Goal: Task Accomplishment & Management: Use online tool/utility

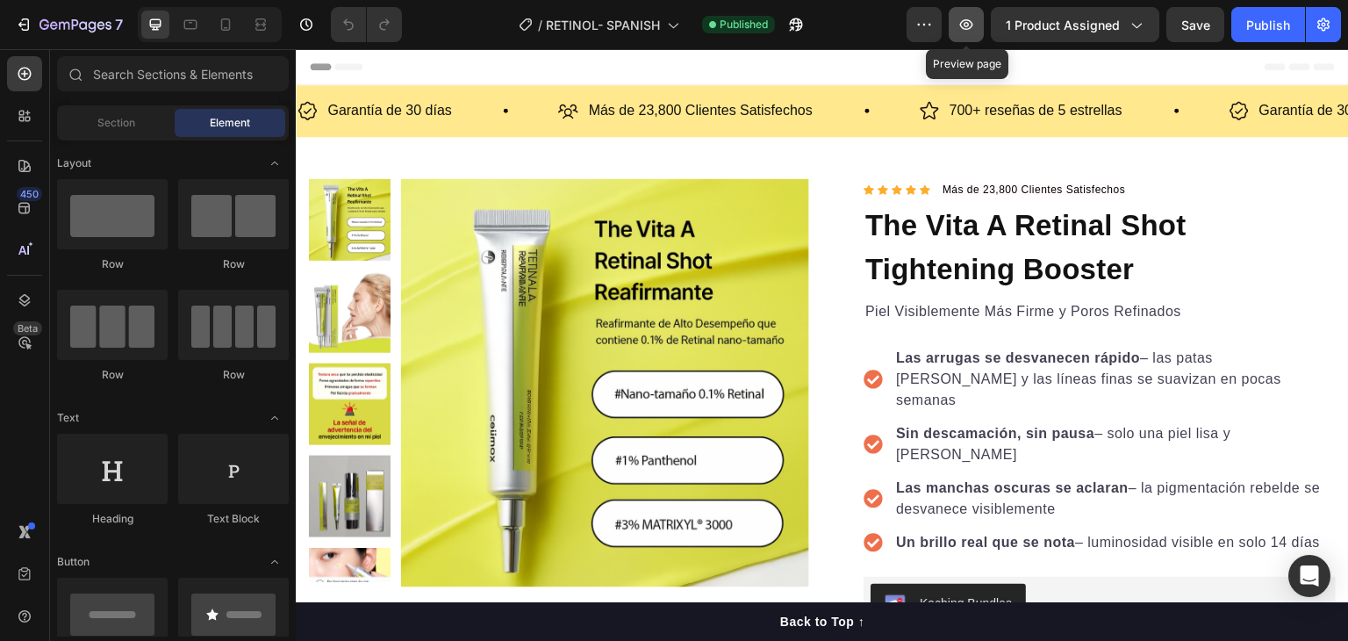
click at [967, 29] on icon "button" at bounding box center [966, 24] width 13 height 11
click at [1335, 18] on button "button" at bounding box center [1323, 24] width 35 height 35
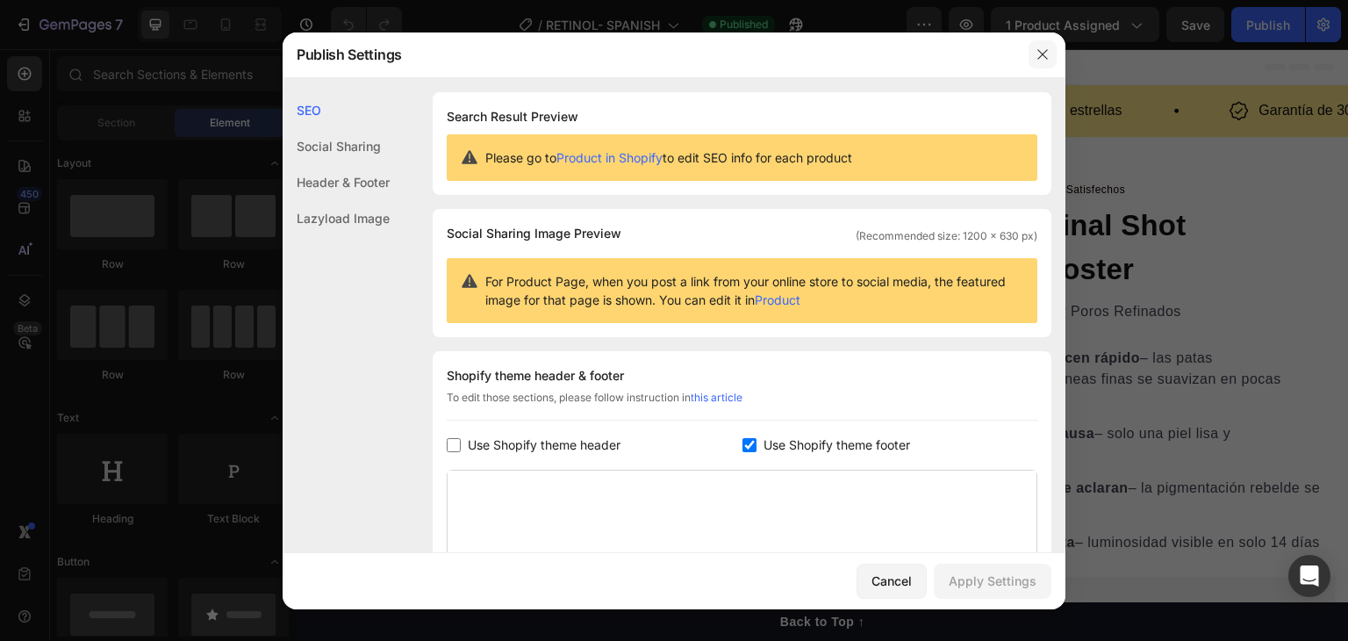
click at [1046, 57] on icon "button" at bounding box center [1043, 54] width 14 height 14
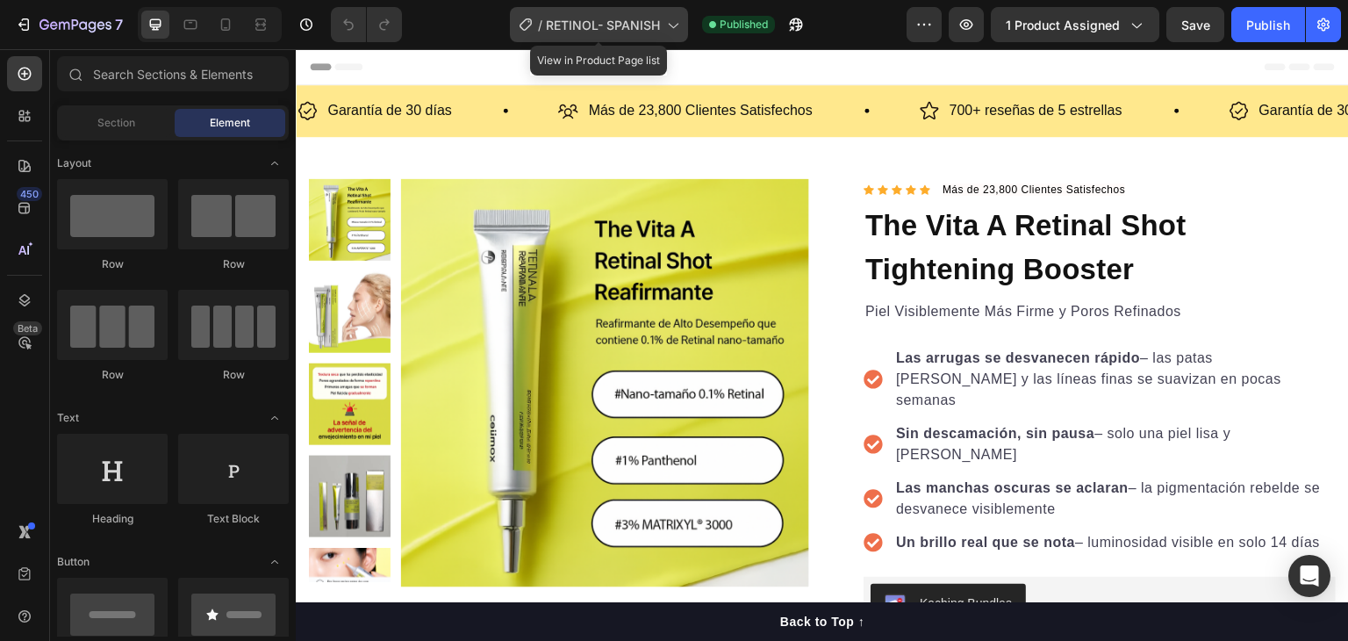
click at [679, 22] on icon at bounding box center [673, 25] width 18 height 18
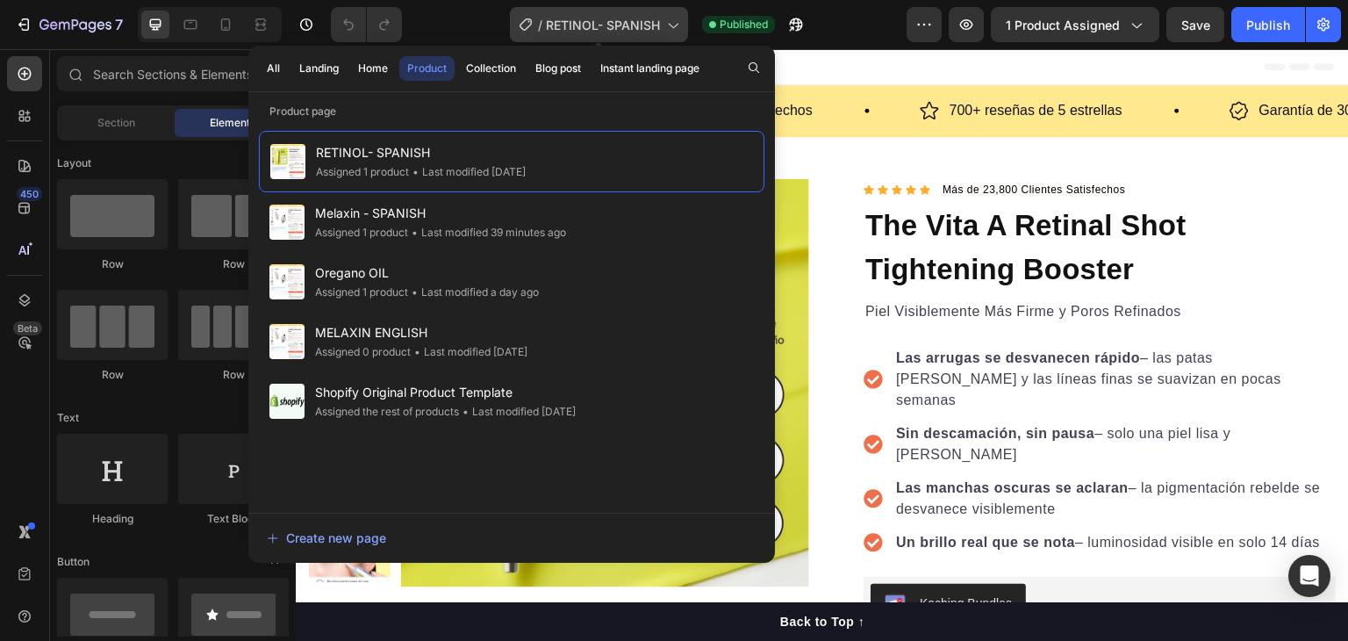
click at [679, 22] on icon at bounding box center [673, 25] width 18 height 18
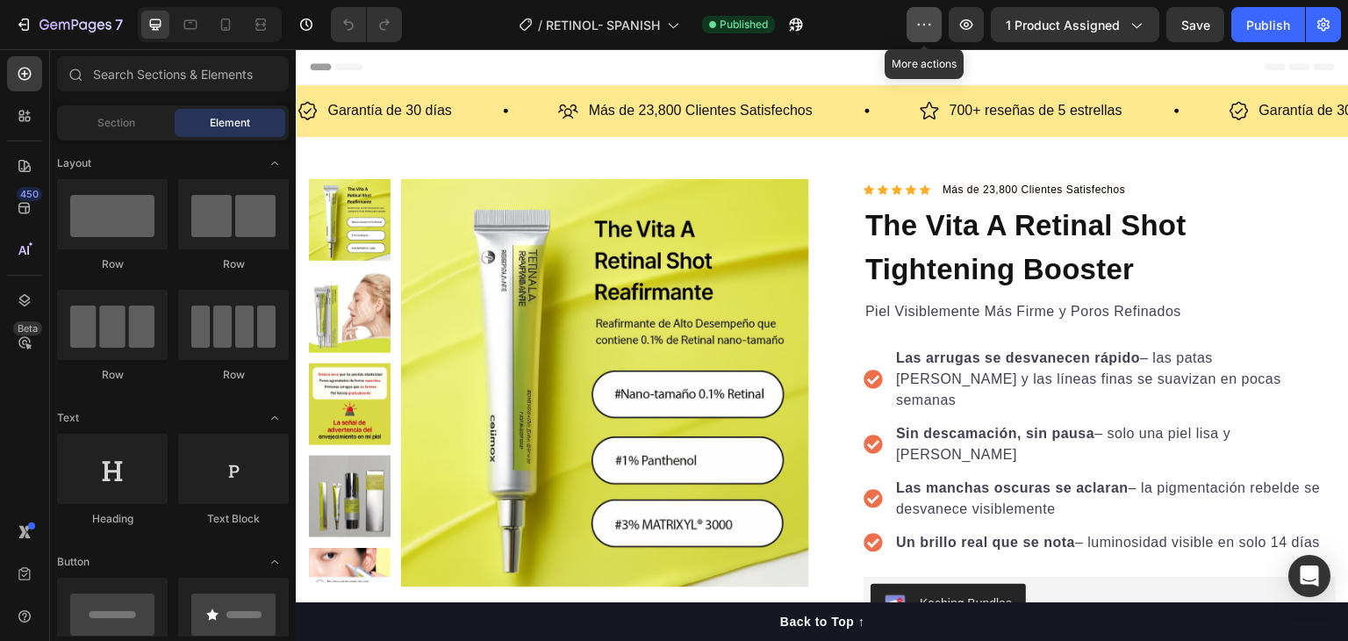
click at [933, 19] on icon "button" at bounding box center [925, 25] width 18 height 18
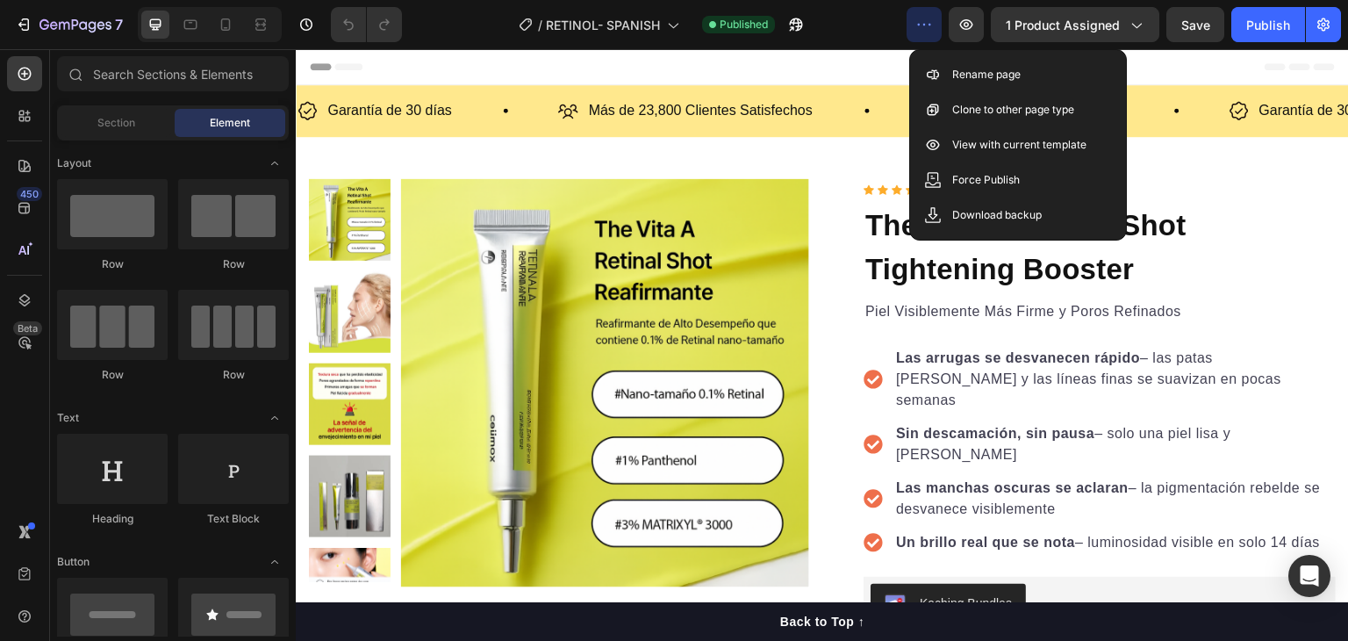
click at [933, 19] on icon "button" at bounding box center [925, 25] width 18 height 18
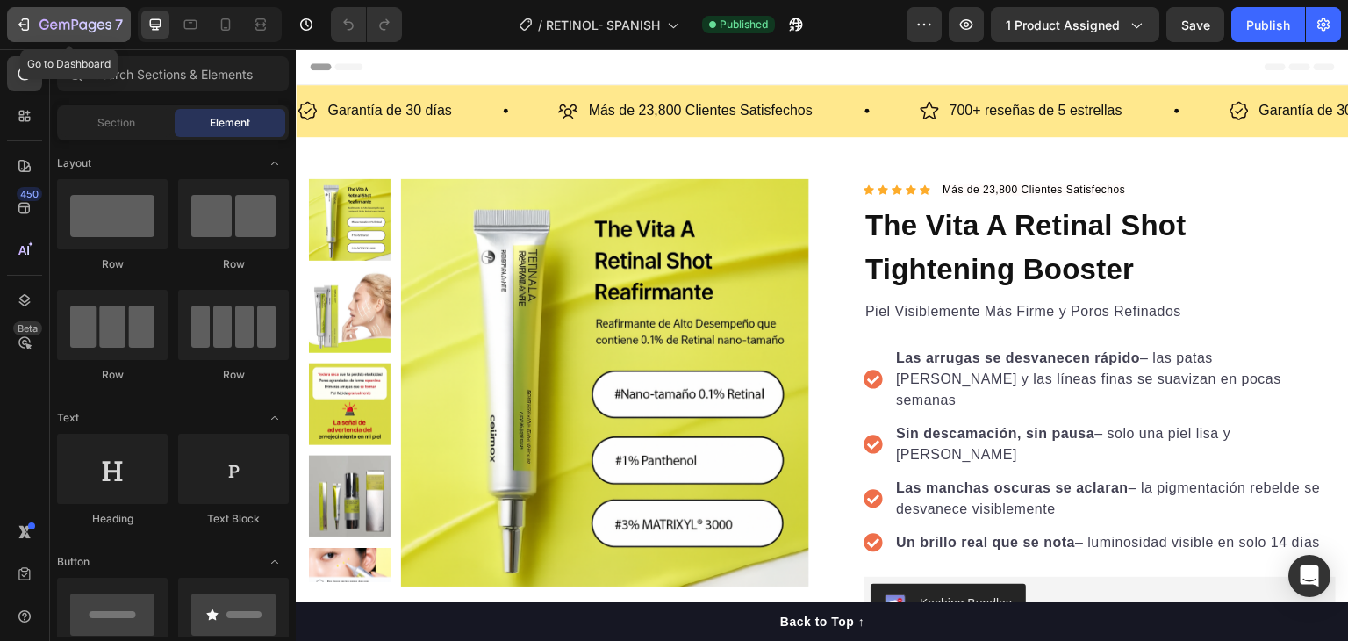
click at [73, 32] on icon "button" at bounding box center [76, 25] width 72 height 15
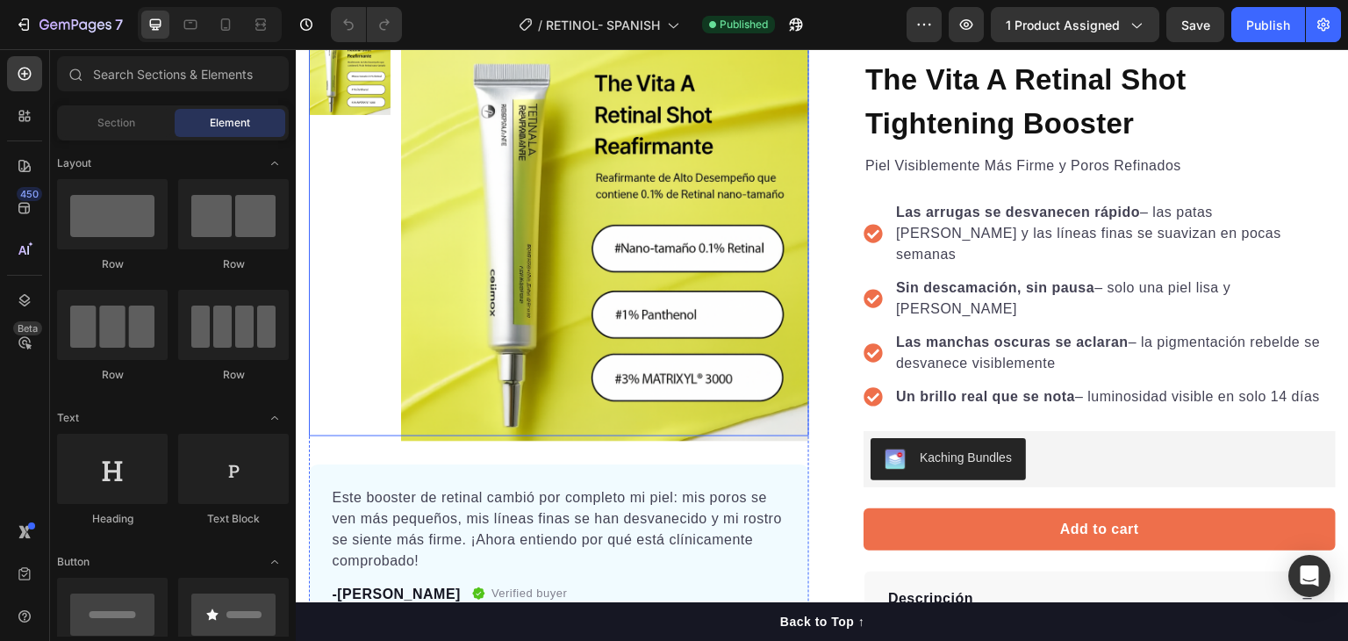
scroll to position [351, 0]
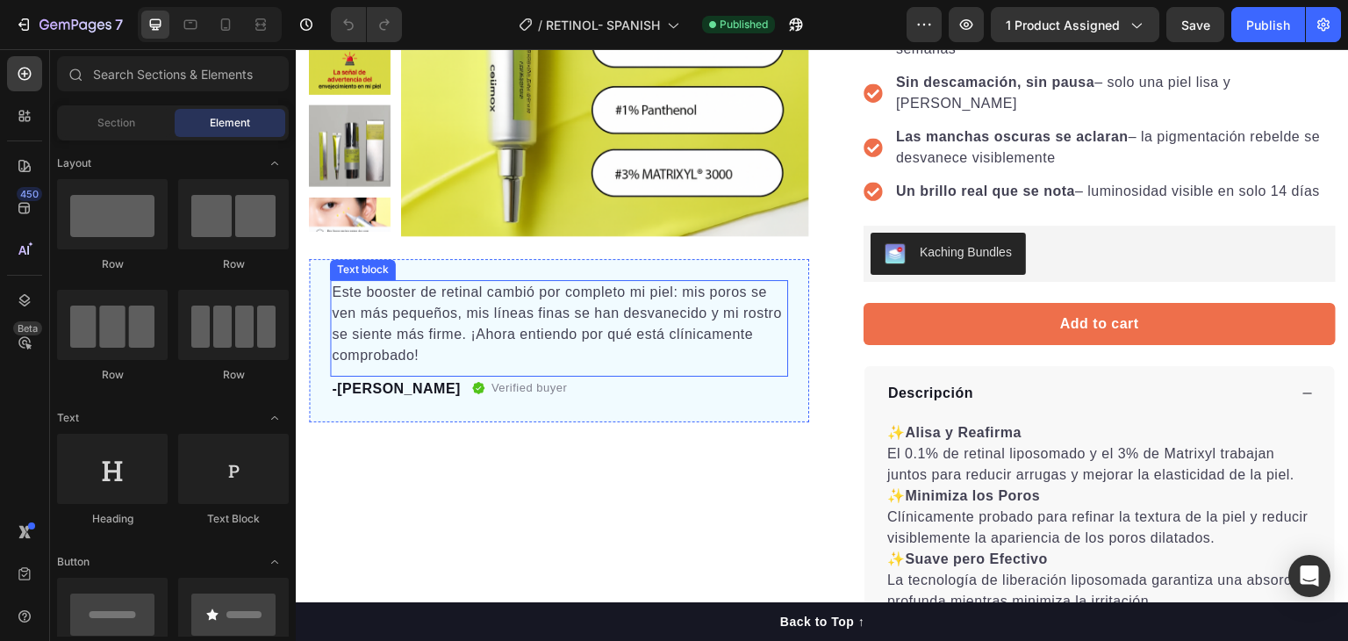
click at [643, 346] on p "Este booster de retinal cambió por completo mi piel: mis poros se ven más peque…" at bounding box center [559, 324] width 455 height 84
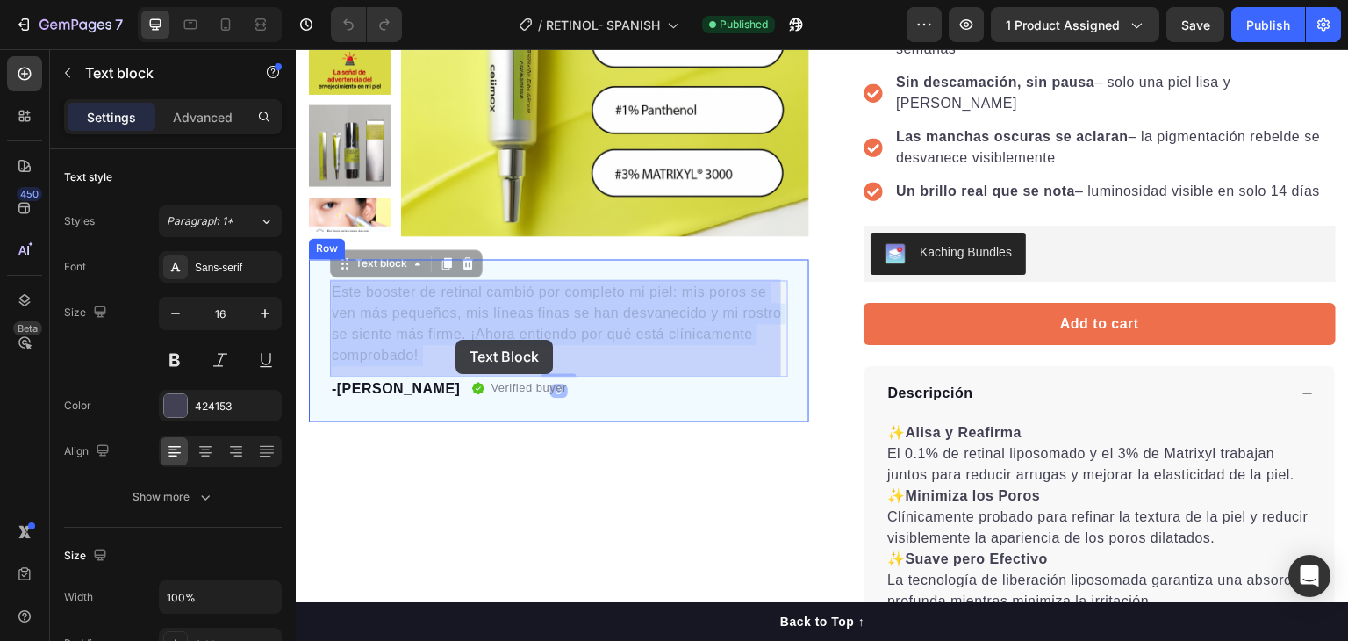
drag, startPoint x: 514, startPoint y: 356, endPoint x: 456, endPoint y: 340, distance: 61.1
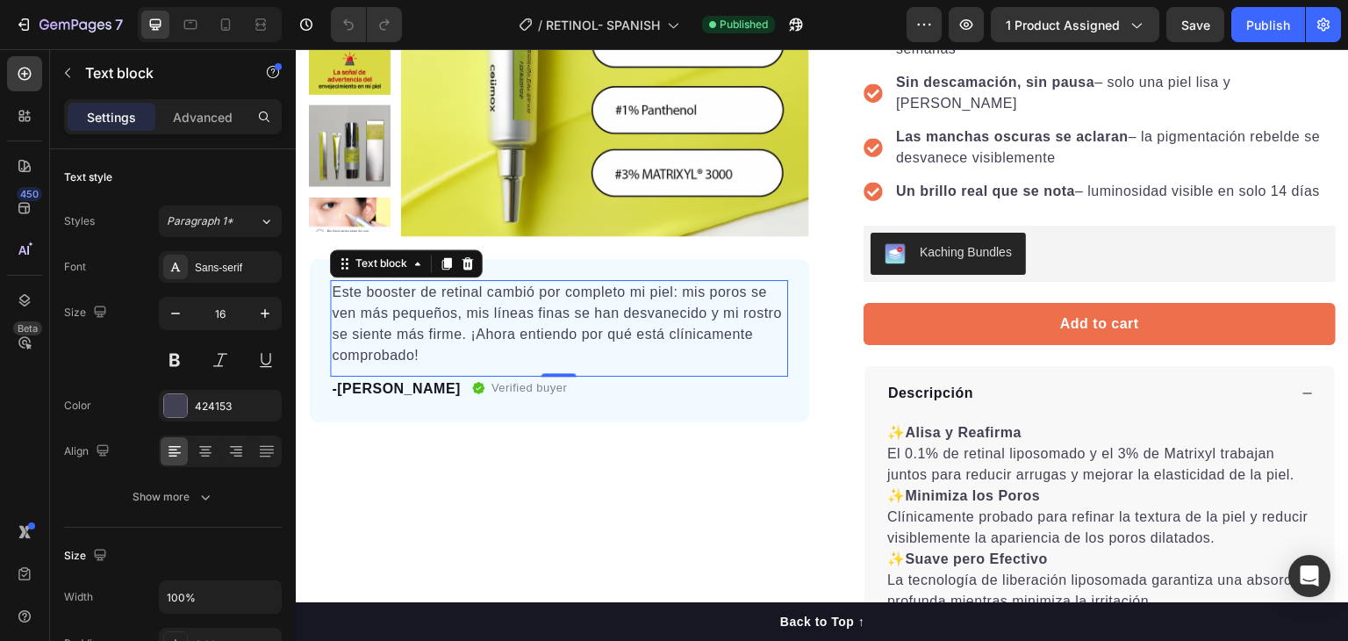
click at [509, 353] on p "Este booster de retinal cambió por completo mi piel: mis poros se ven más peque…" at bounding box center [559, 324] width 455 height 84
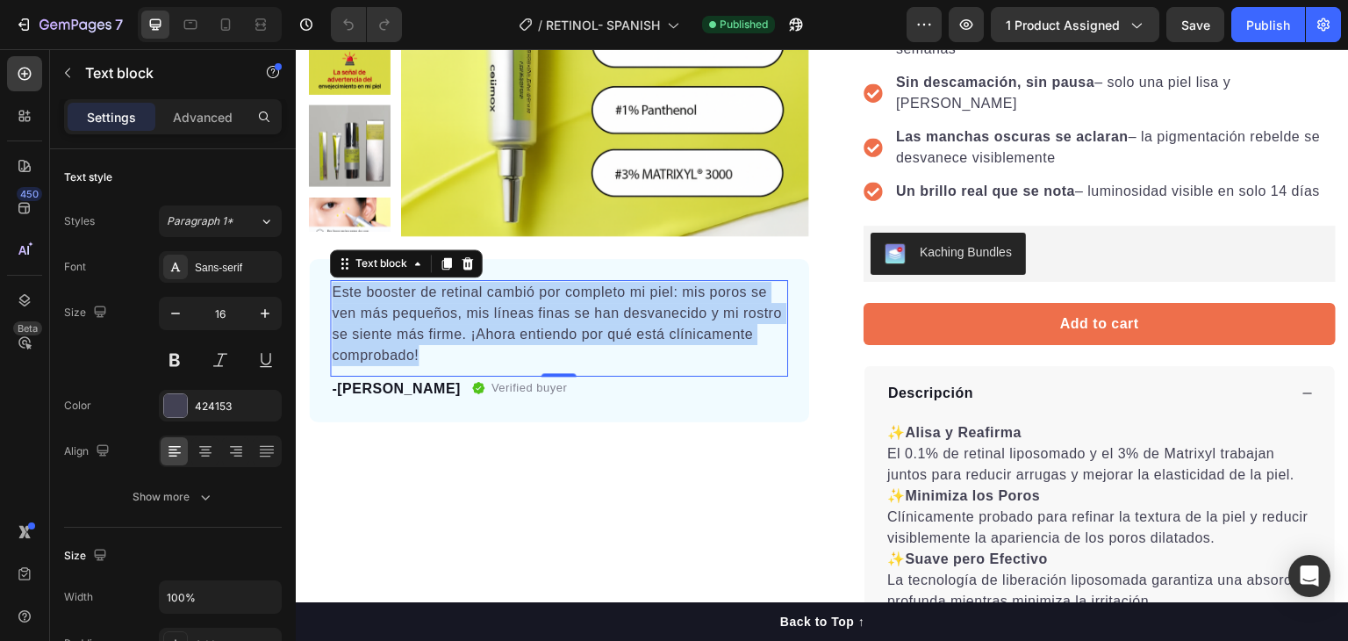
click at [509, 353] on p "Este booster de retinal cambió por completo mi piel: mis poros se ven más peque…" at bounding box center [559, 324] width 455 height 84
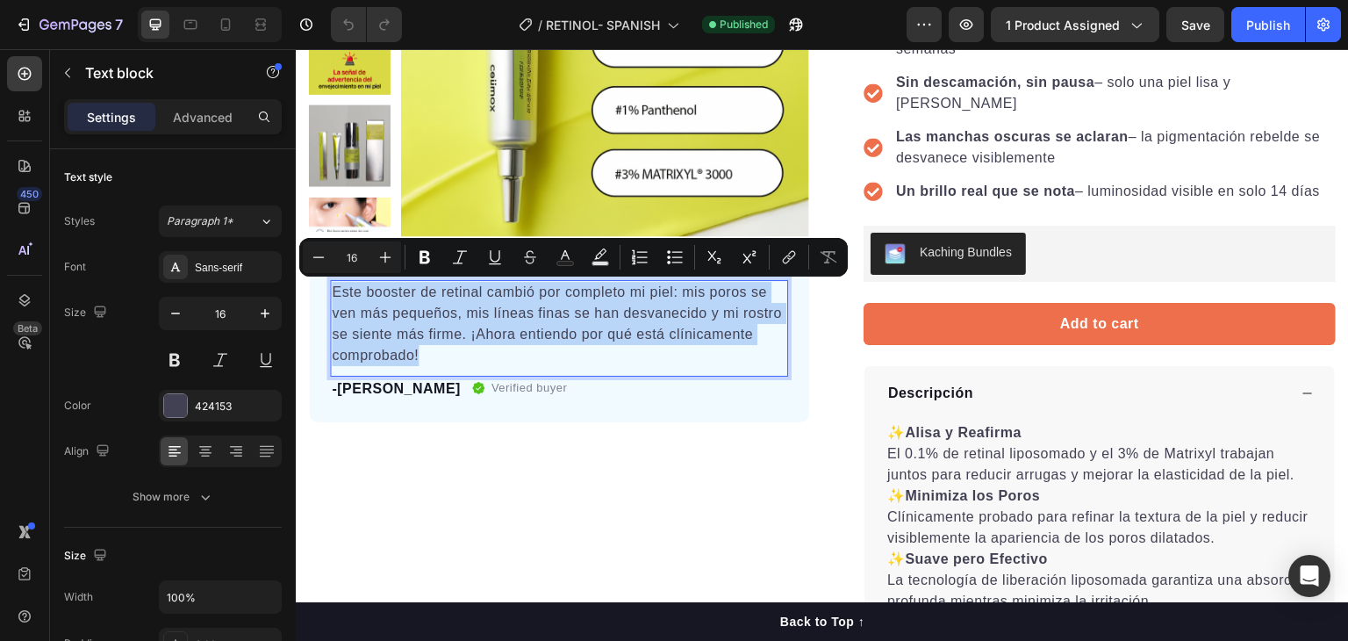
copy p "Este booster de retinal cambió por completo mi piel: mis poros se ven más peque…"
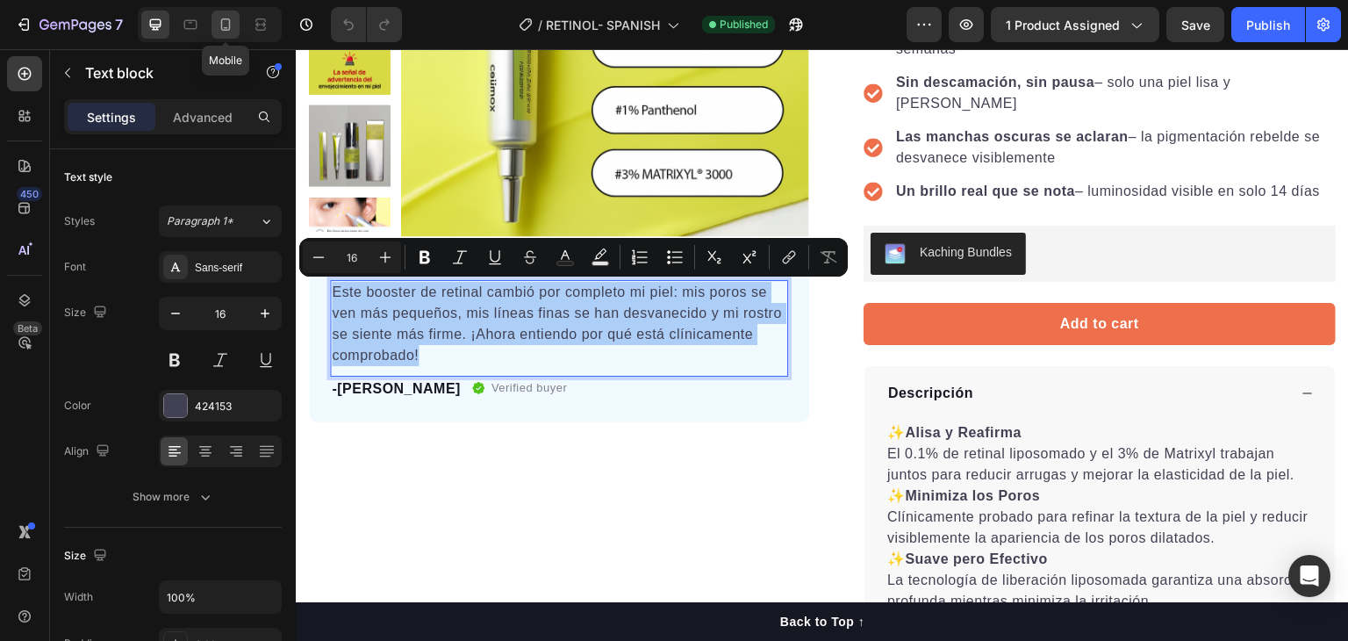
click at [219, 22] on icon at bounding box center [226, 25] width 18 height 18
type input "14"
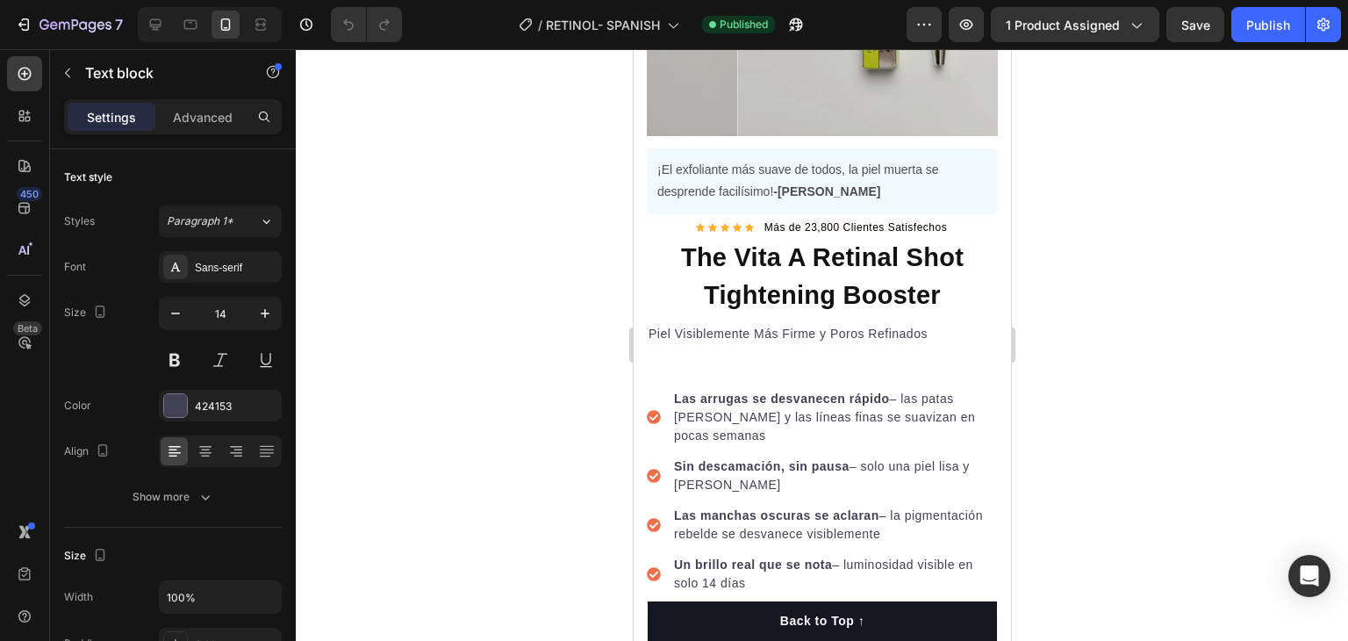
scroll to position [290, 0]
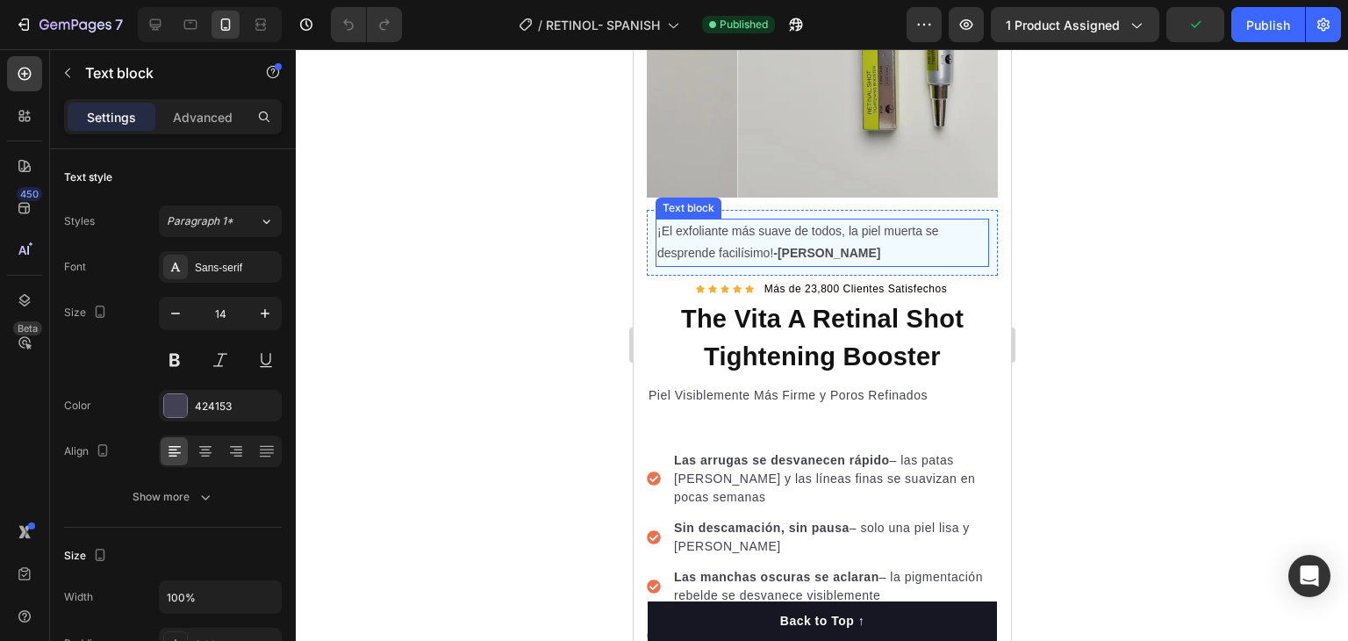
click at [753, 220] on p "¡El exfoliante más suave de todos, la piel muerta se desprende facilísimo! -Dai…" at bounding box center [822, 242] width 330 height 44
click at [753, 233] on p "¡El exfoliante más suave de todos, la piel muerta se desprende facilísimo! -Dai…" at bounding box center [822, 242] width 330 height 44
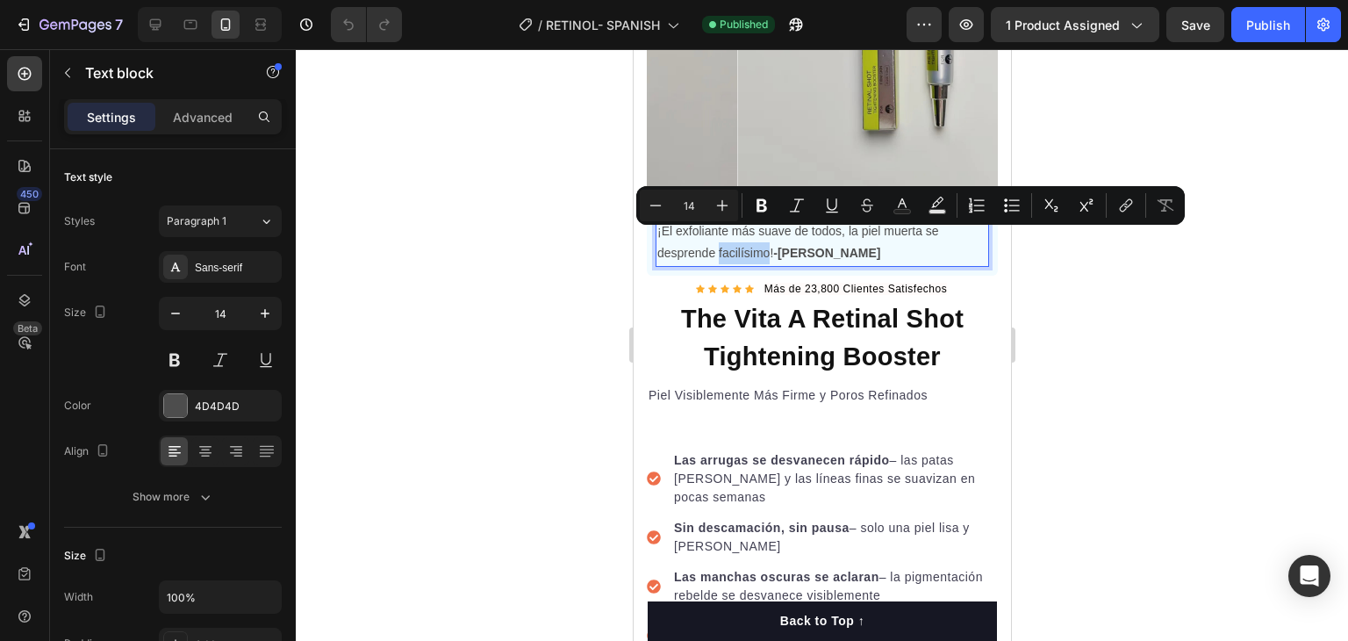
click at [753, 233] on p "¡El exfoliante más suave de todos, la piel muerta se desprende facilísimo! -Dai…" at bounding box center [822, 242] width 330 height 44
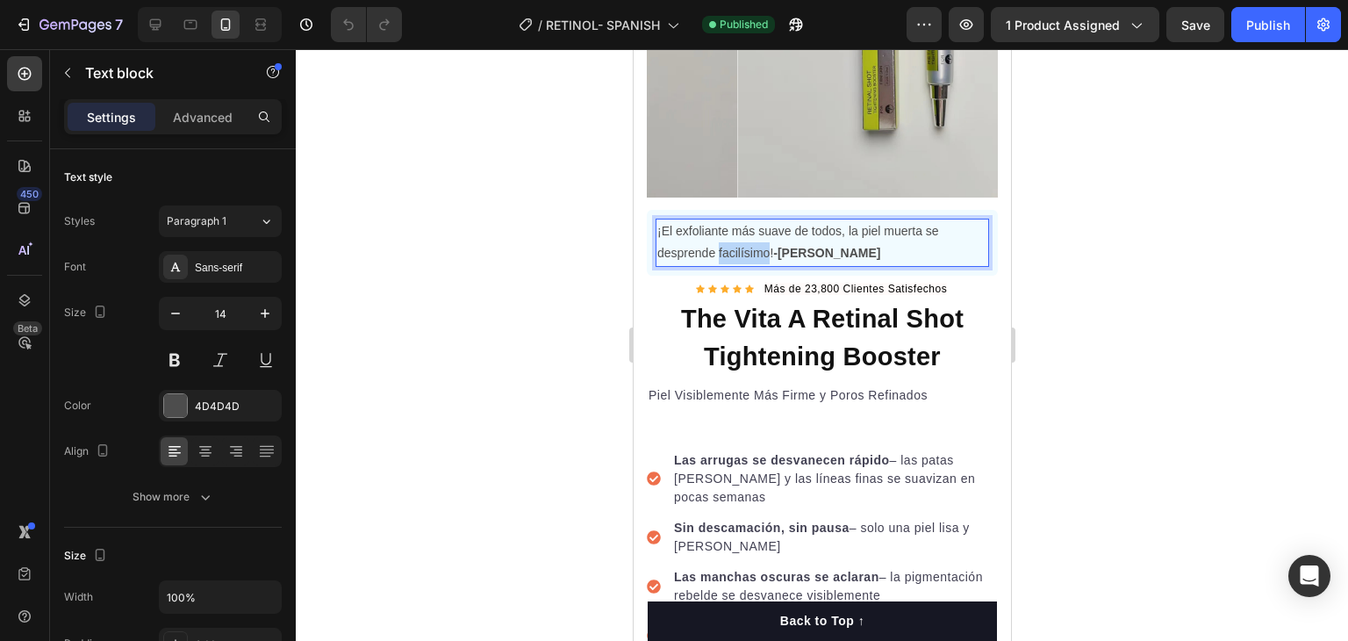
click at [753, 233] on p "¡El exfoliante más suave de todos, la piel muerta se desprende facilísimo! -Dai…" at bounding box center [822, 242] width 330 height 44
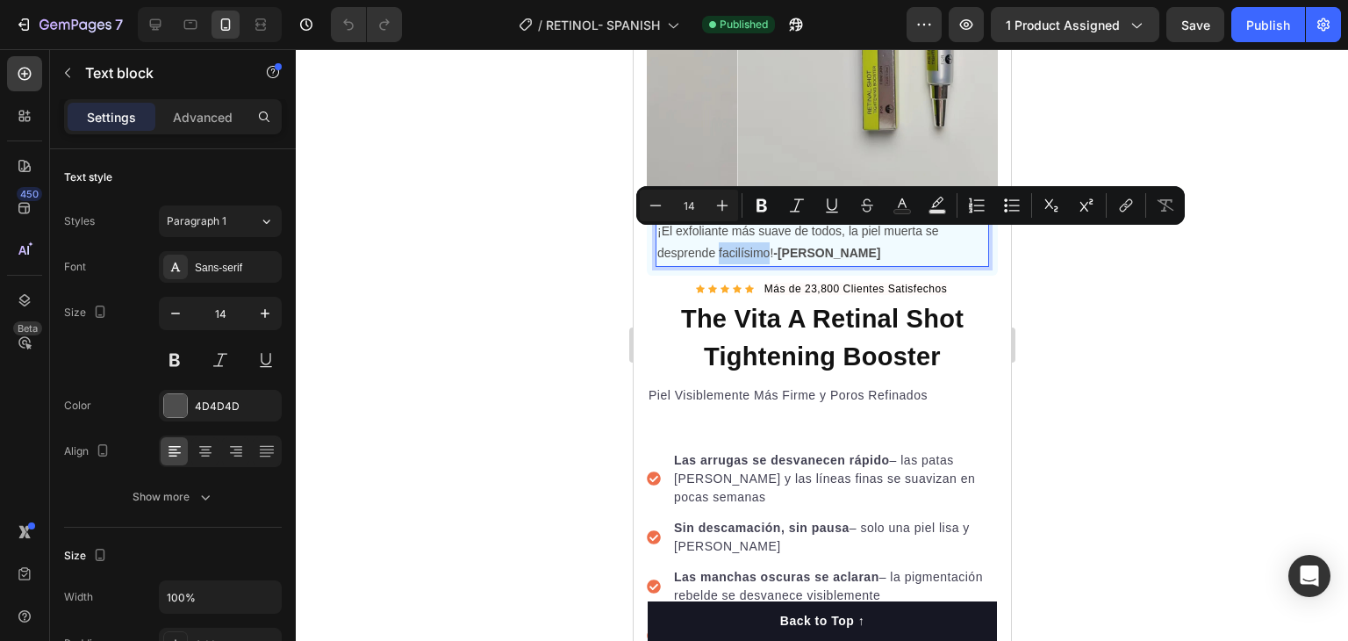
click at [732, 233] on p "¡El exfoliante más suave de todos, la piel muerta se desprende facilísimo! -Dai…" at bounding box center [822, 242] width 330 height 44
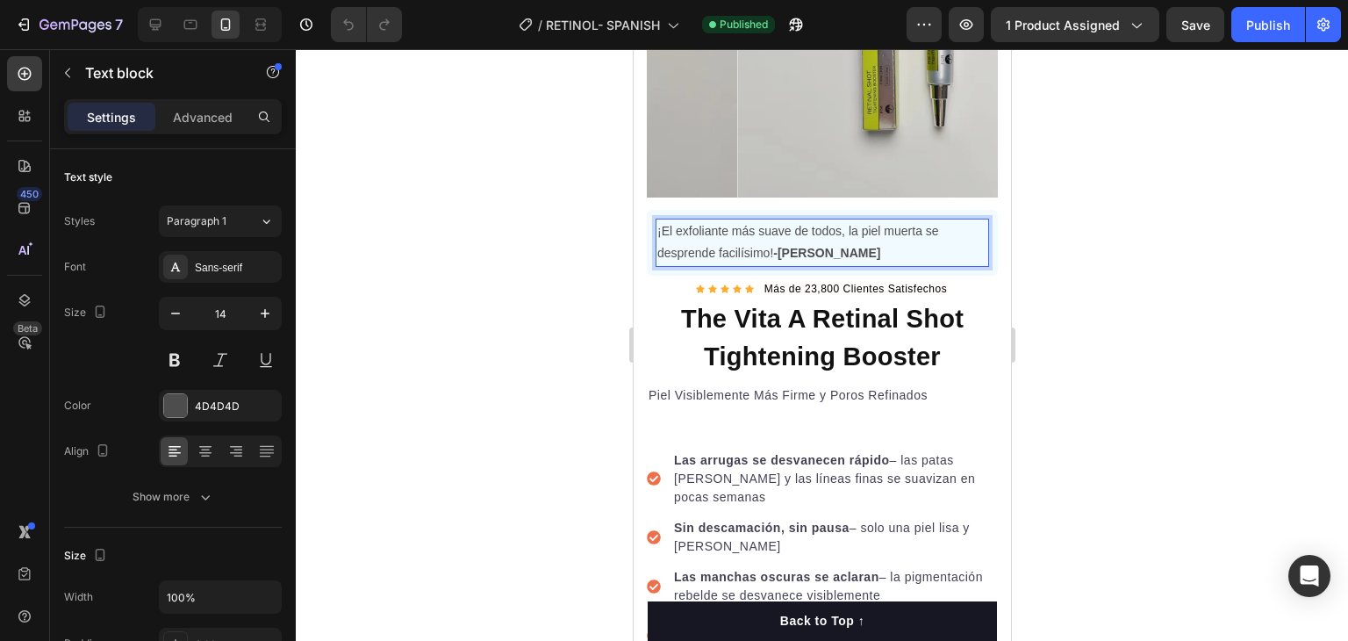
click at [772, 234] on p "¡El exfoliante más suave de todos, la piel muerta se desprende facilísimo! -Dai…" at bounding box center [822, 242] width 330 height 44
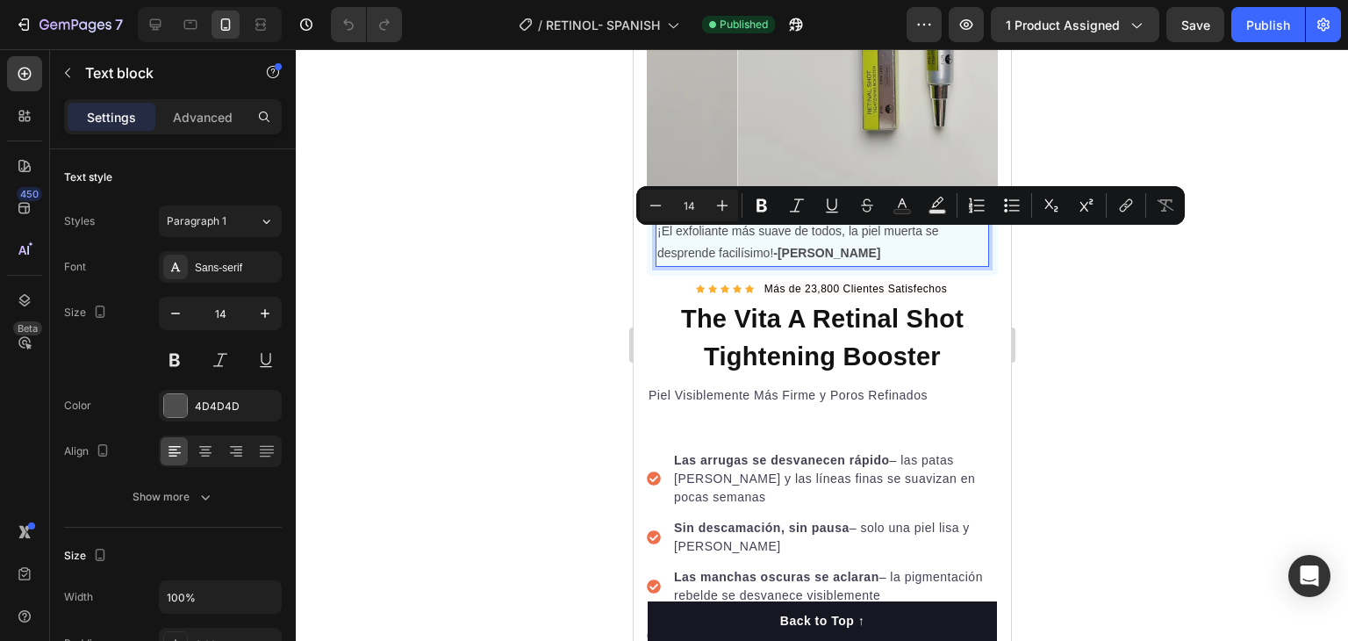
click at [772, 234] on p "¡El exfoliante más suave de todos, la piel muerta se desprende facilísimo! -Dai…" at bounding box center [822, 242] width 330 height 44
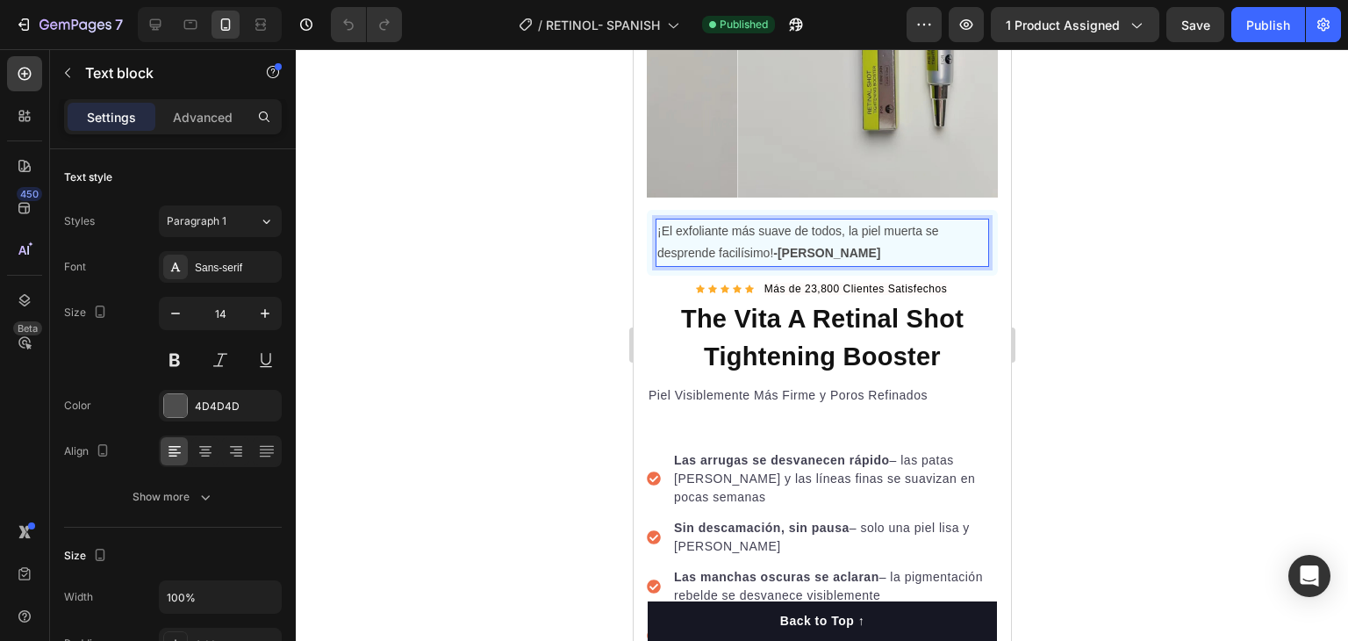
drag, startPoint x: 772, startPoint y: 234, endPoint x: 751, endPoint y: 226, distance: 22.5
click at [751, 226] on p "¡El exfoliante más suave de todos, la piel muerta se desprende facilísimo! -Dai…" at bounding box center [822, 242] width 330 height 44
click at [670, 220] on p "¡El exfoliante más suave de todos, la piel muerta se desprende facilísimo! -Dai…" at bounding box center [822, 242] width 330 height 44
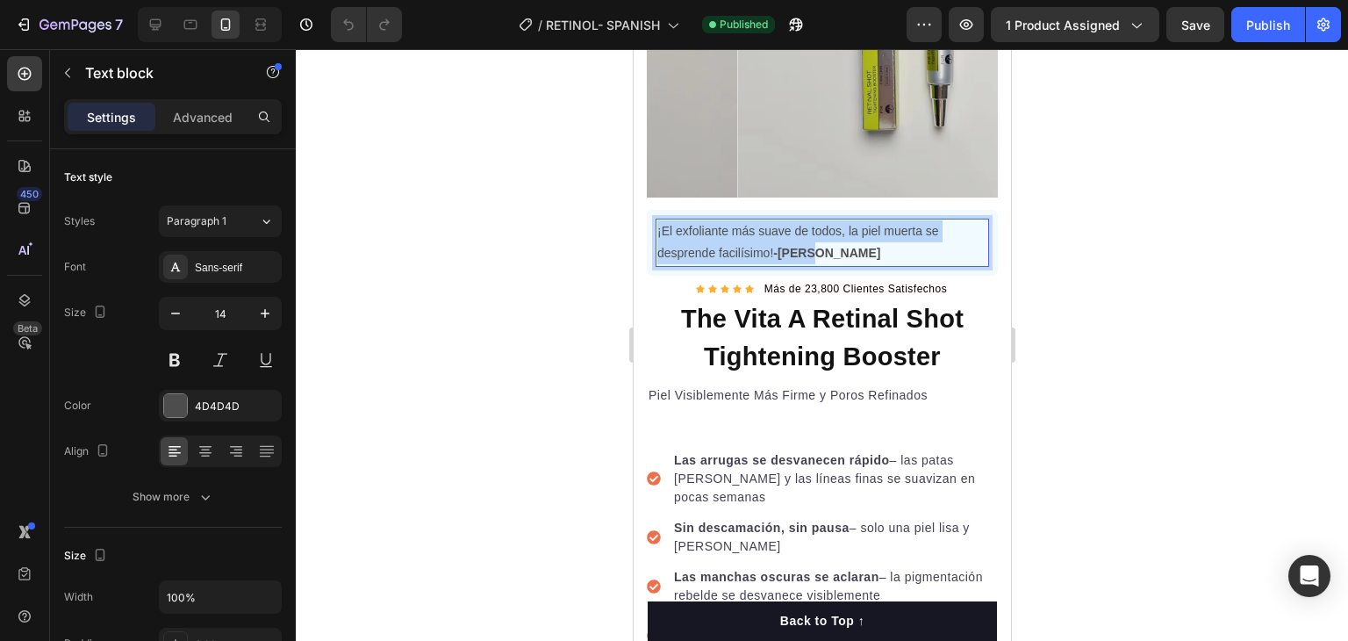
click at [670, 220] on p "¡El exfoliante más suave de todos, la piel muerta se desprende facilísimo! -Dai…" at bounding box center [822, 242] width 330 height 44
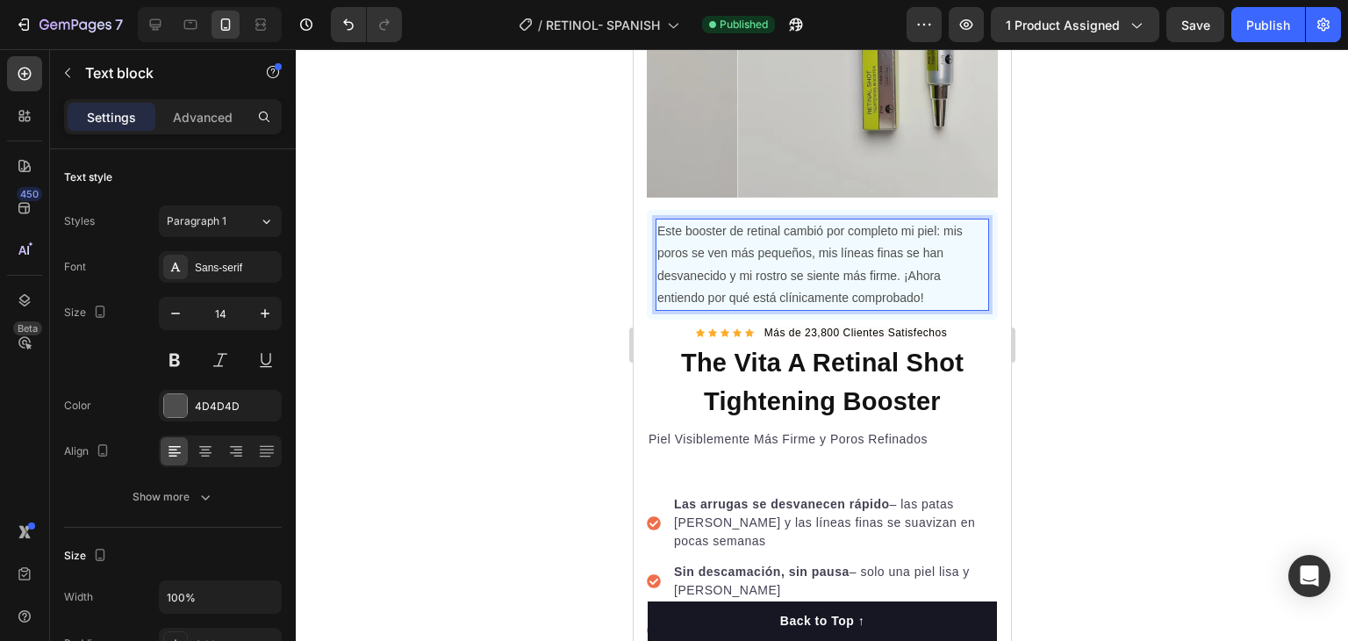
click at [1075, 370] on div at bounding box center [822, 345] width 1053 height 592
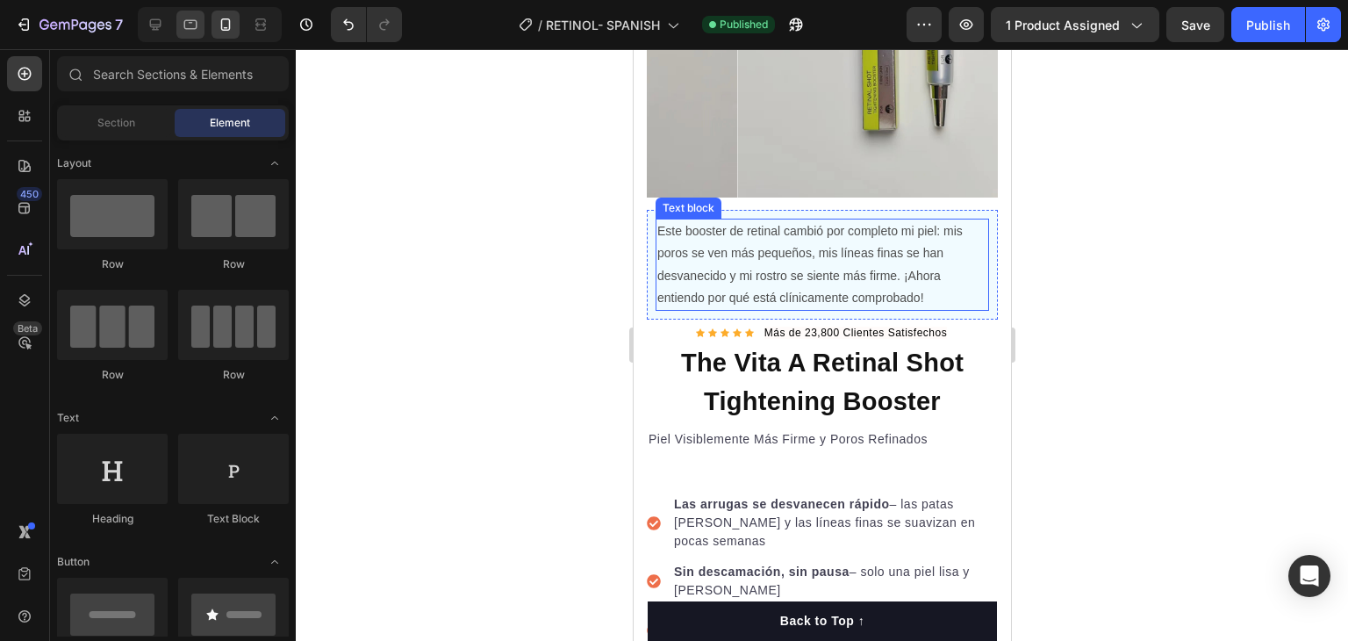
click at [195, 37] on div at bounding box center [190, 25] width 28 height 28
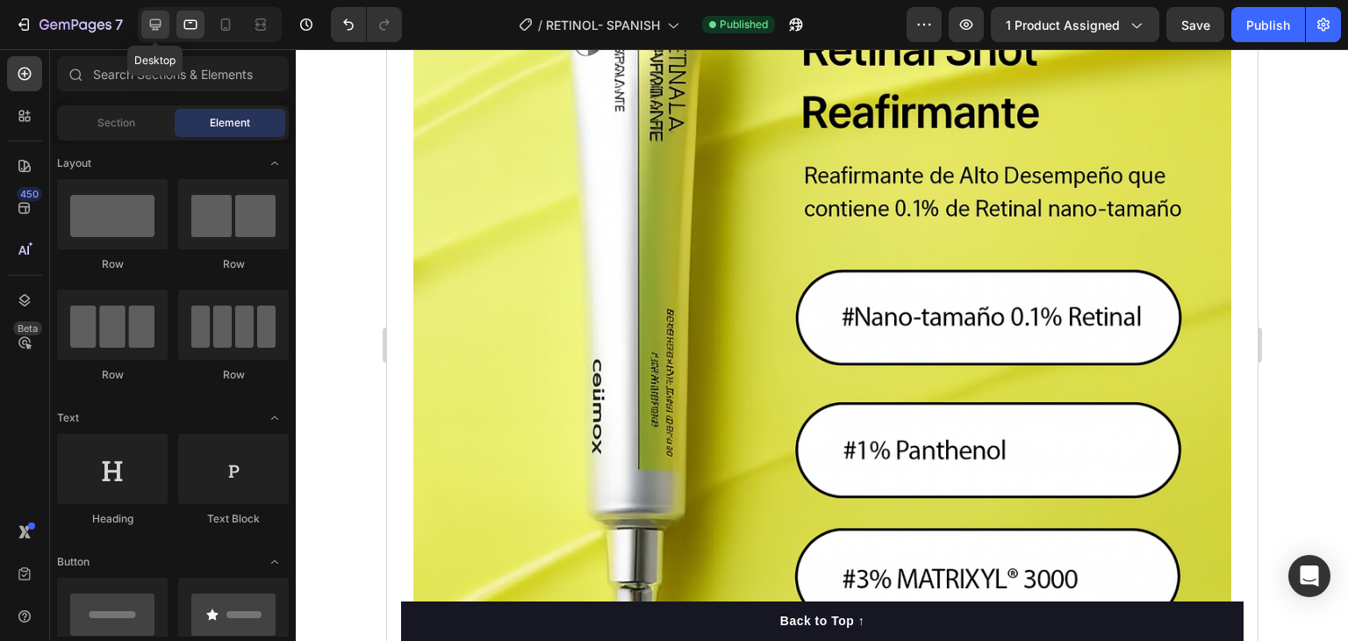
click at [165, 29] on div at bounding box center [155, 25] width 28 height 28
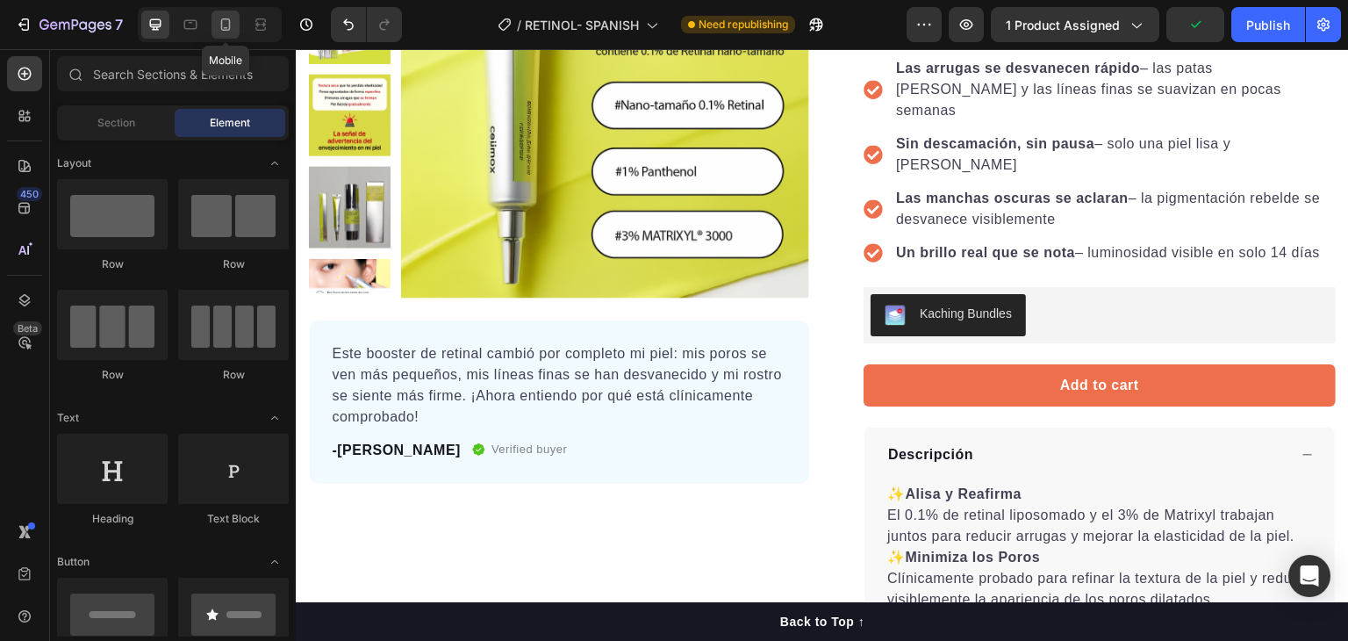
click at [220, 29] on icon at bounding box center [226, 25] width 18 height 18
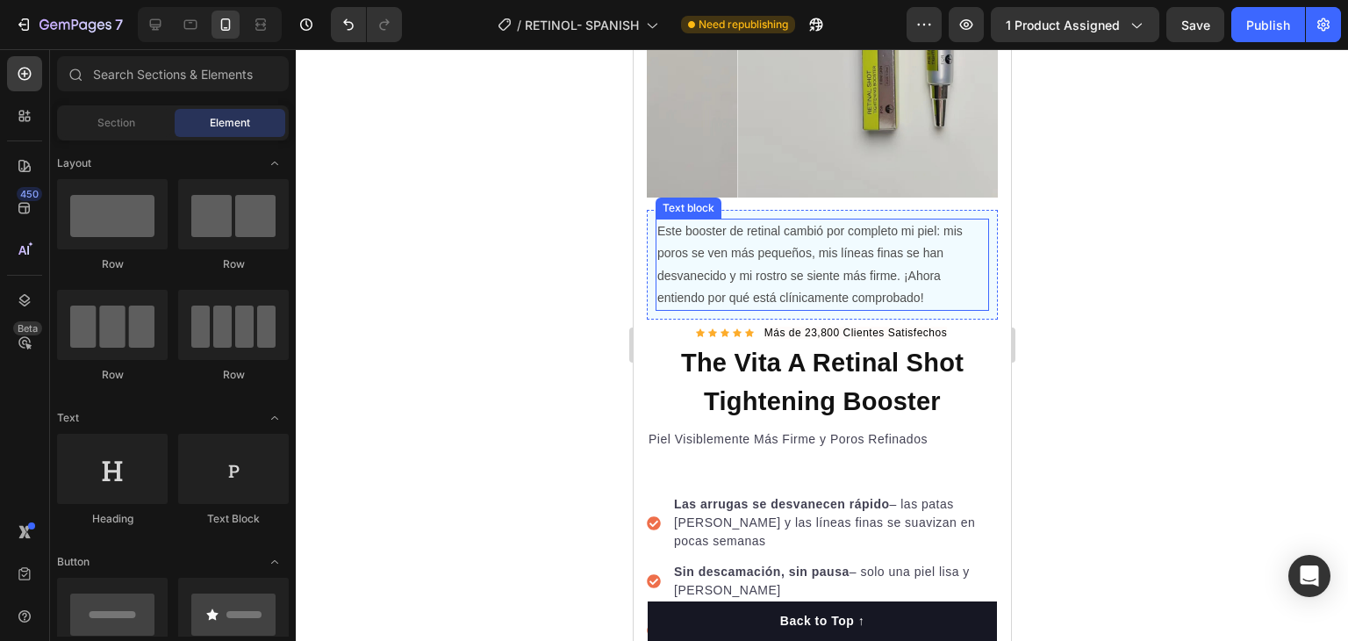
click at [803, 262] on p "Este booster de retinal cambió por completo mi piel: mis poros se ven más peque…" at bounding box center [822, 264] width 330 height 89
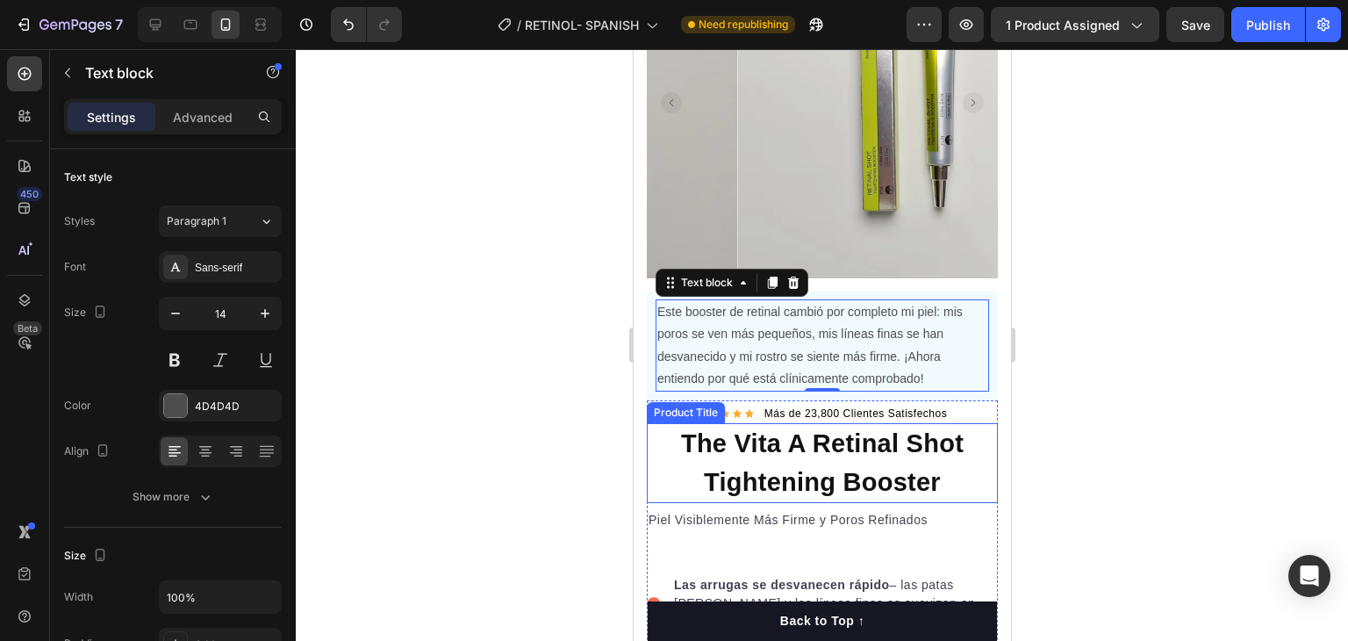
scroll to position [202, 0]
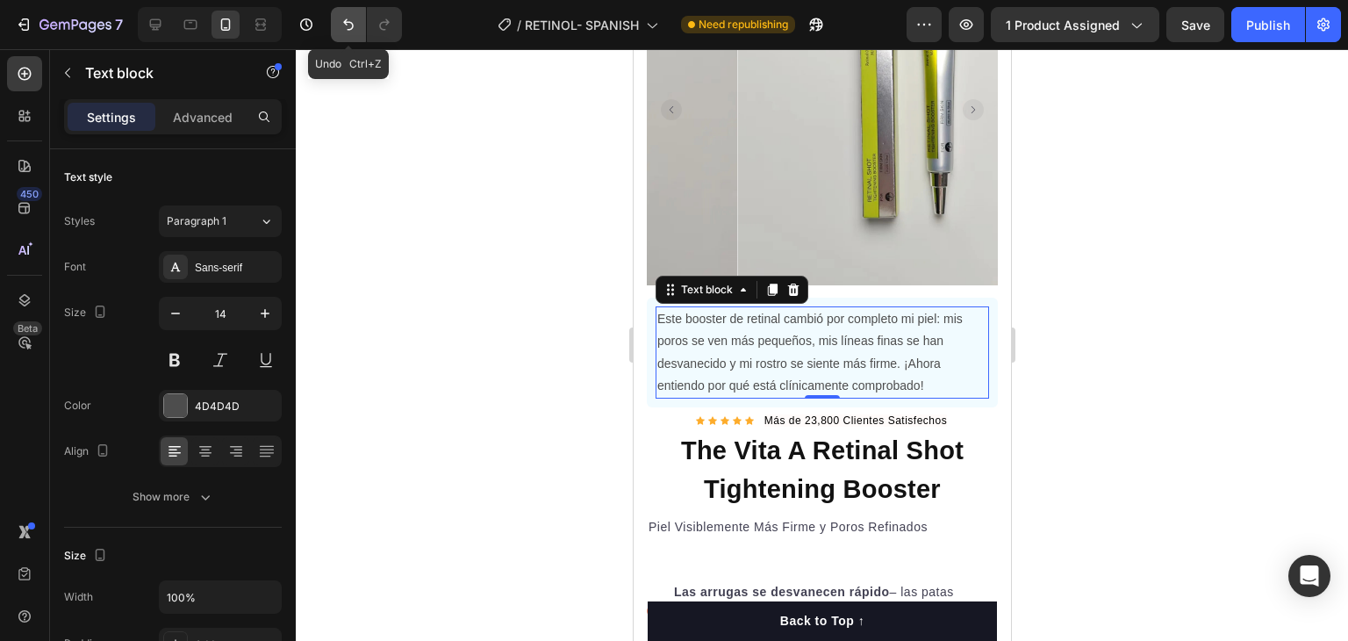
click at [350, 35] on button "Undo/Redo" at bounding box center [348, 24] width 35 height 35
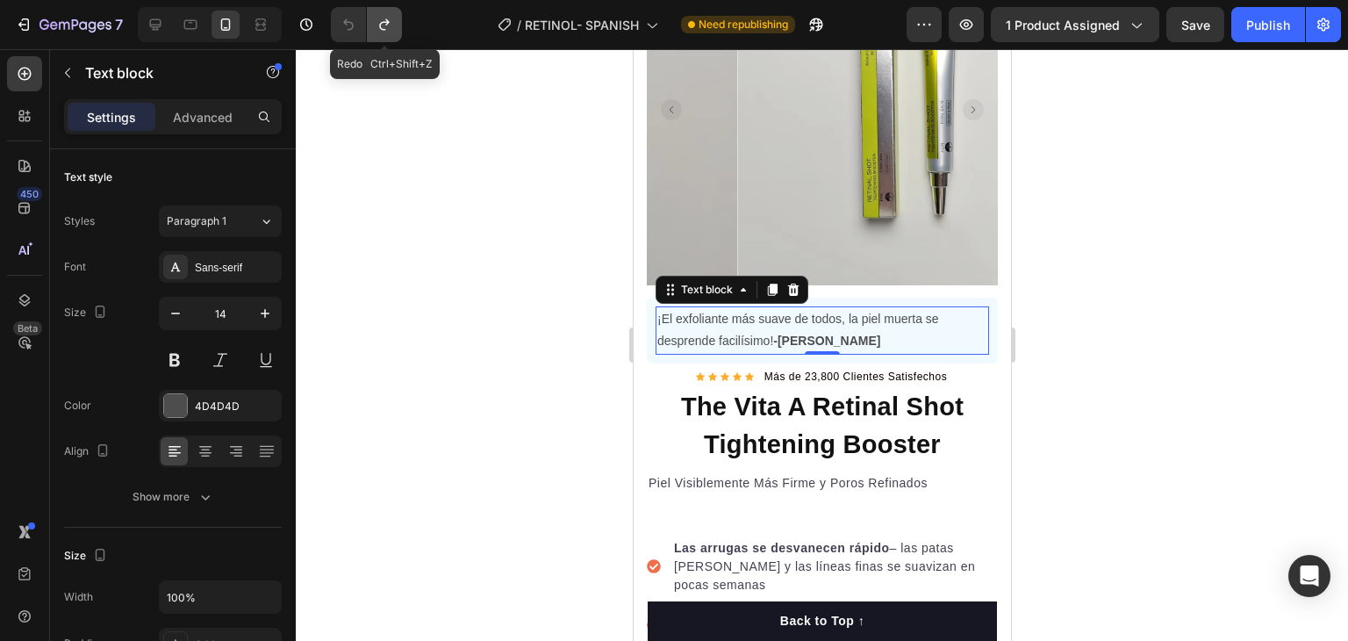
click at [382, 25] on icon "Undo/Redo" at bounding box center [385, 25] width 18 height 18
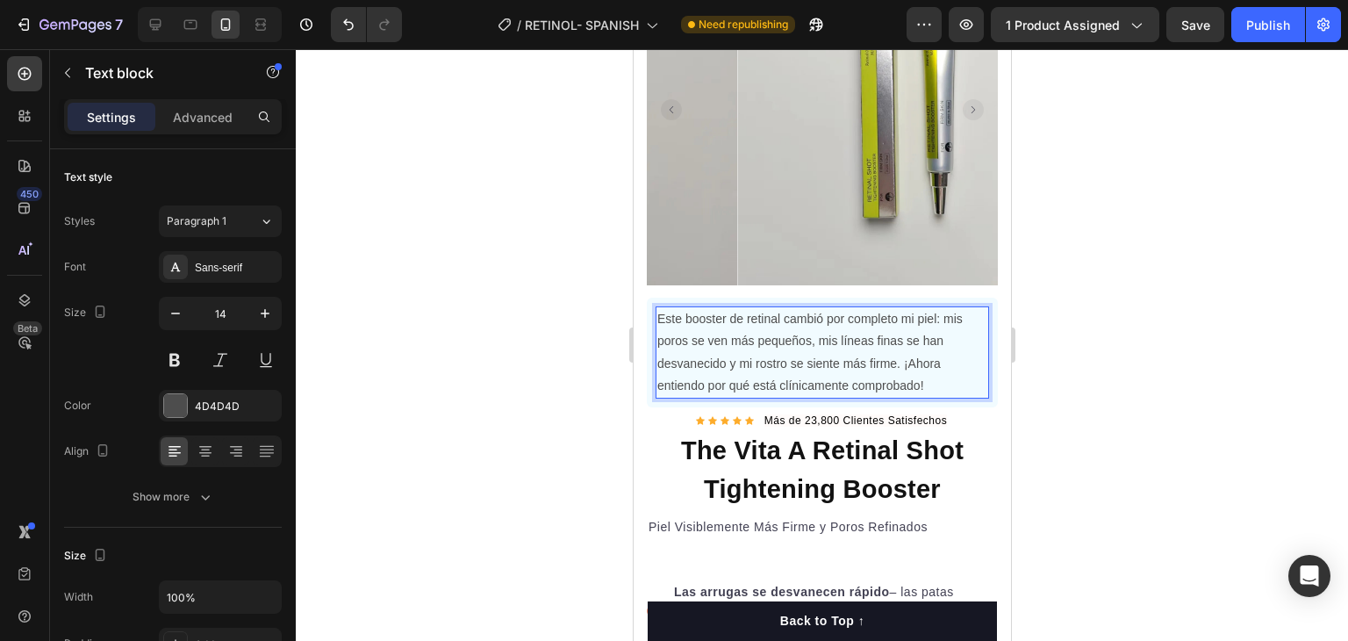
click at [928, 373] on p "Este booster de retinal cambió por completo mi piel: mis poros se ven más peque…" at bounding box center [822, 352] width 330 height 89
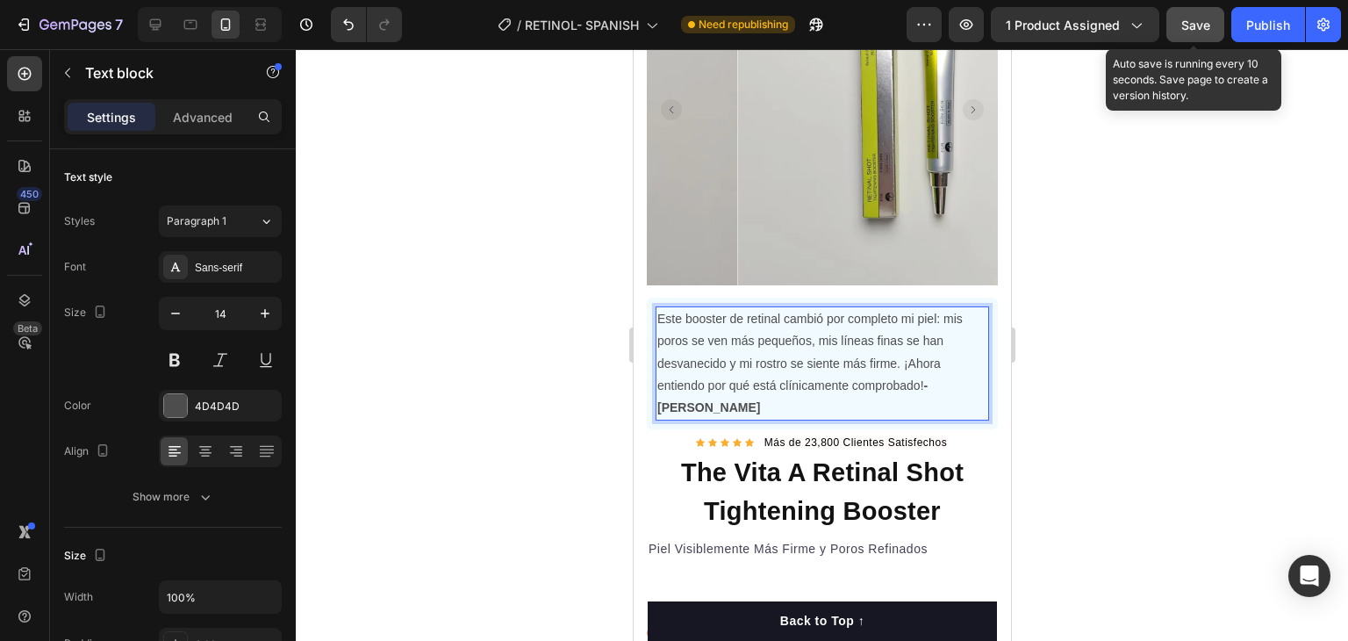
click at [1194, 27] on span "Save" at bounding box center [1196, 25] width 29 height 15
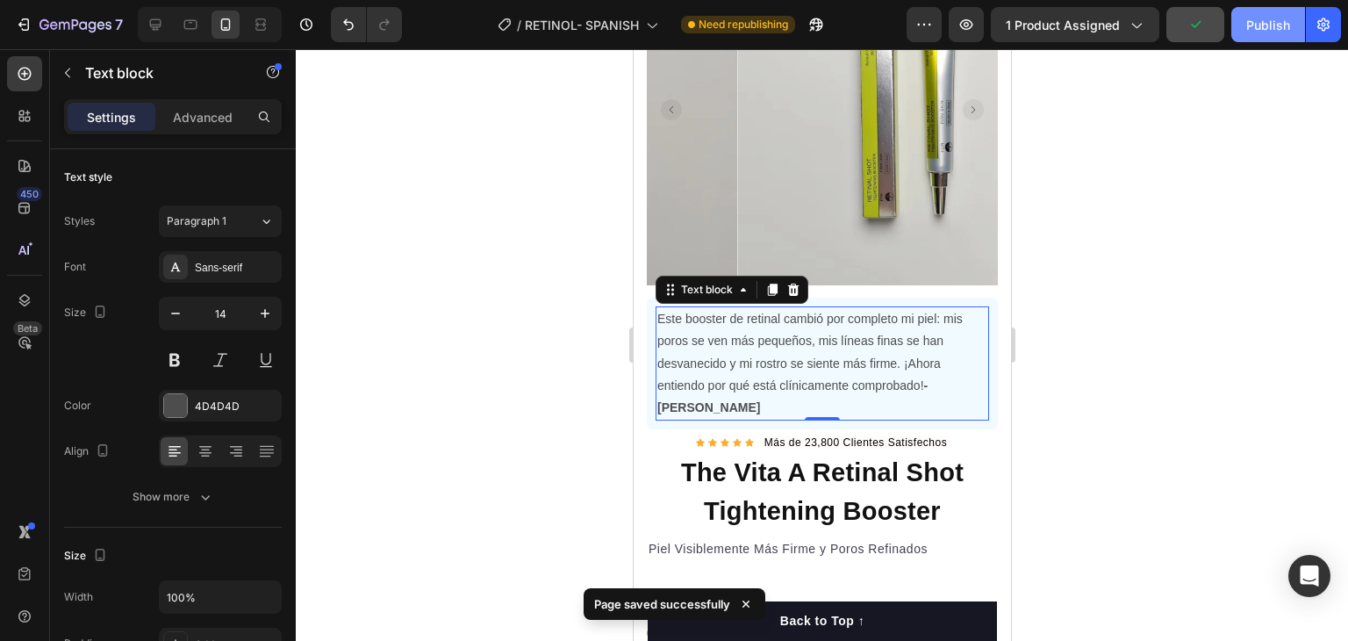
click at [1268, 33] on button "Publish" at bounding box center [1269, 24] width 74 height 35
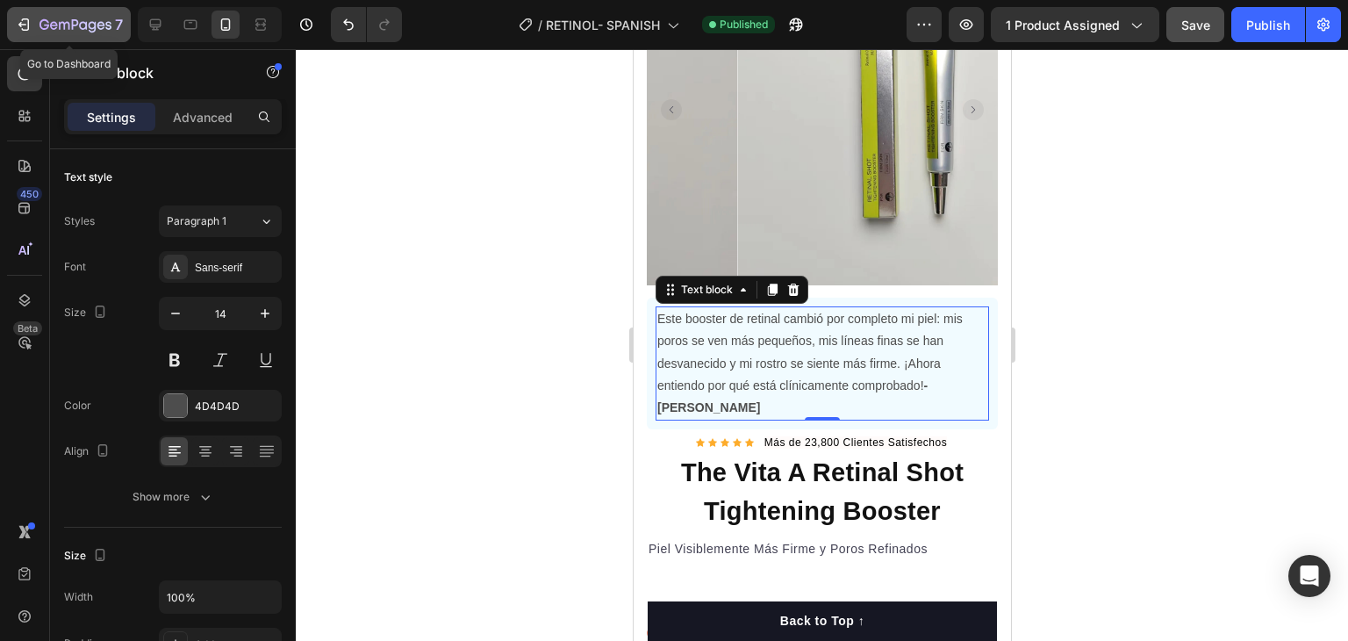
click at [47, 36] on button "7" at bounding box center [69, 24] width 124 height 35
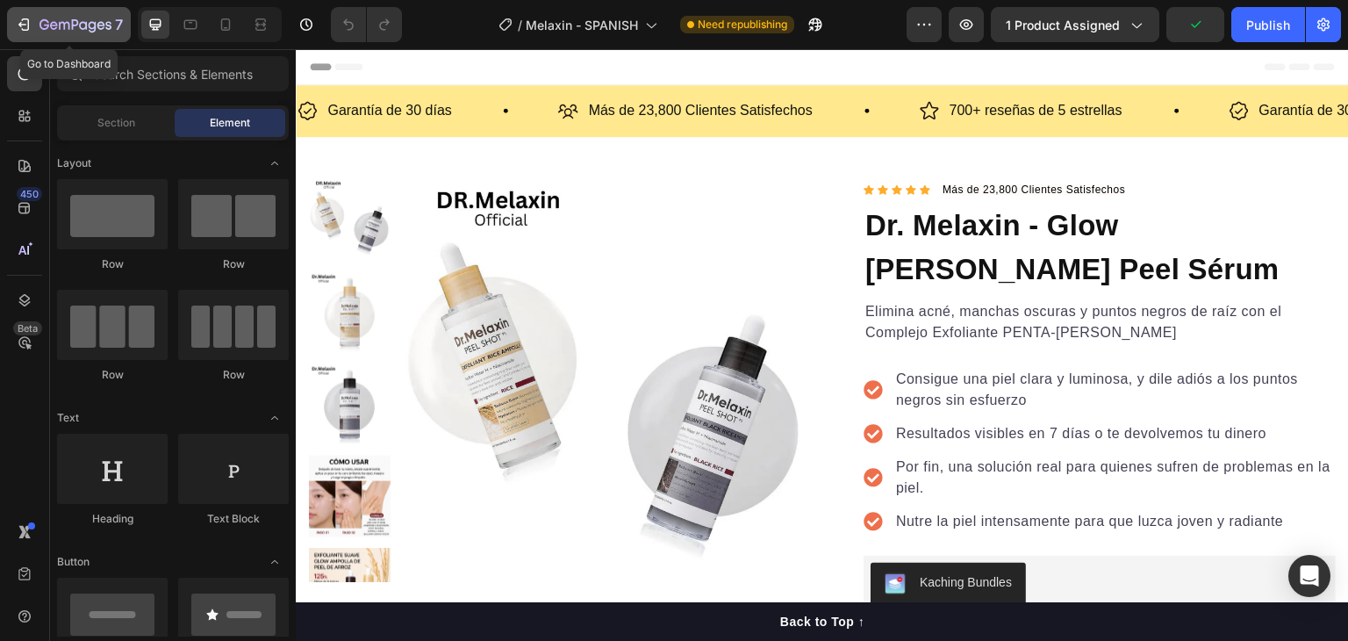
click at [49, 20] on icon "button" at bounding box center [76, 25] width 72 height 15
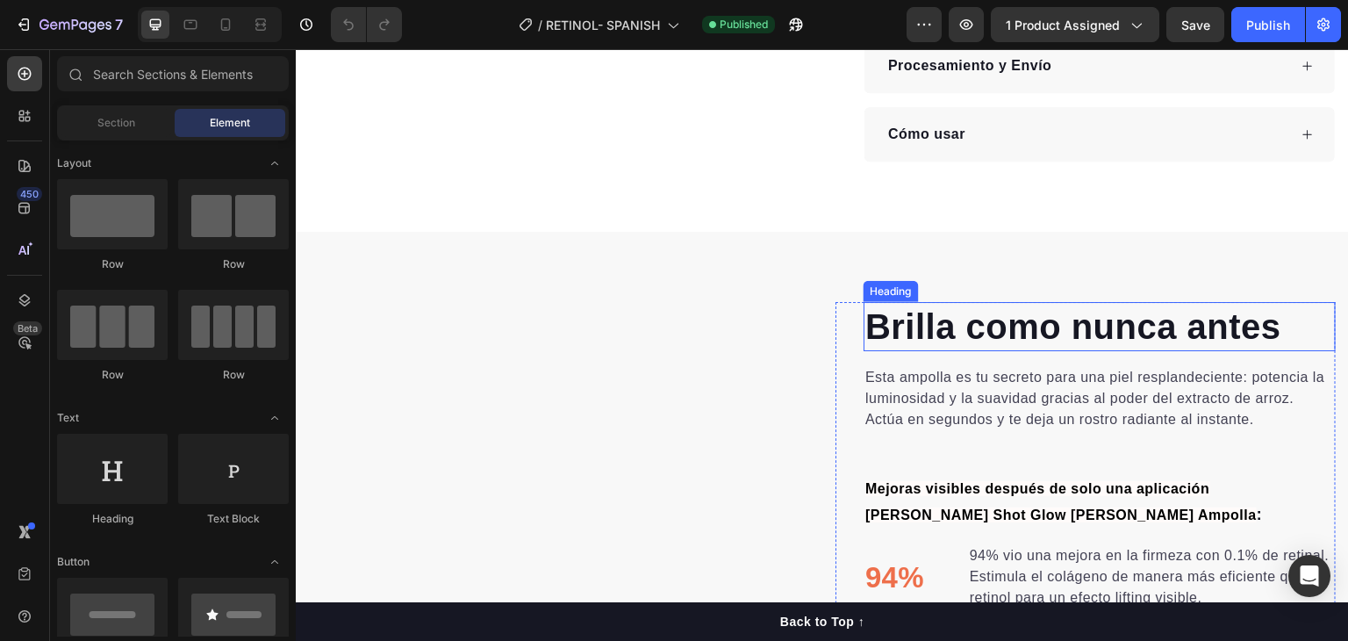
scroll to position [1053, 0]
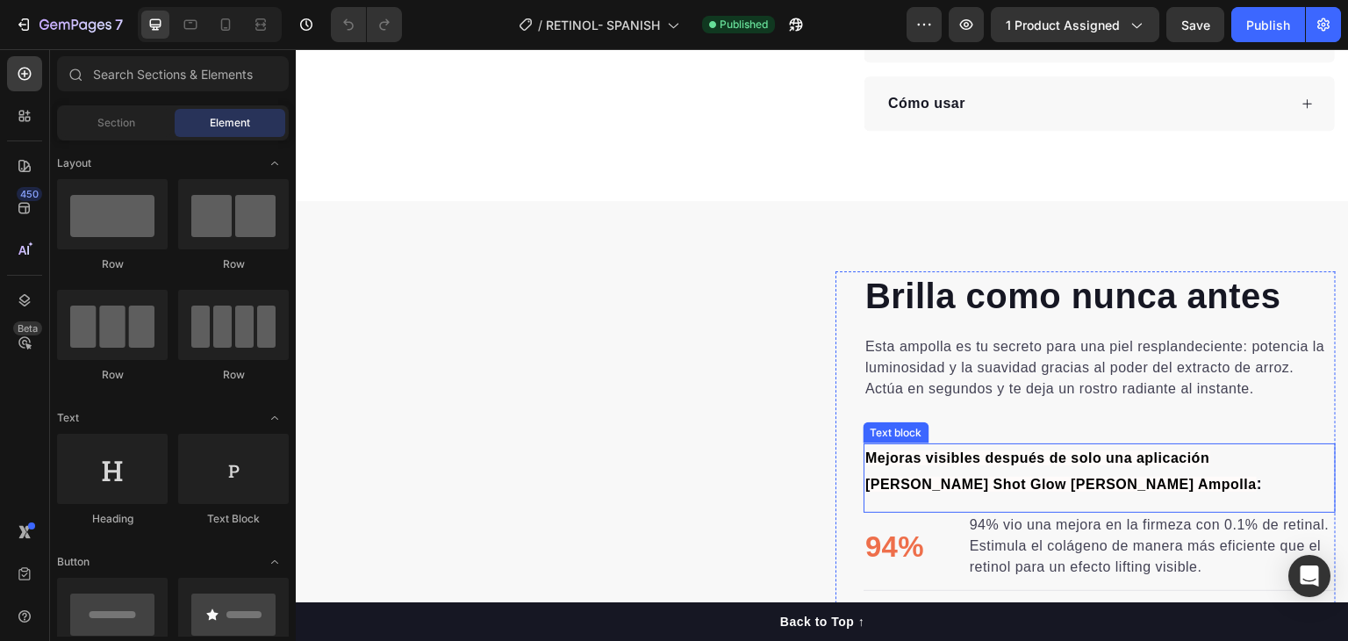
click at [1036, 450] on span "Mejoras visibles después de solo una aplicación de Peel Shot Glow Rice Ampolla" at bounding box center [1062, 470] width 392 height 41
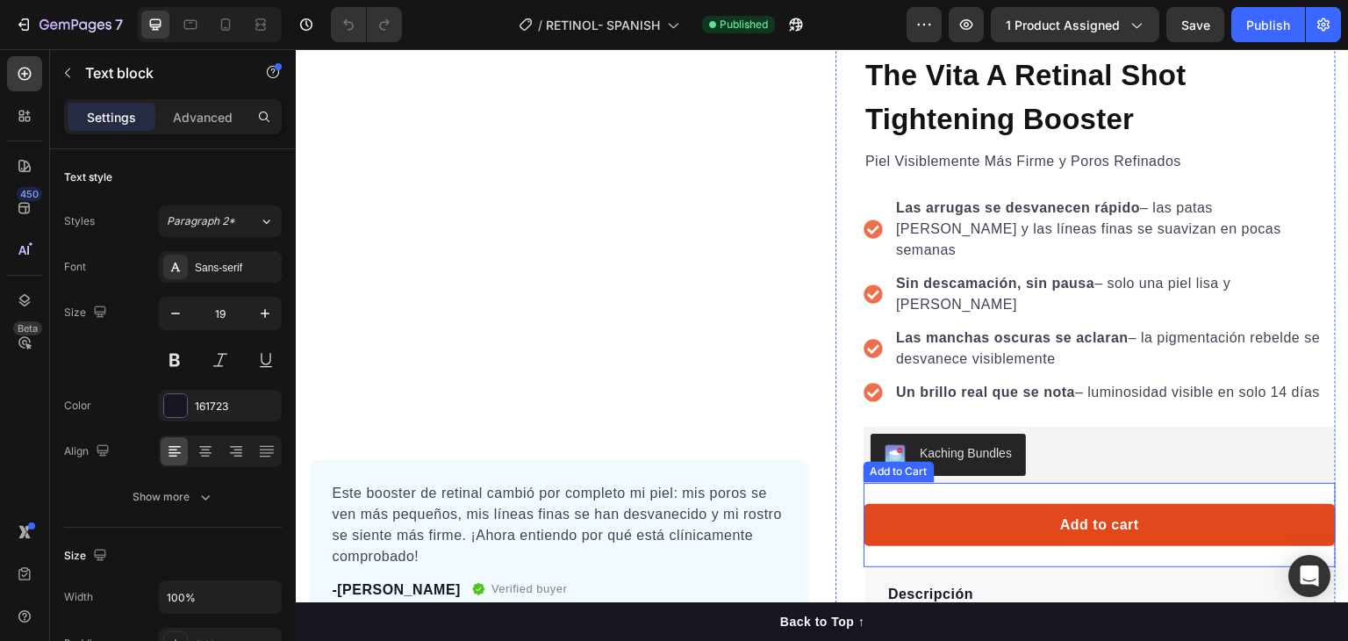
scroll to position [0, 0]
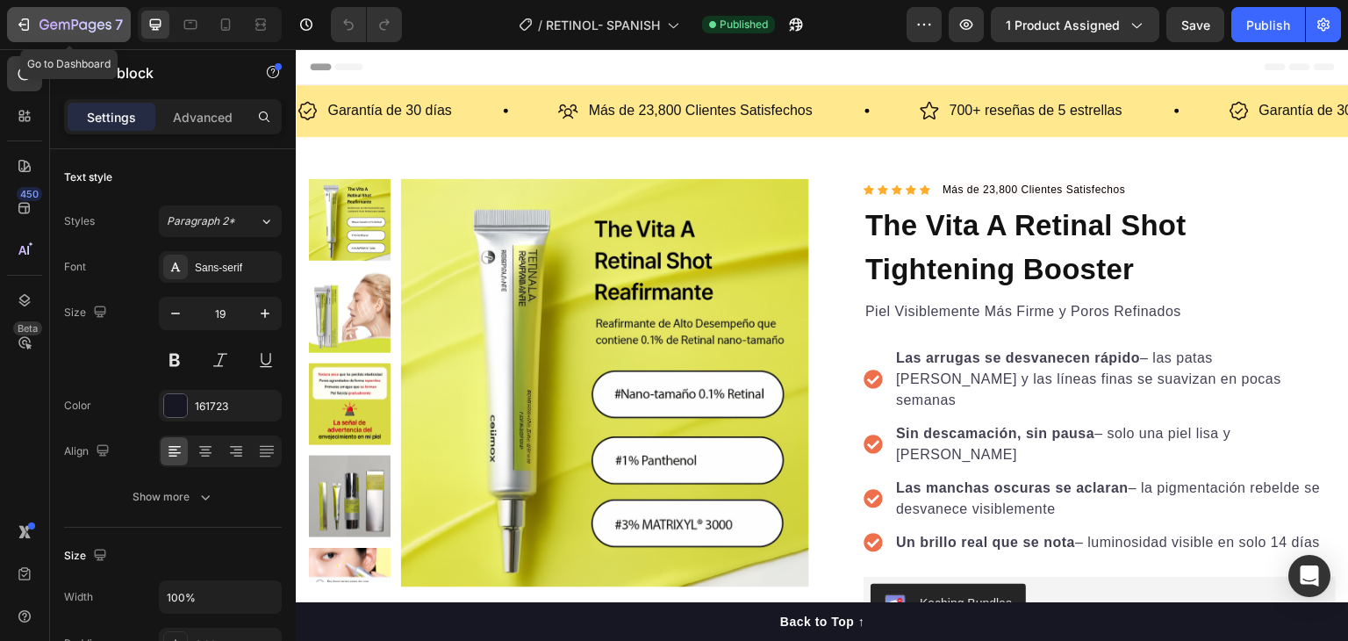
click at [80, 28] on icon "button" at bounding box center [83, 25] width 8 height 8
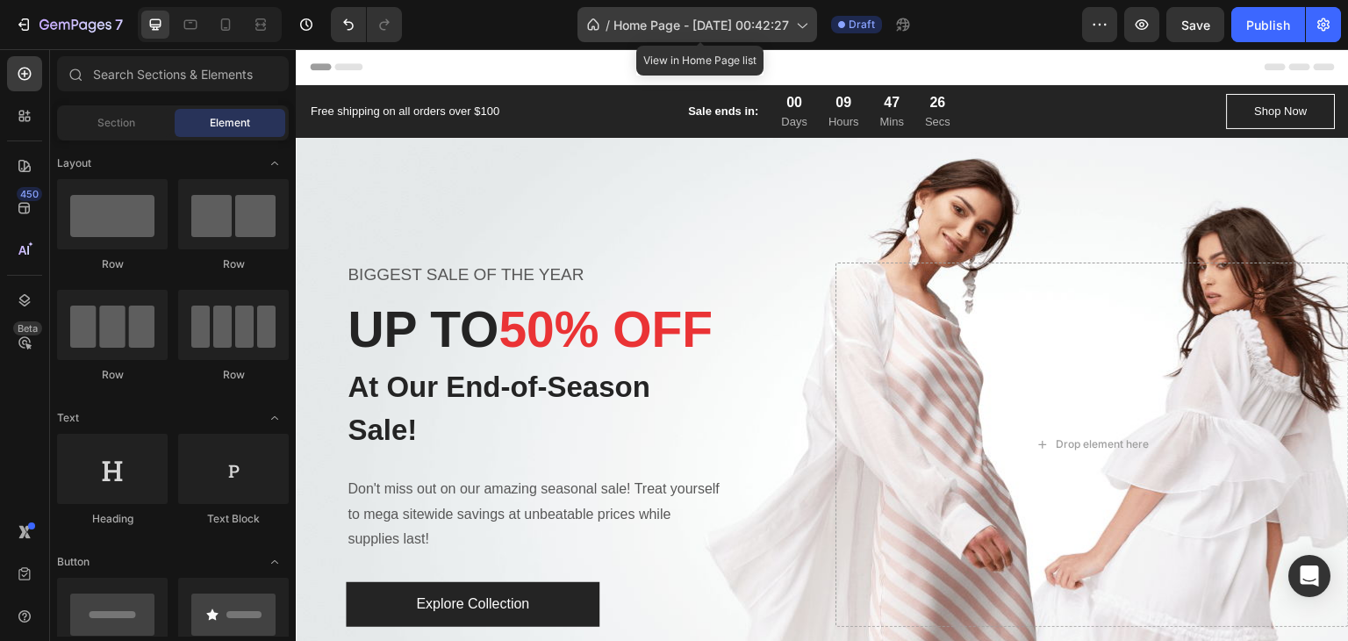
click at [707, 19] on span "Home Page - [DATE] 00:42:27" at bounding box center [702, 25] width 176 height 18
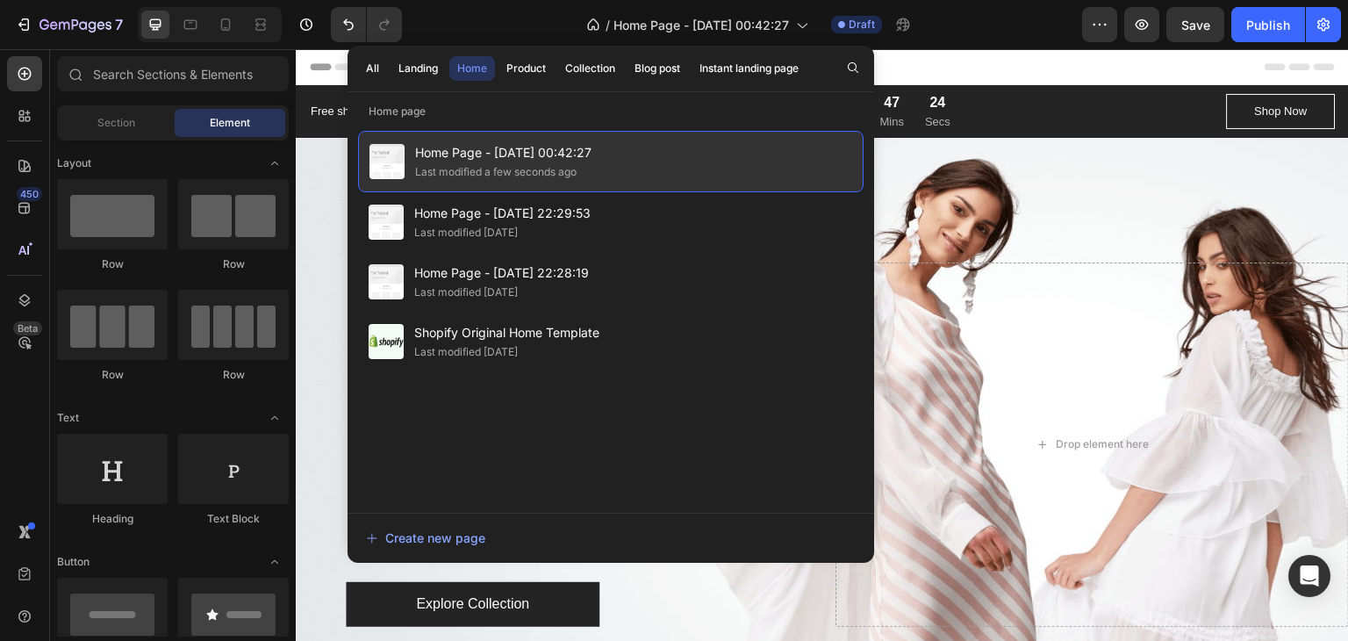
click at [543, 145] on span "Home Page - [DATE] 00:42:27" at bounding box center [503, 152] width 176 height 21
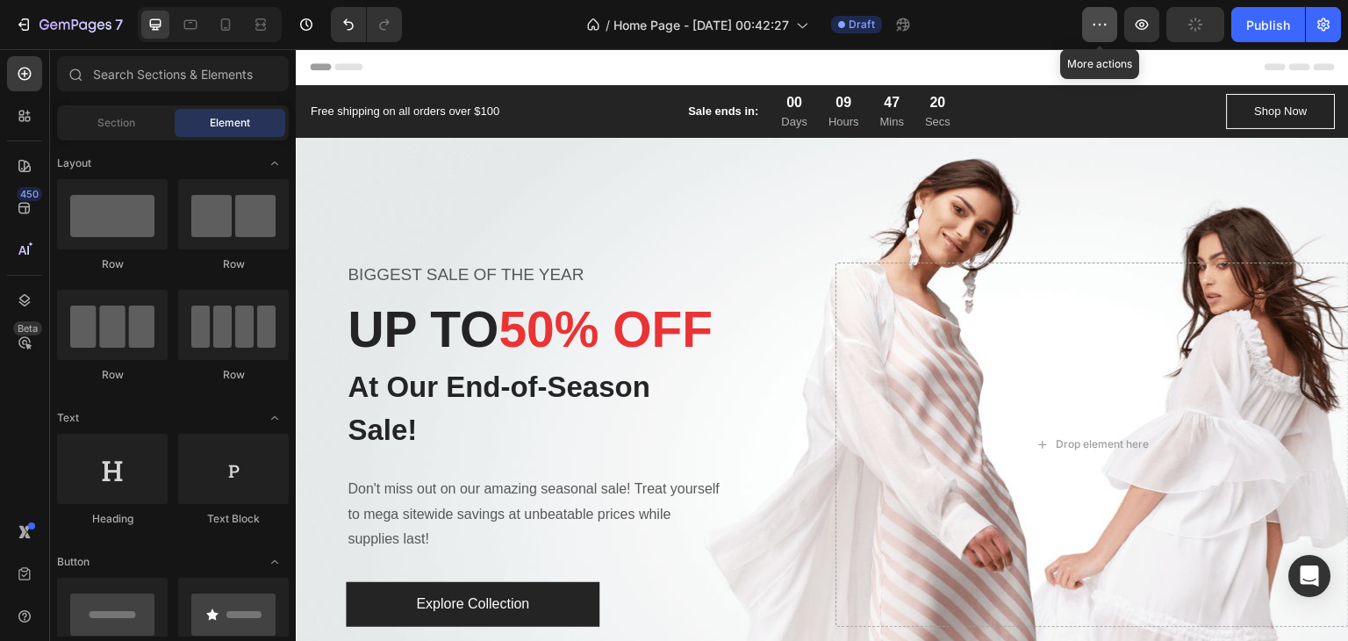
click at [1097, 32] on icon "button" at bounding box center [1100, 25] width 18 height 18
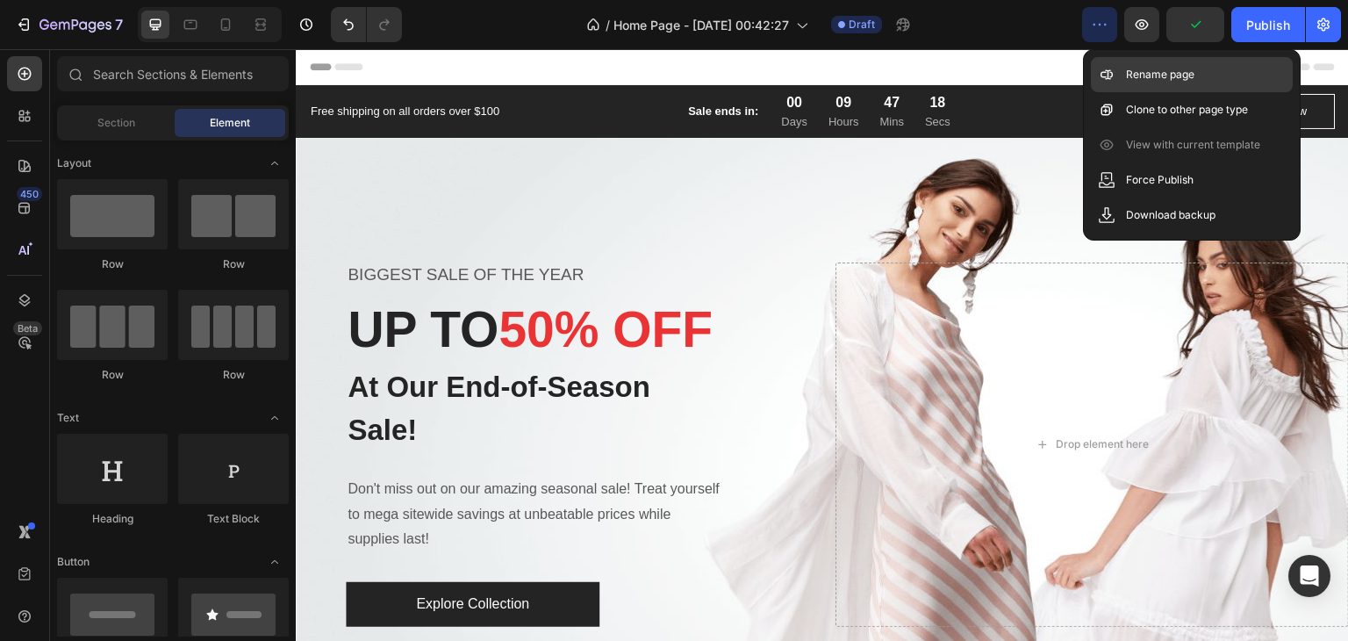
click at [1113, 68] on icon at bounding box center [1107, 75] width 18 height 18
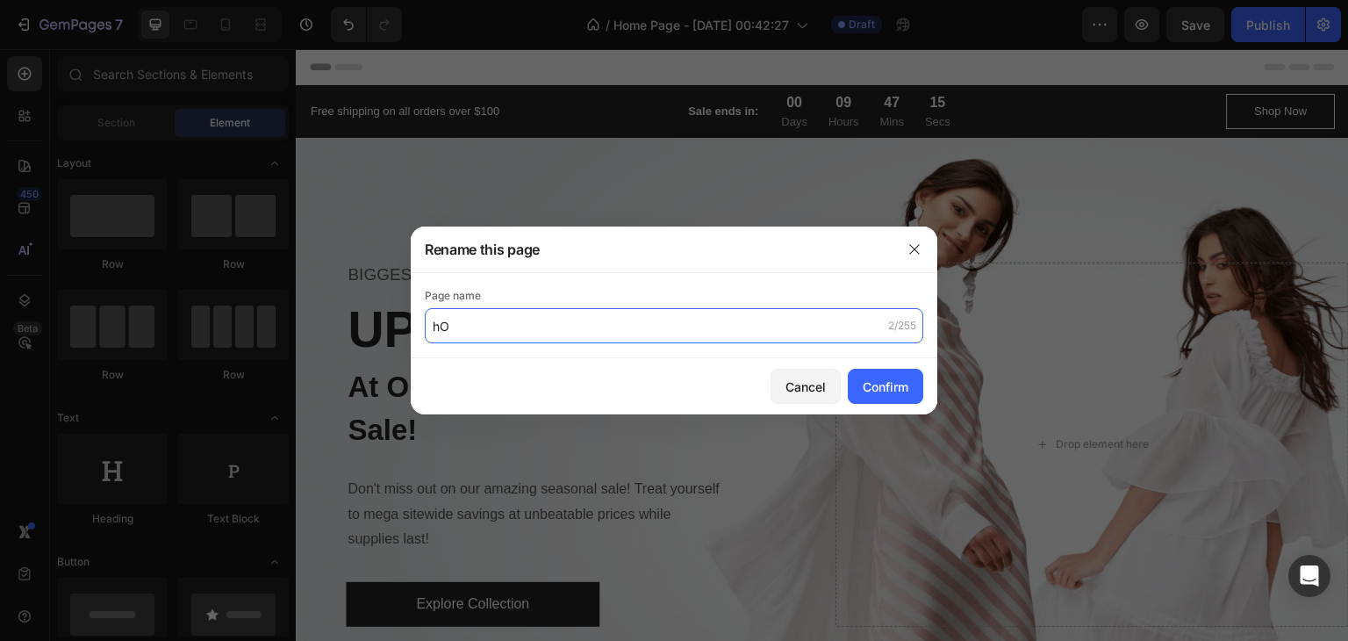
type input "h"
type input "Home Page Bellessent brand"
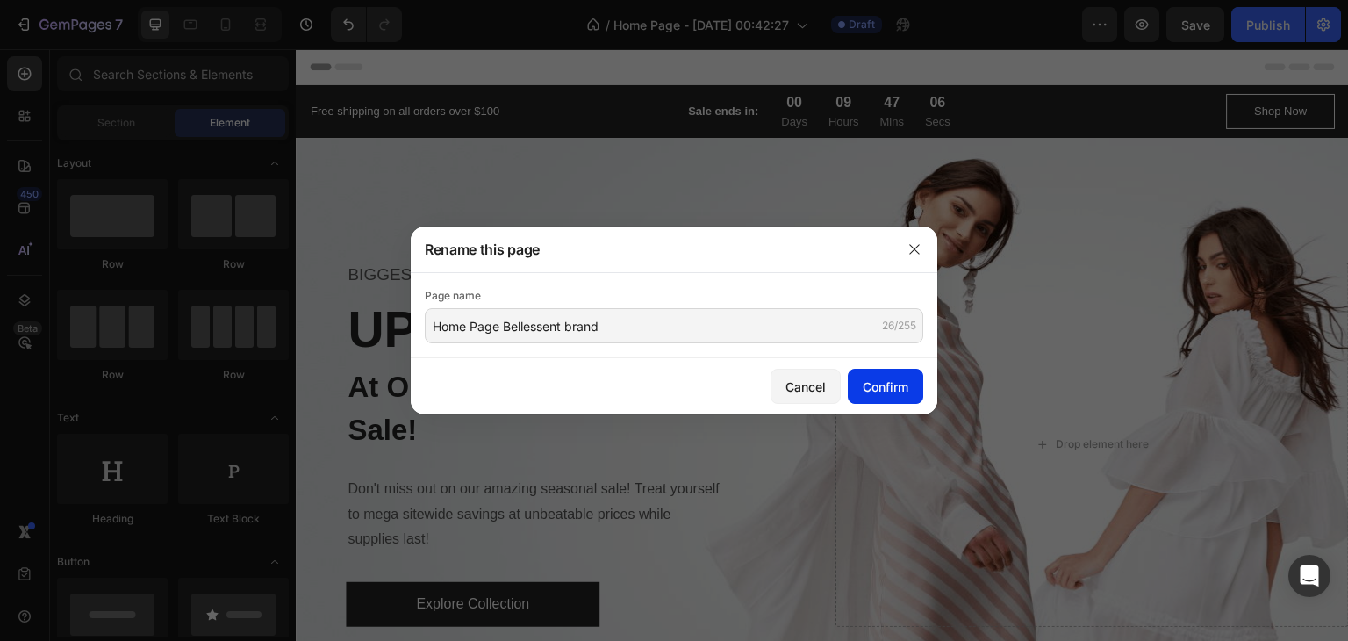
click at [895, 380] on div "Confirm" at bounding box center [886, 386] width 46 height 18
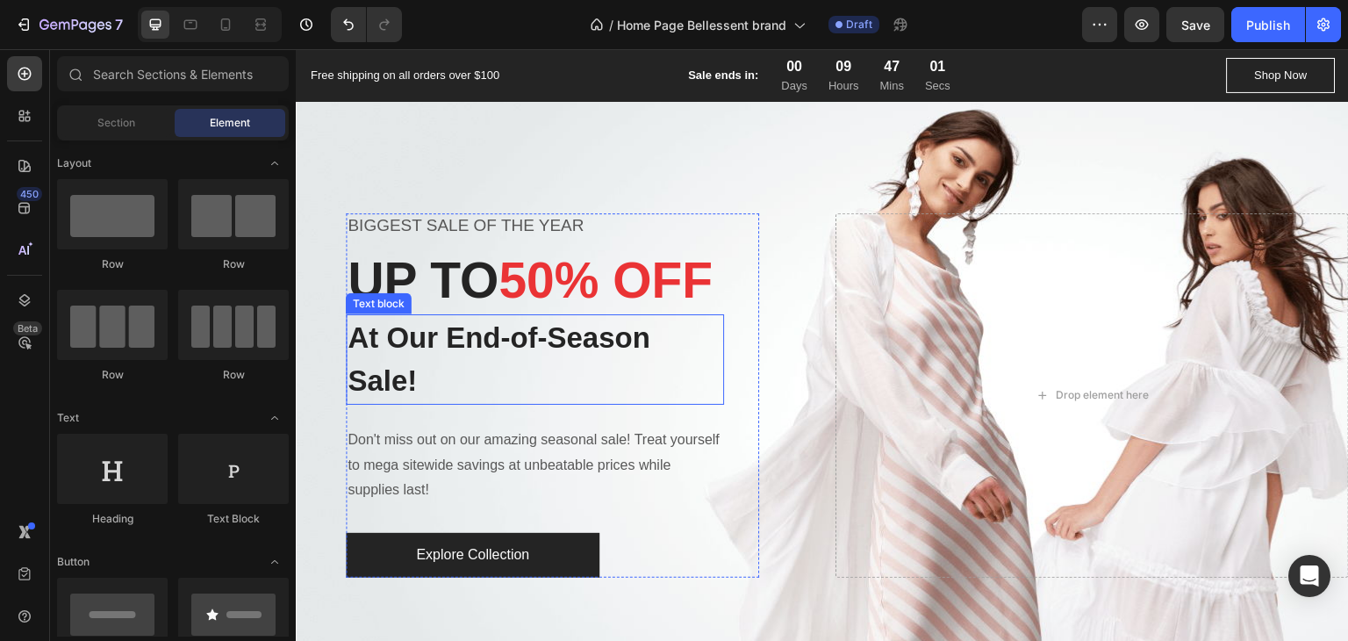
scroll to position [49, 0]
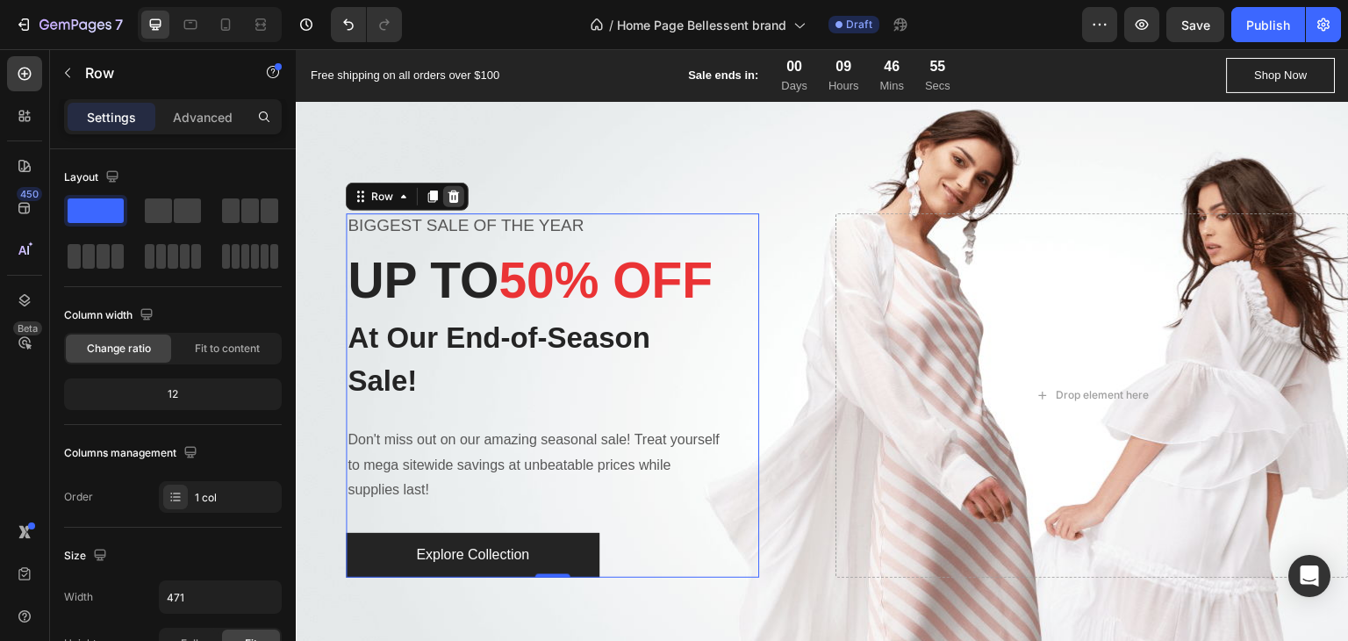
click at [453, 190] on icon at bounding box center [454, 196] width 11 height 12
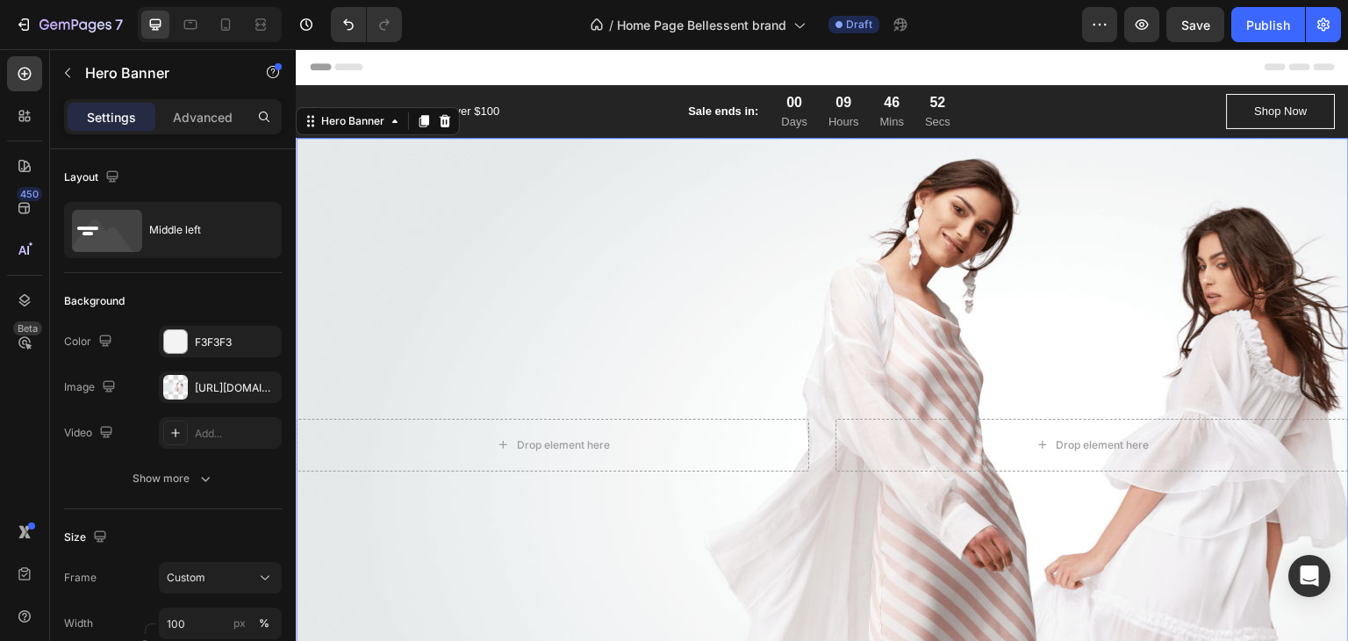
scroll to position [0, 0]
click at [74, 74] on icon "button" at bounding box center [68, 73] width 14 height 14
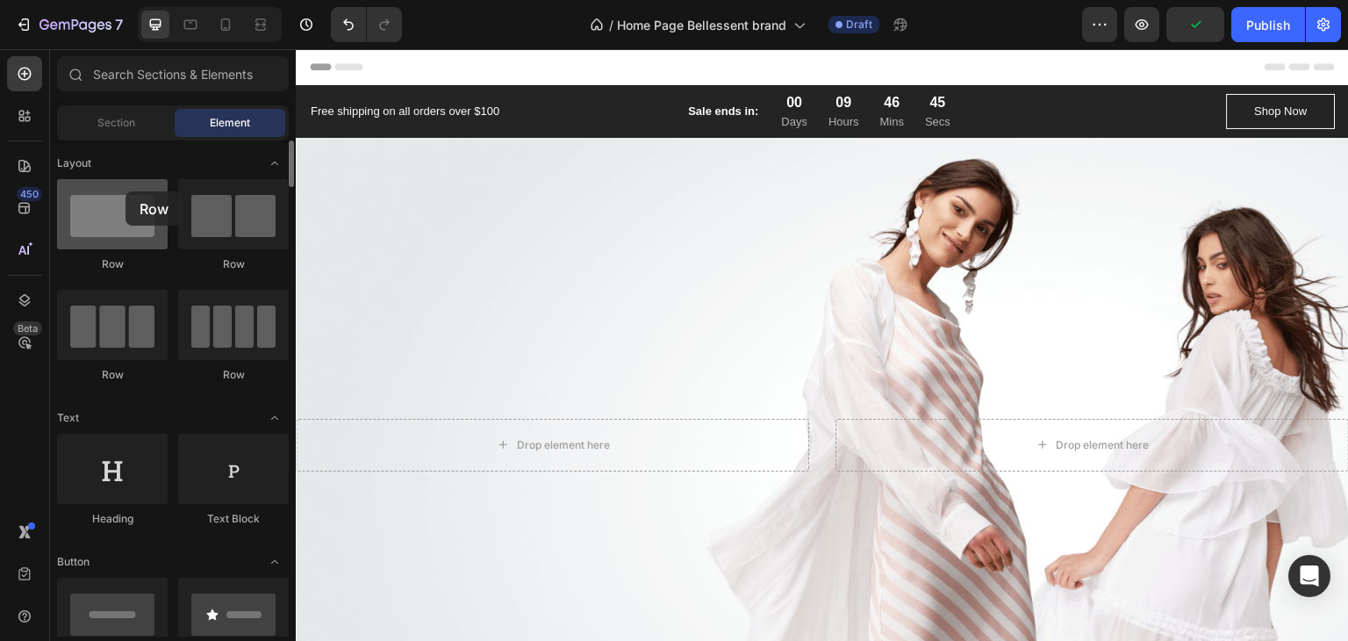
click at [126, 191] on div at bounding box center [112, 214] width 111 height 70
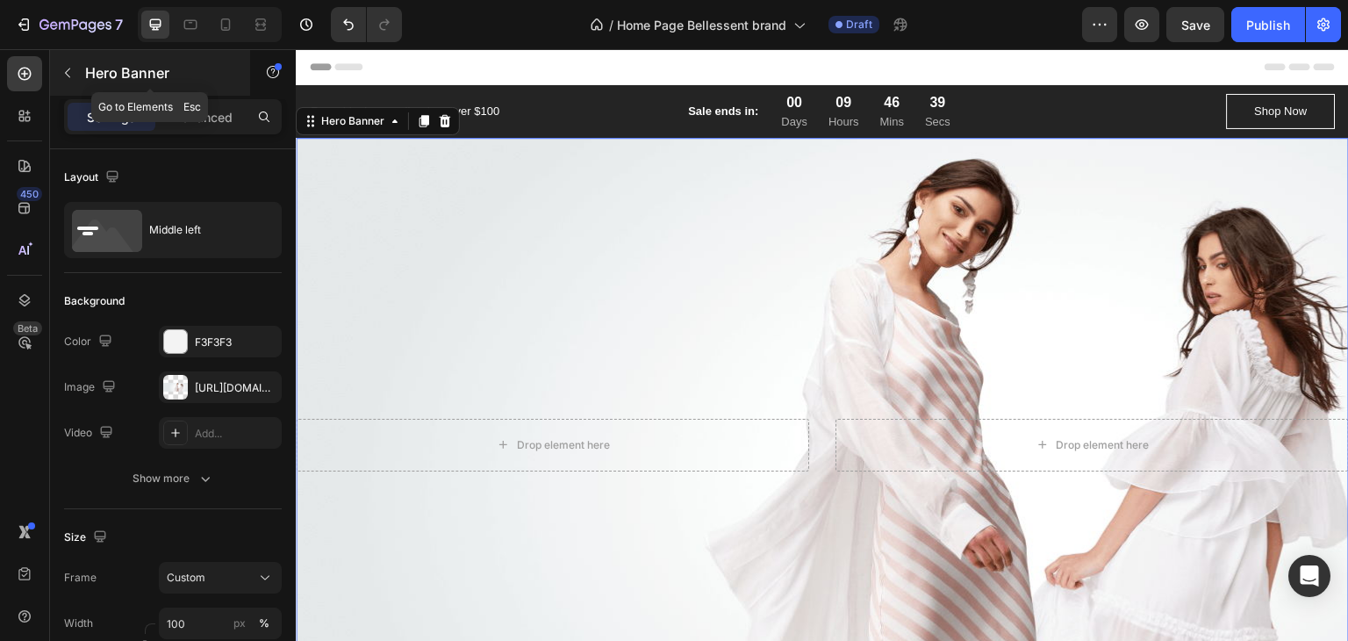
click at [68, 68] on icon "button" at bounding box center [68, 73] width 14 height 14
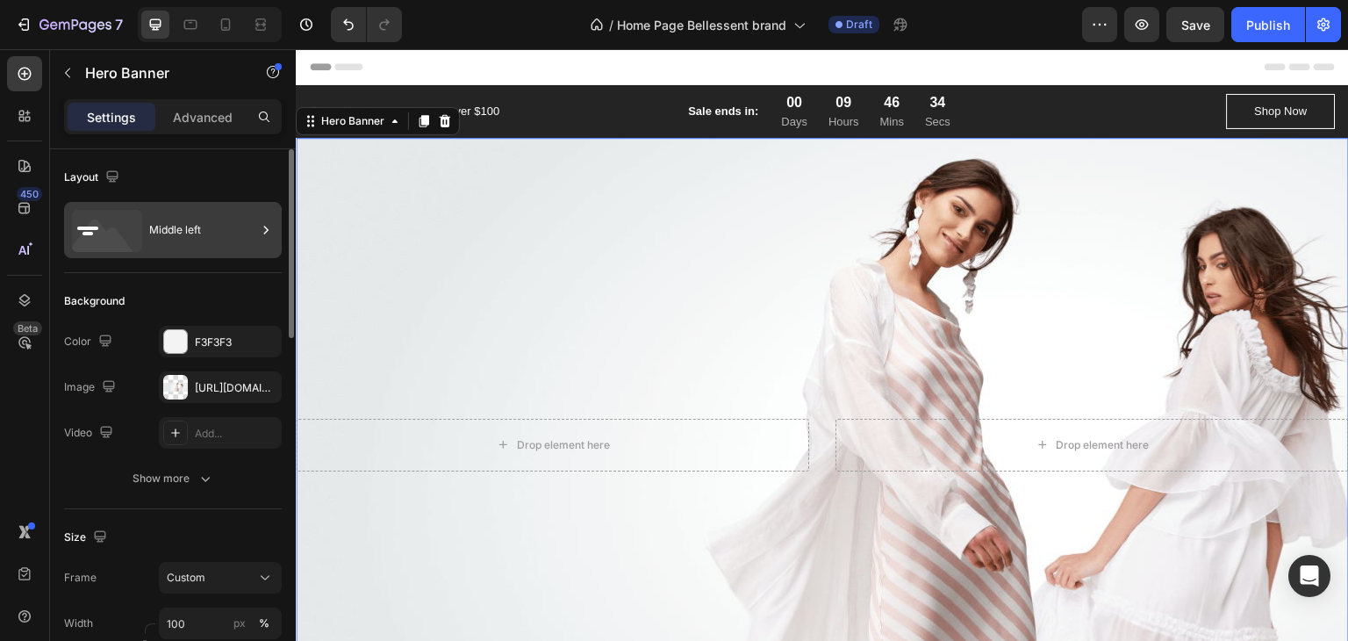
click at [123, 229] on icon at bounding box center [107, 231] width 70 height 42
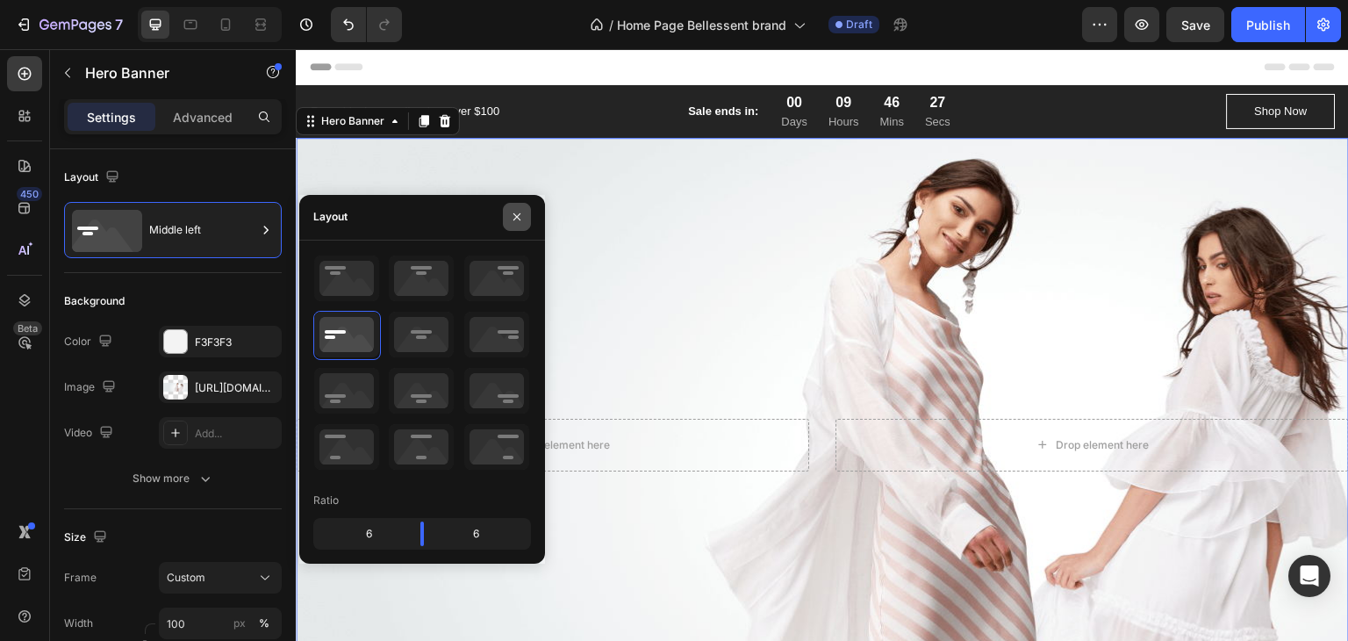
click at [516, 217] on icon "button" at bounding box center [517, 216] width 7 height 7
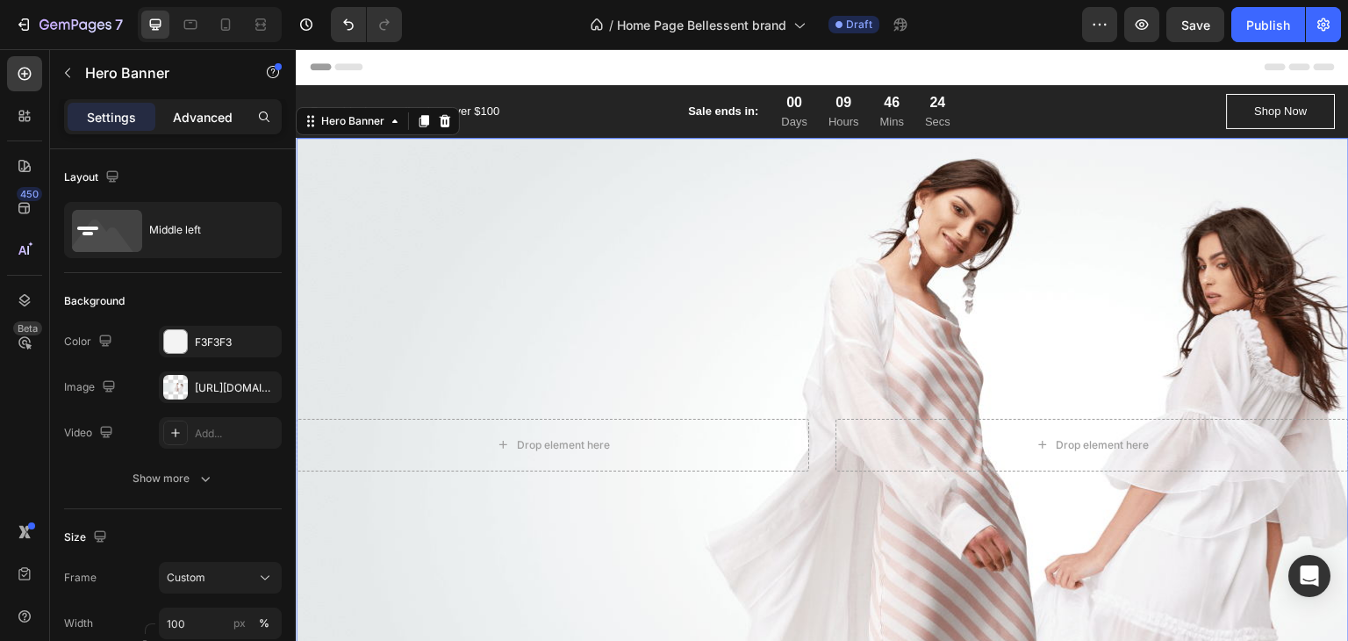
click at [222, 104] on div "Advanced" at bounding box center [203, 117] width 88 height 28
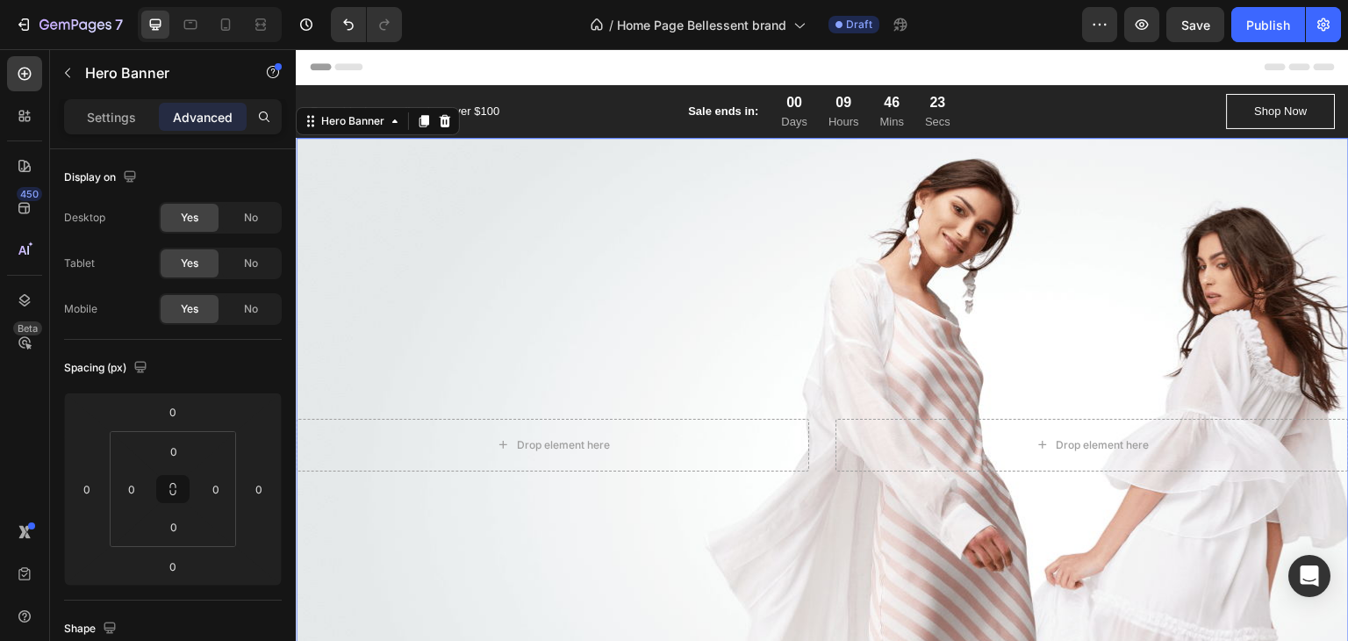
click at [219, 117] on p "Advanced" at bounding box center [203, 117] width 60 height 18
click at [108, 106] on div "Settings" at bounding box center [112, 117] width 88 height 28
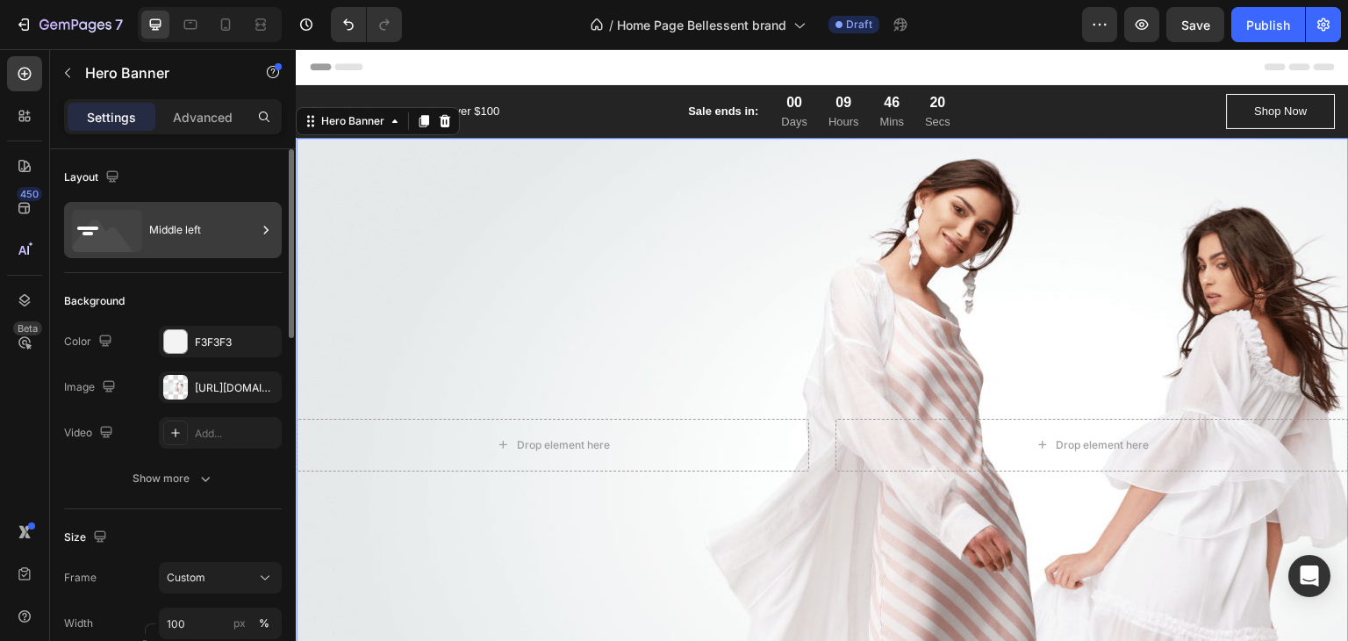
click at [207, 229] on div "Middle left" at bounding box center [202, 230] width 107 height 40
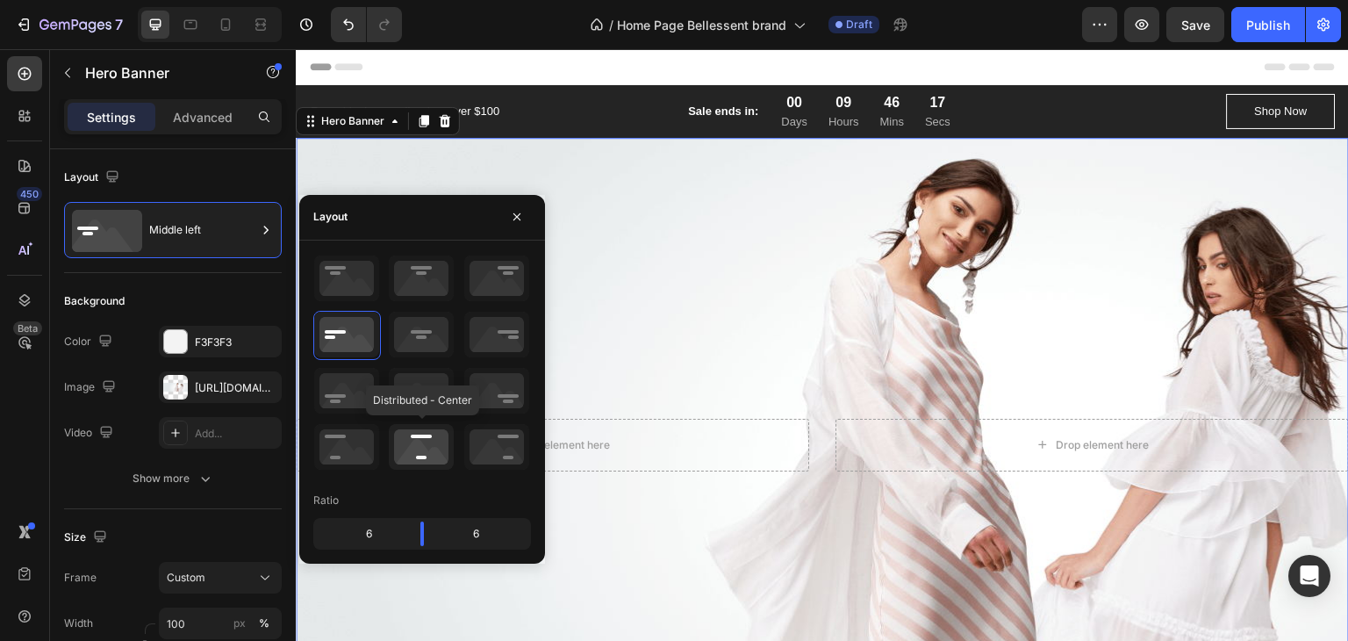
click at [393, 426] on icon at bounding box center [421, 447] width 65 height 46
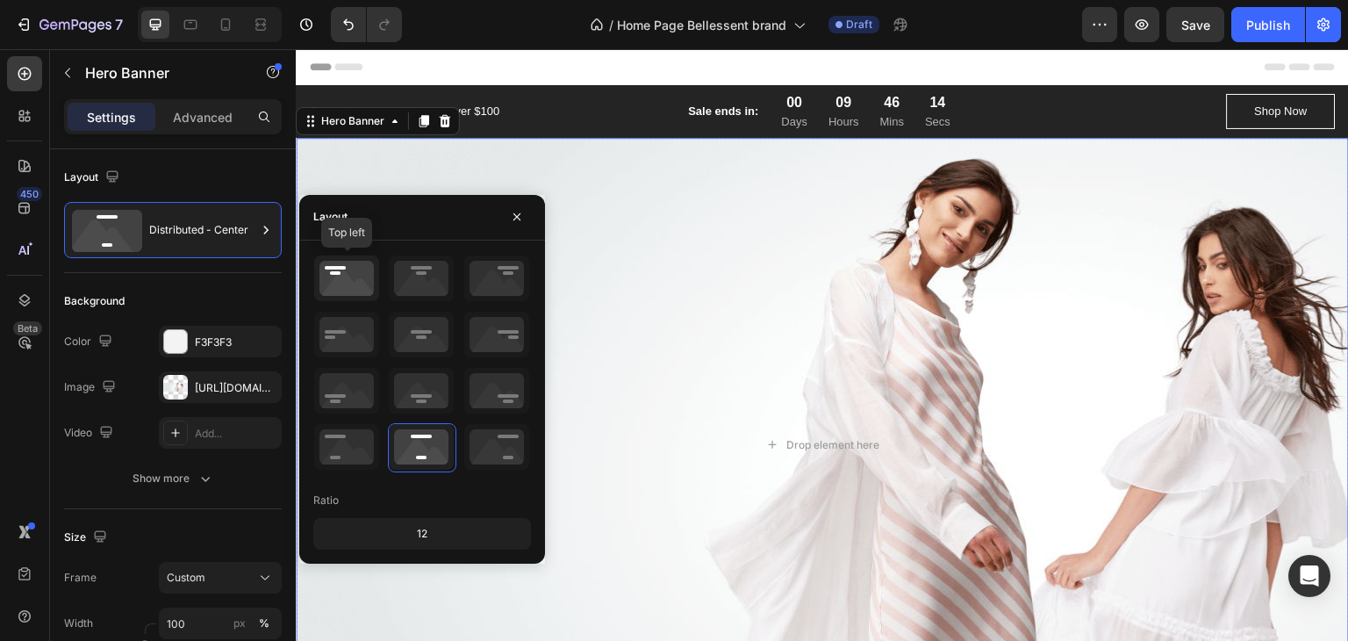
click at [352, 281] on icon at bounding box center [346, 278] width 65 height 46
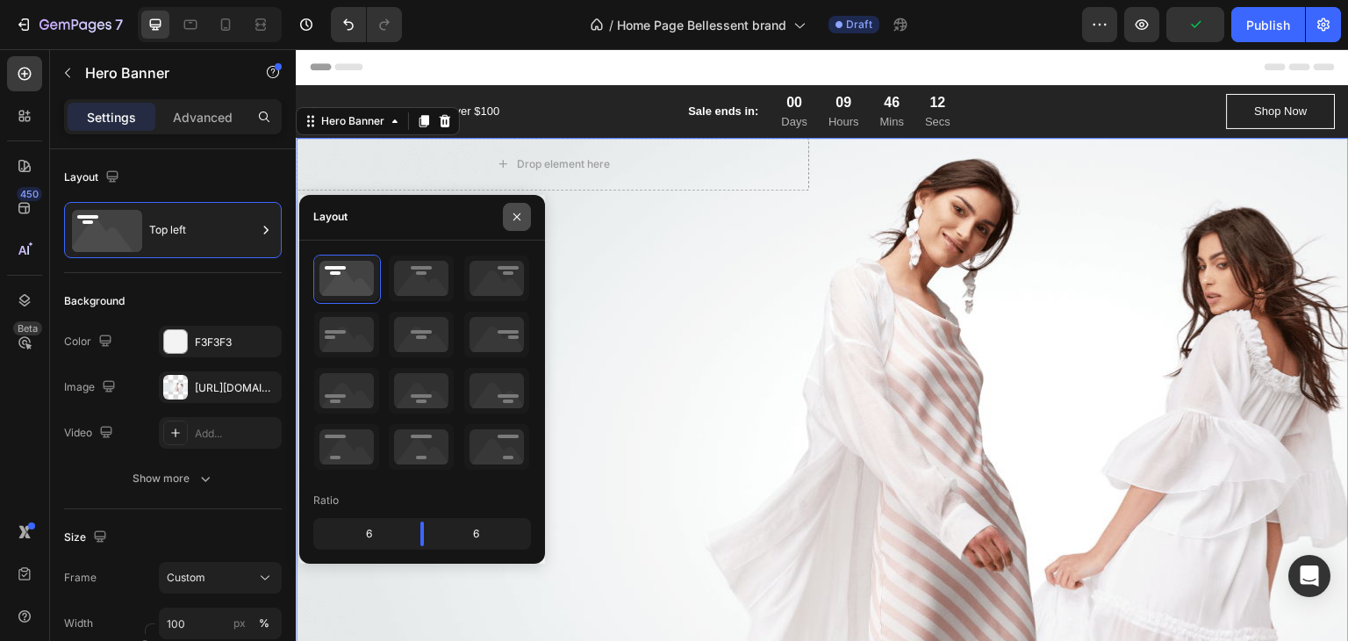
click at [524, 220] on button "button" at bounding box center [517, 217] width 28 height 28
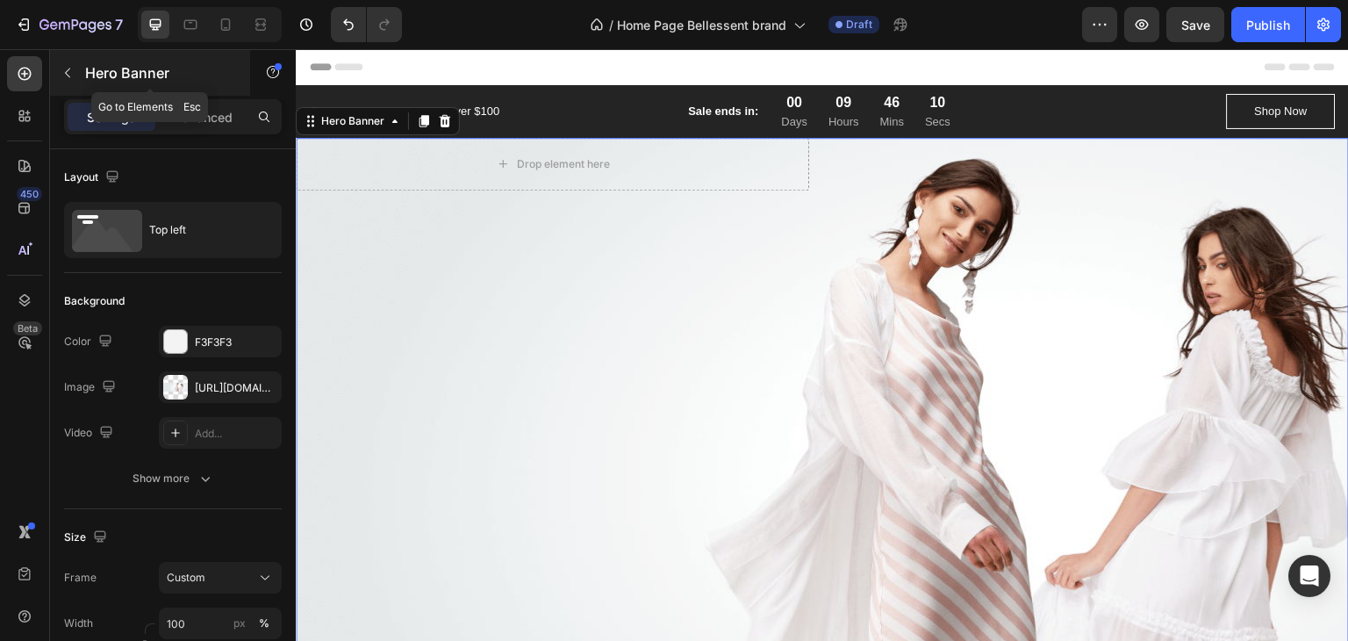
click at [72, 72] on icon "button" at bounding box center [68, 73] width 14 height 14
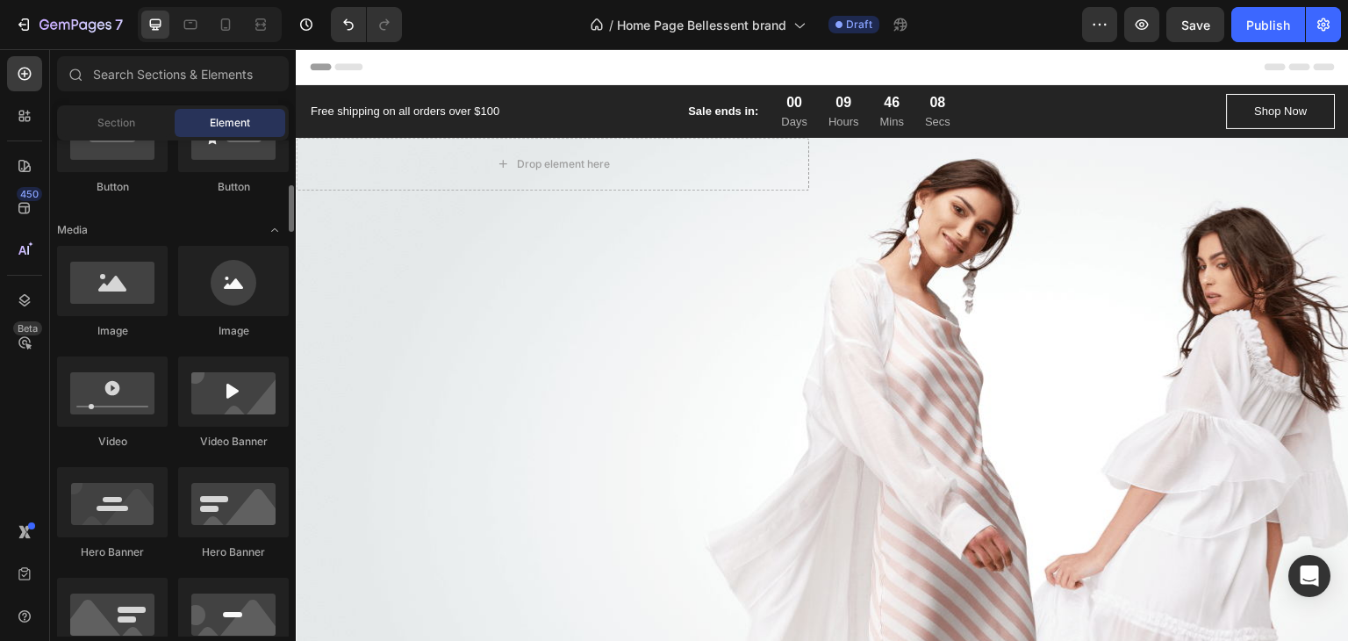
scroll to position [475, 0]
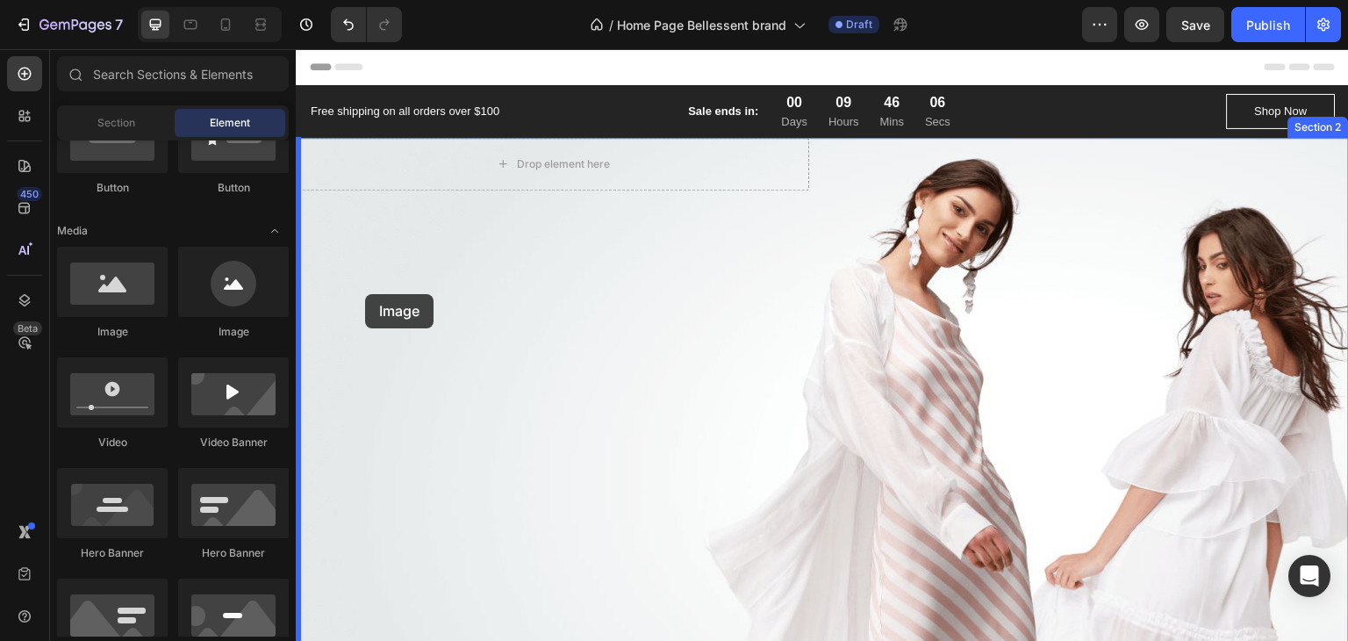
drag, startPoint x: 407, startPoint y: 334, endPoint x: 370, endPoint y: 295, distance: 54.0
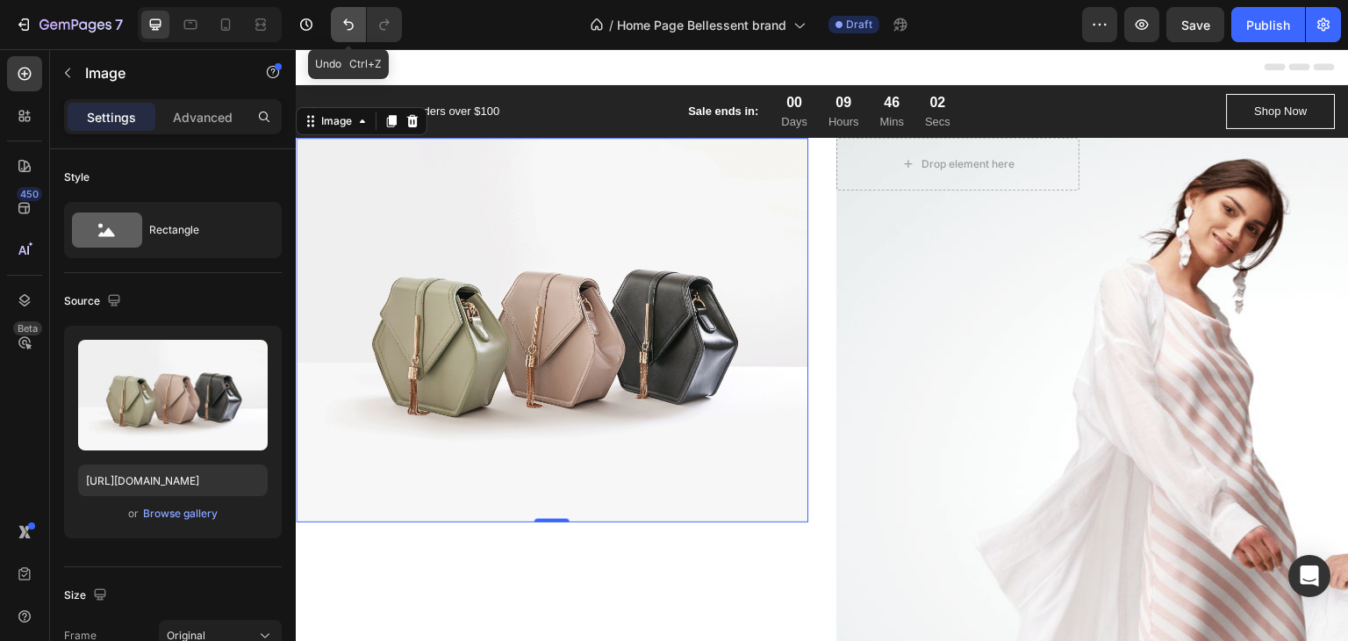
click at [349, 20] on icon "Undo/Redo" at bounding box center [349, 25] width 18 height 18
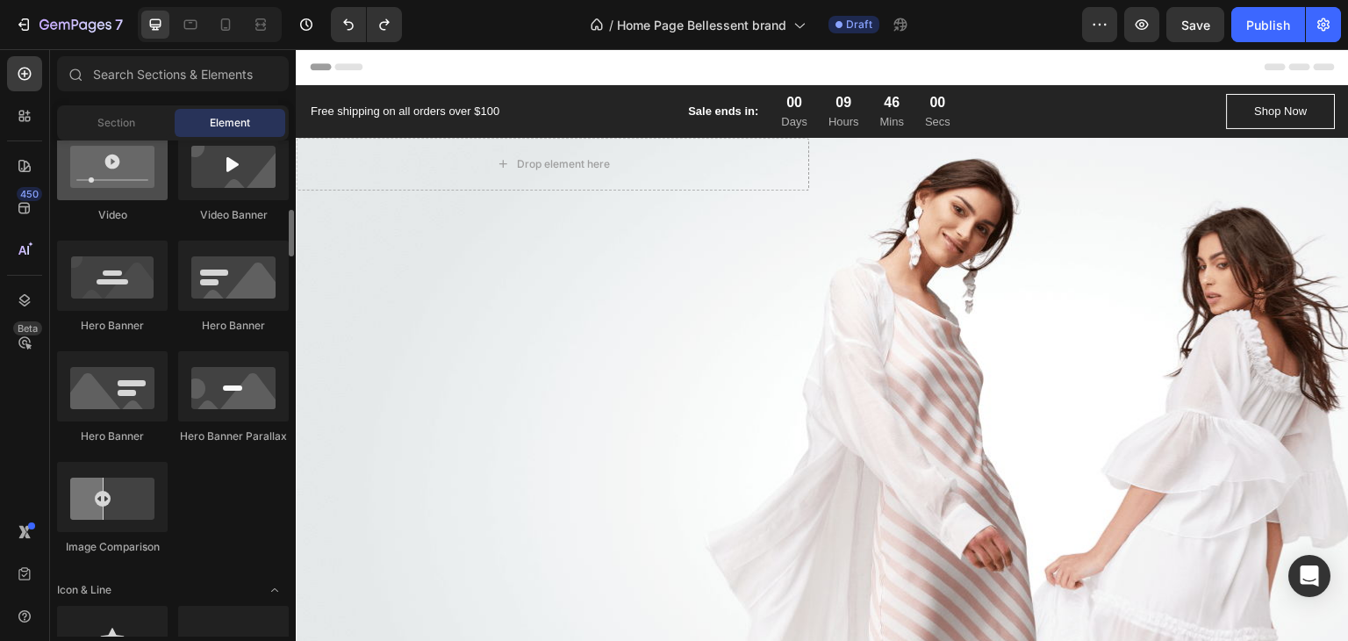
scroll to position [705, 0]
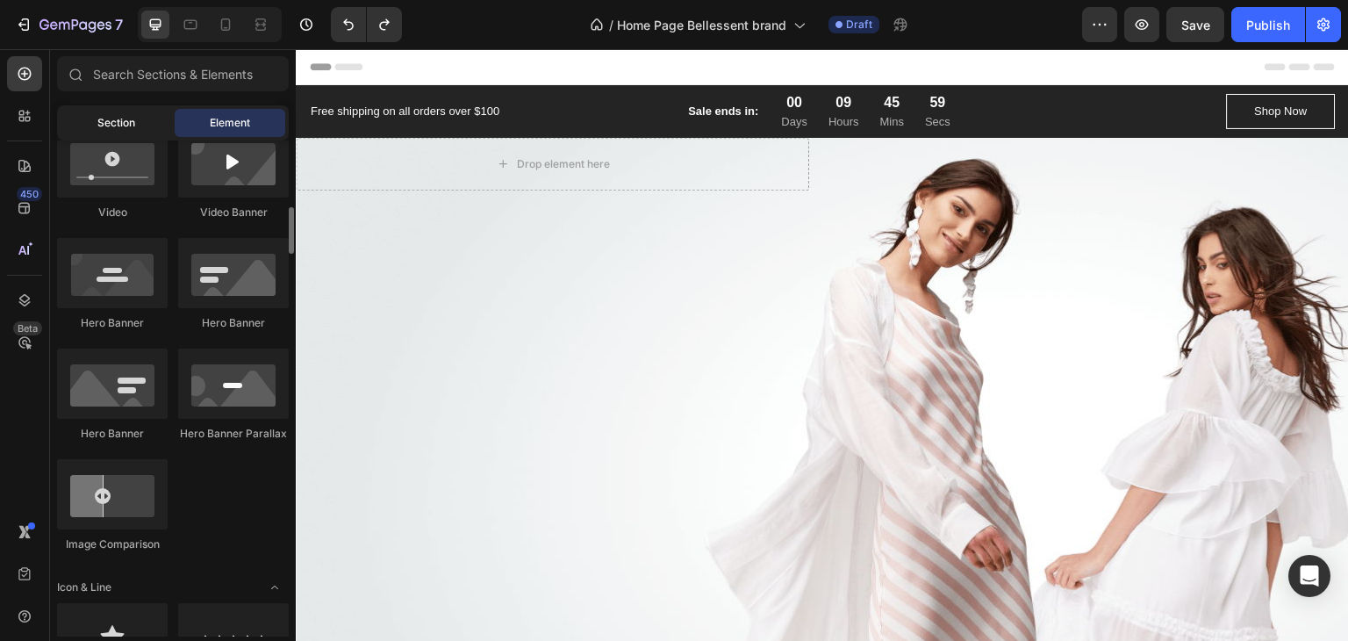
click at [122, 130] on span "Section" at bounding box center [116, 123] width 38 height 16
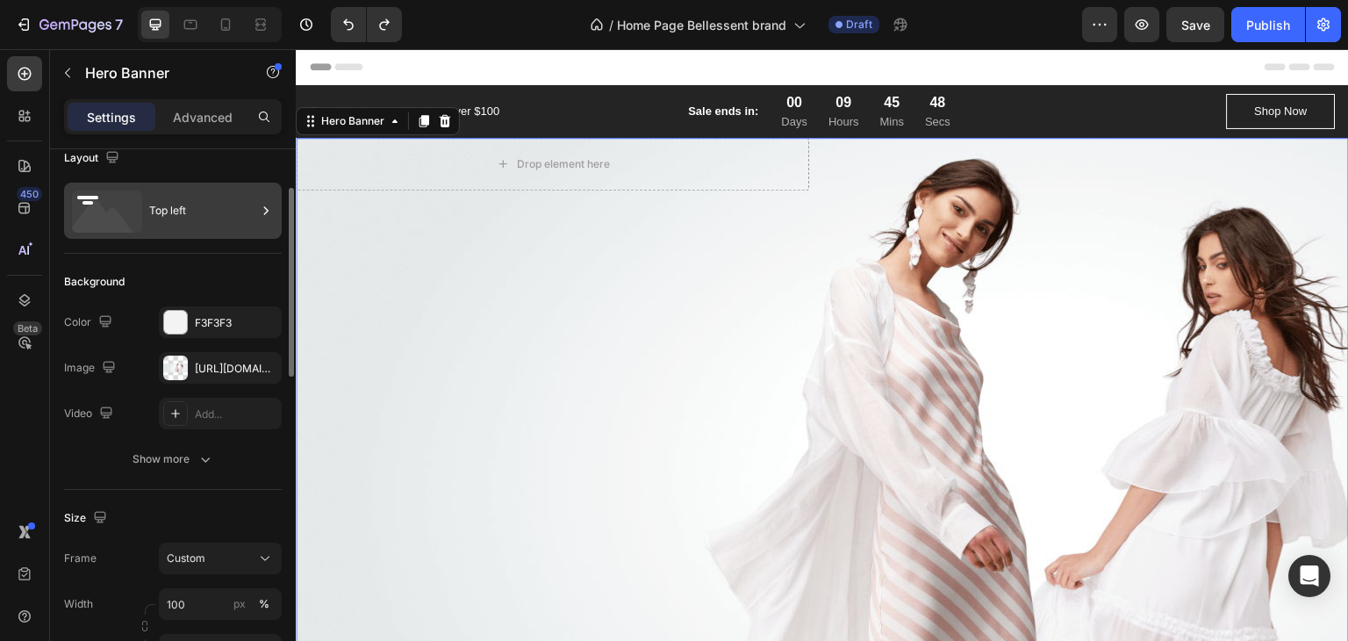
scroll to position [18, 0]
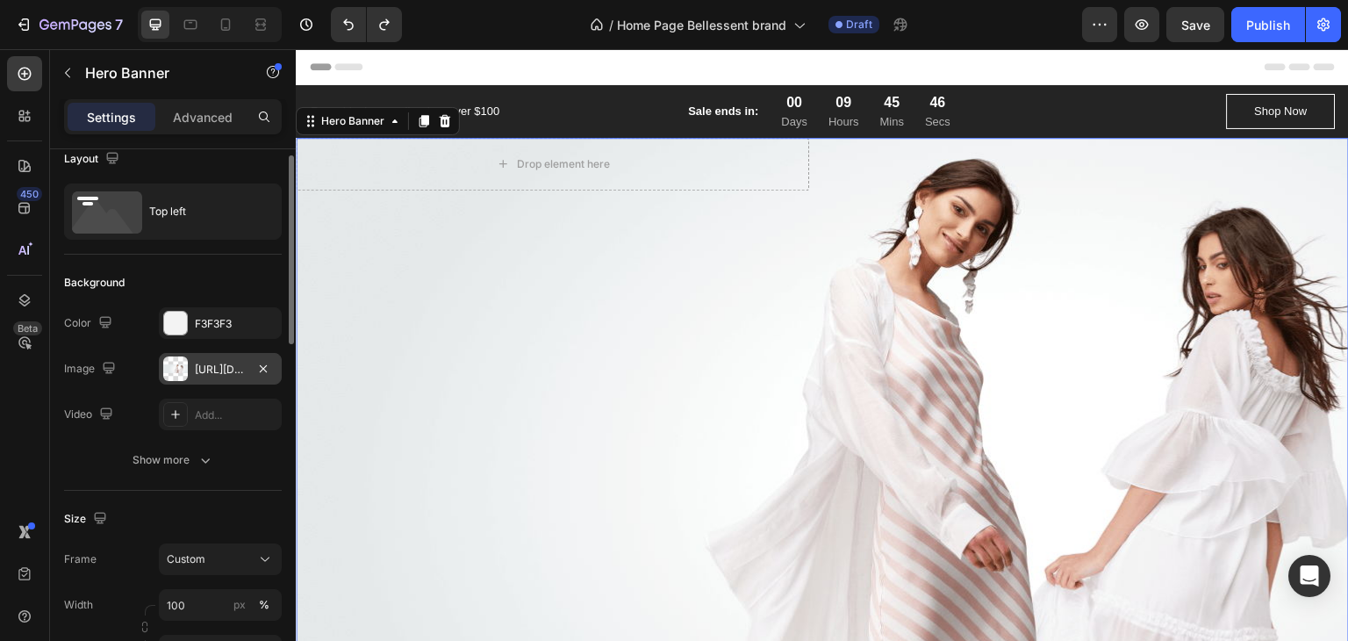
click at [222, 366] on div "[URL][DOMAIN_NAME]" at bounding box center [220, 370] width 51 height 16
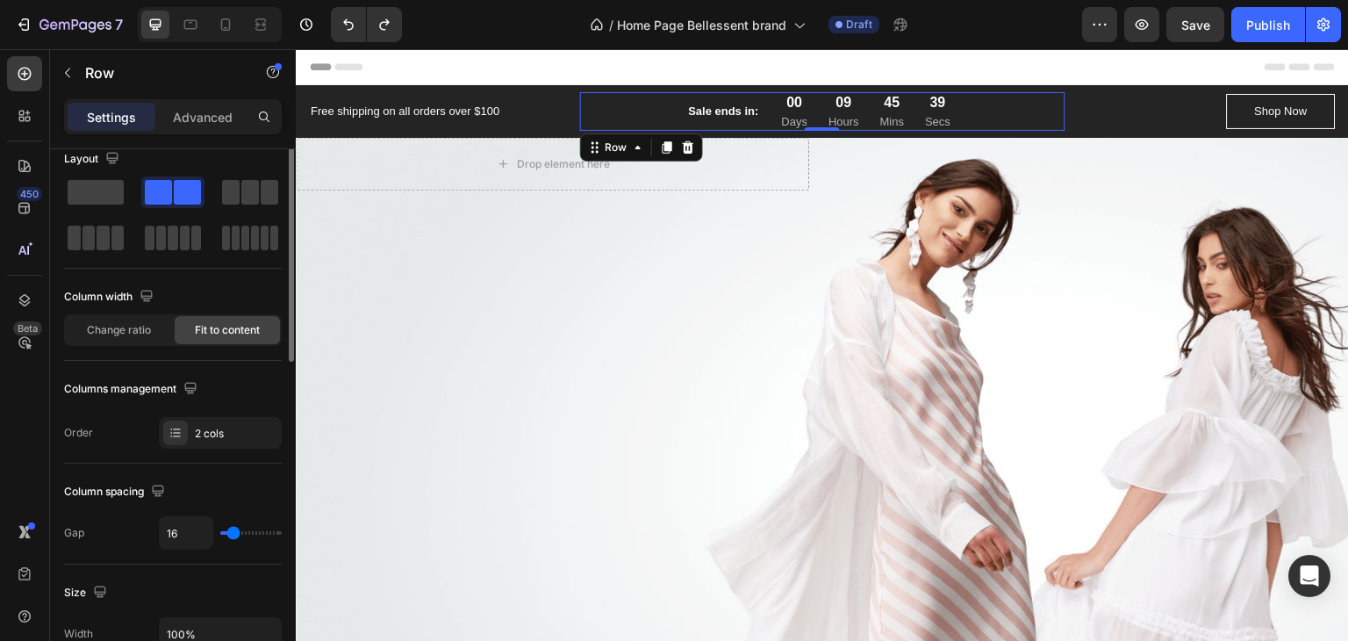
scroll to position [0, 0]
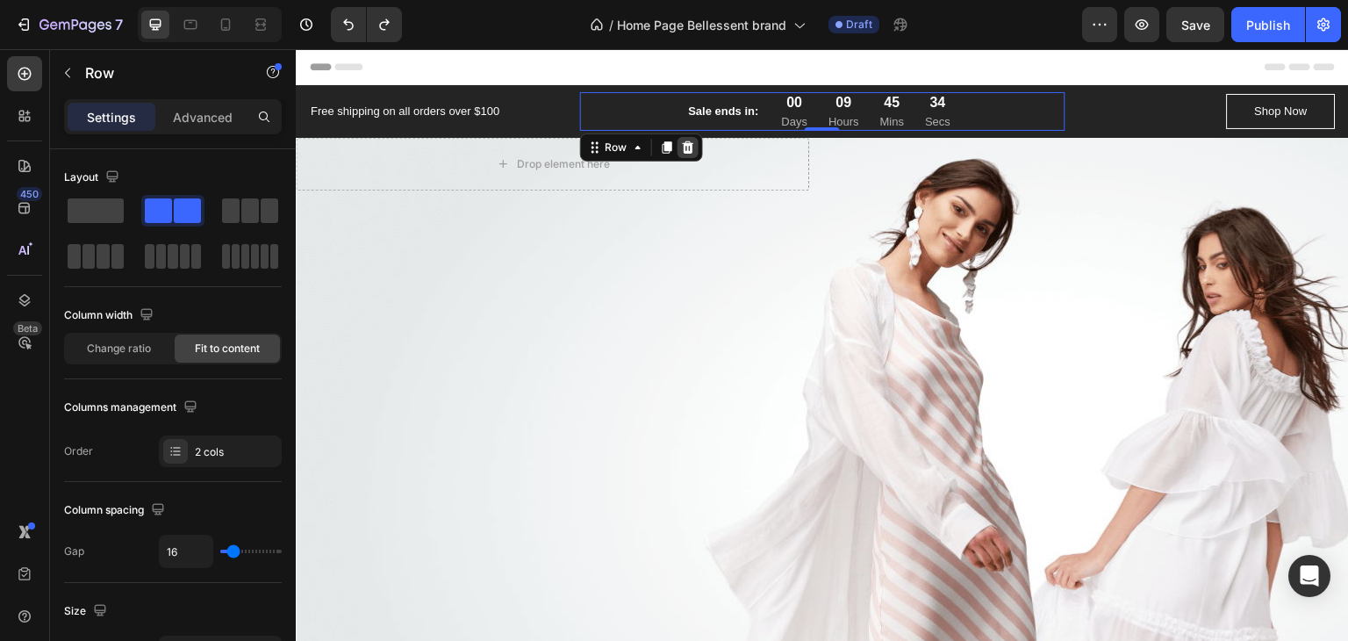
click at [686, 149] on icon at bounding box center [687, 146] width 11 height 12
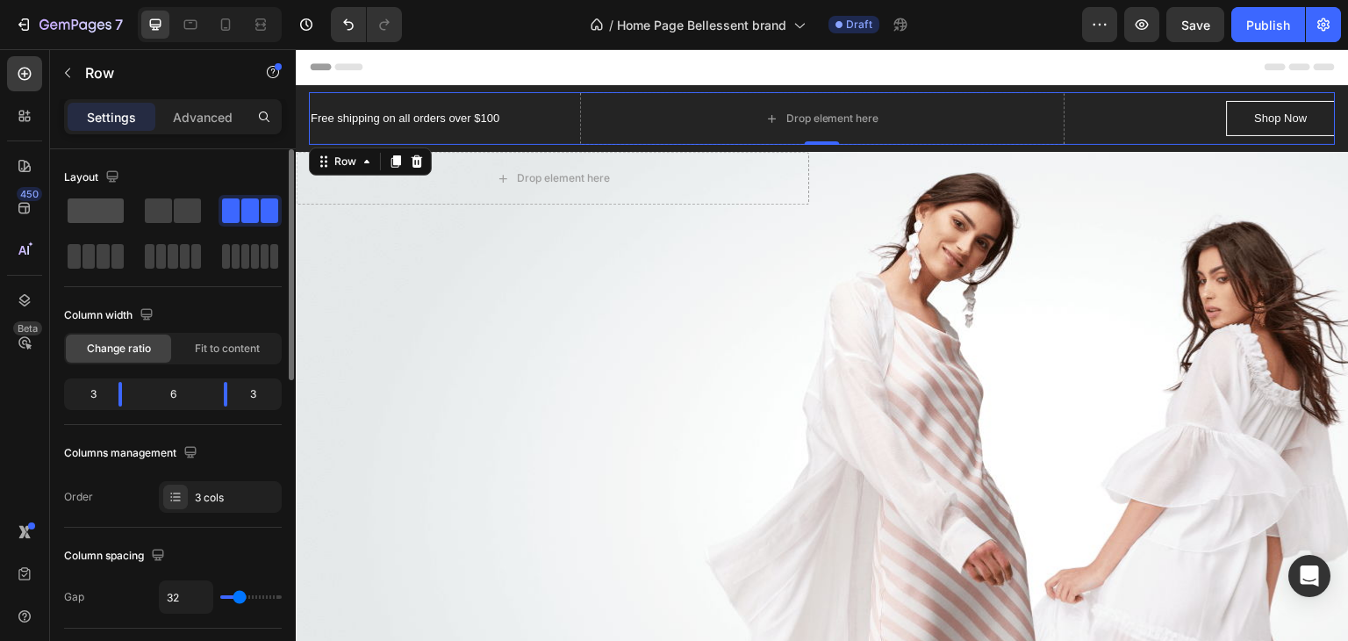
click at [104, 205] on span at bounding box center [96, 210] width 56 height 25
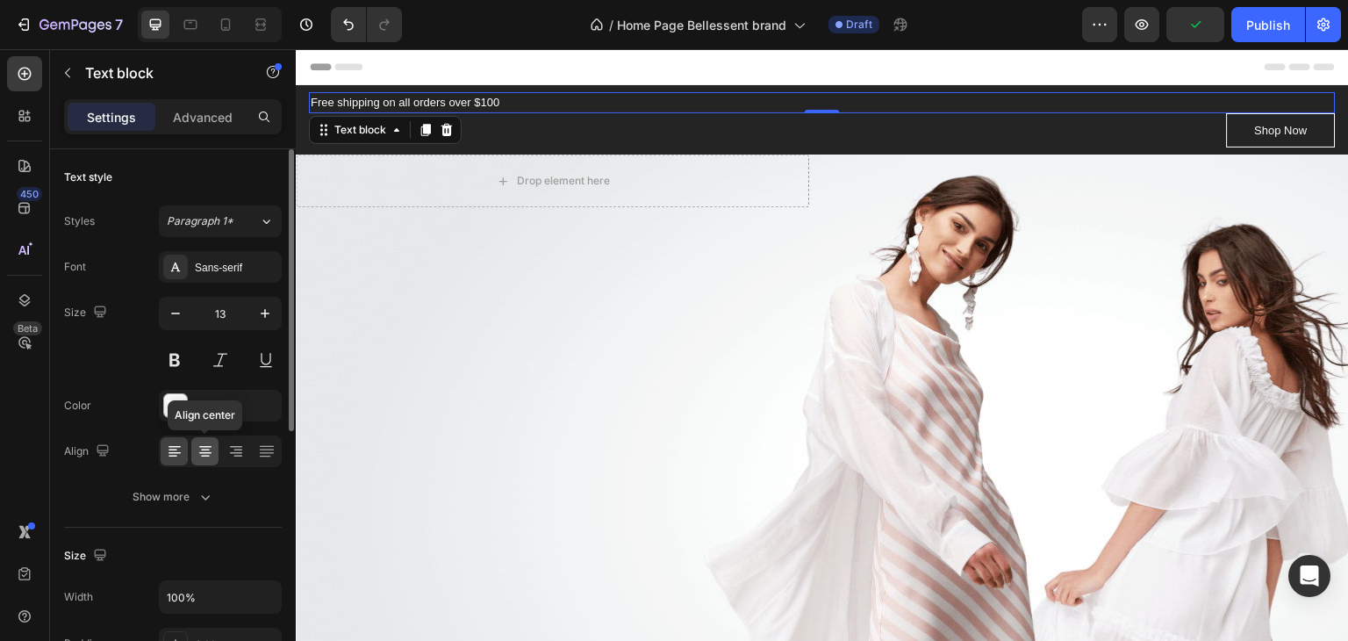
click at [197, 445] on icon at bounding box center [206, 451] width 18 height 18
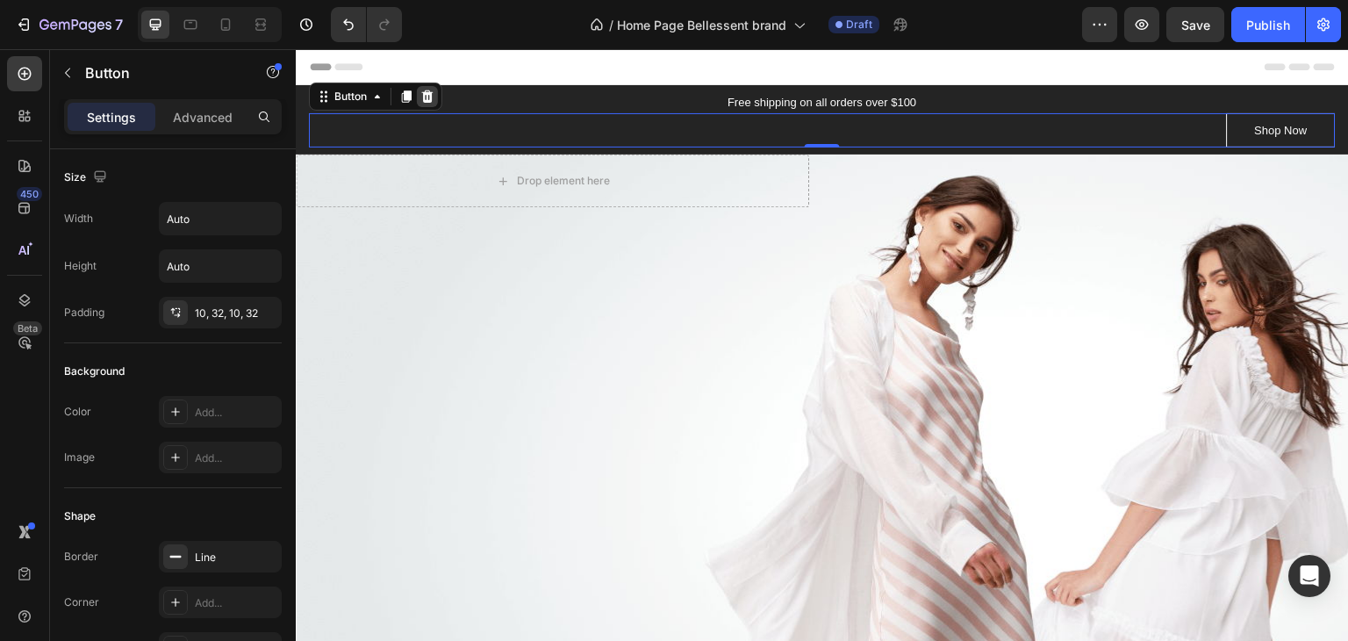
click at [428, 95] on icon at bounding box center [428, 97] width 14 height 14
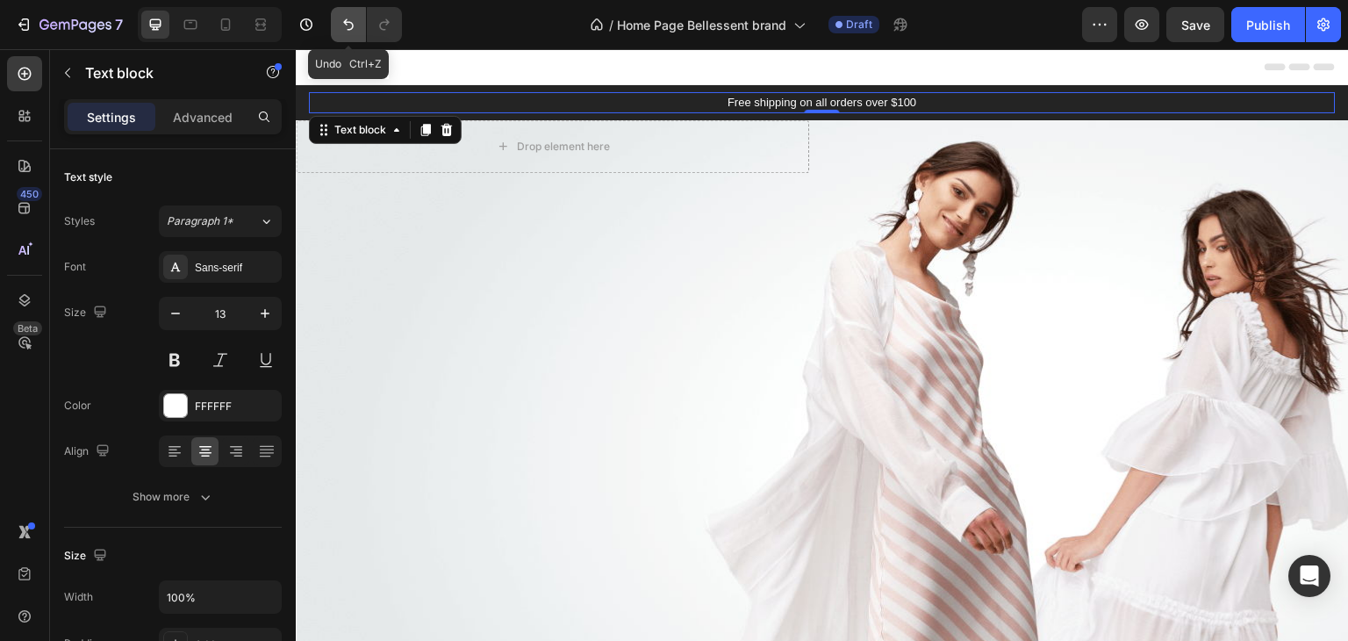
click at [354, 27] on icon "Undo/Redo" at bounding box center [349, 25] width 18 height 18
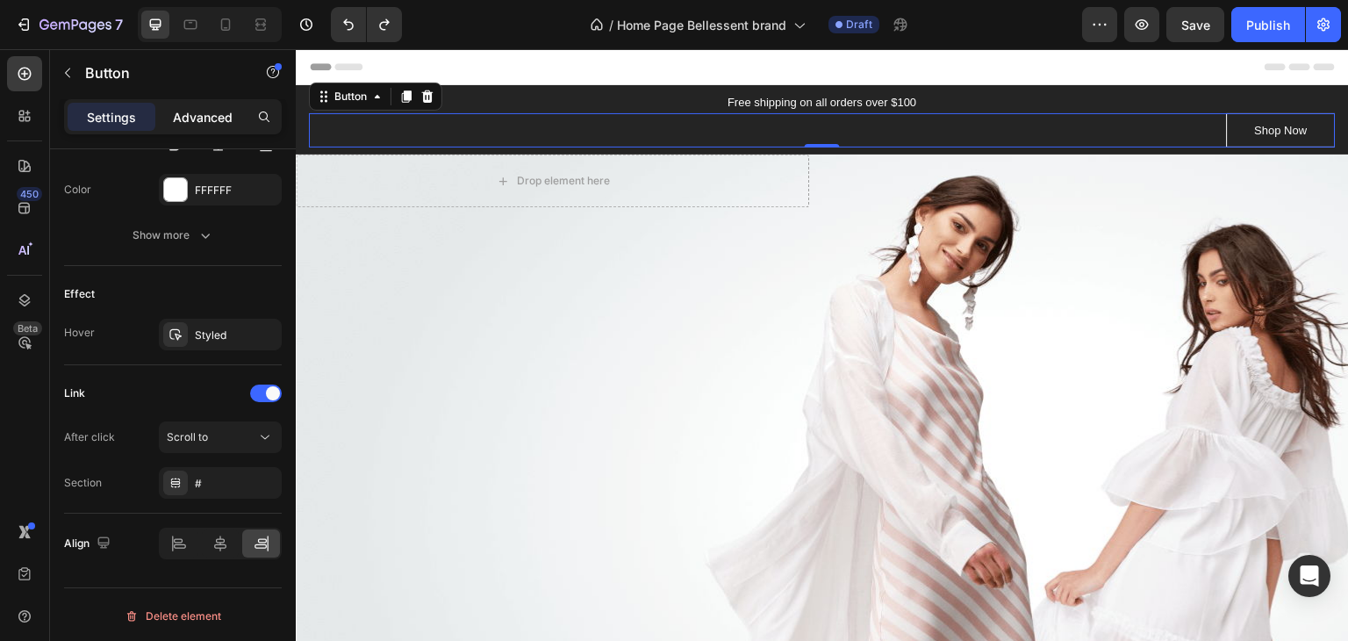
click at [212, 108] on p "Advanced" at bounding box center [203, 117] width 60 height 18
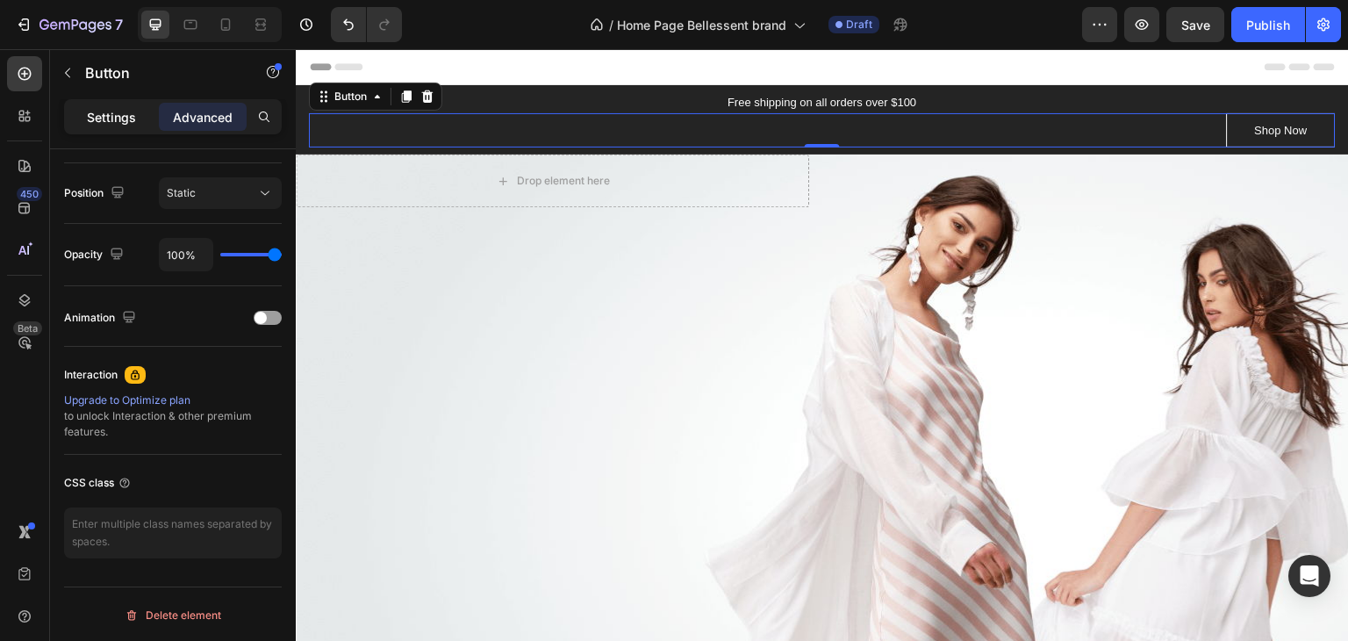
click at [122, 127] on div "Settings" at bounding box center [112, 117] width 88 height 28
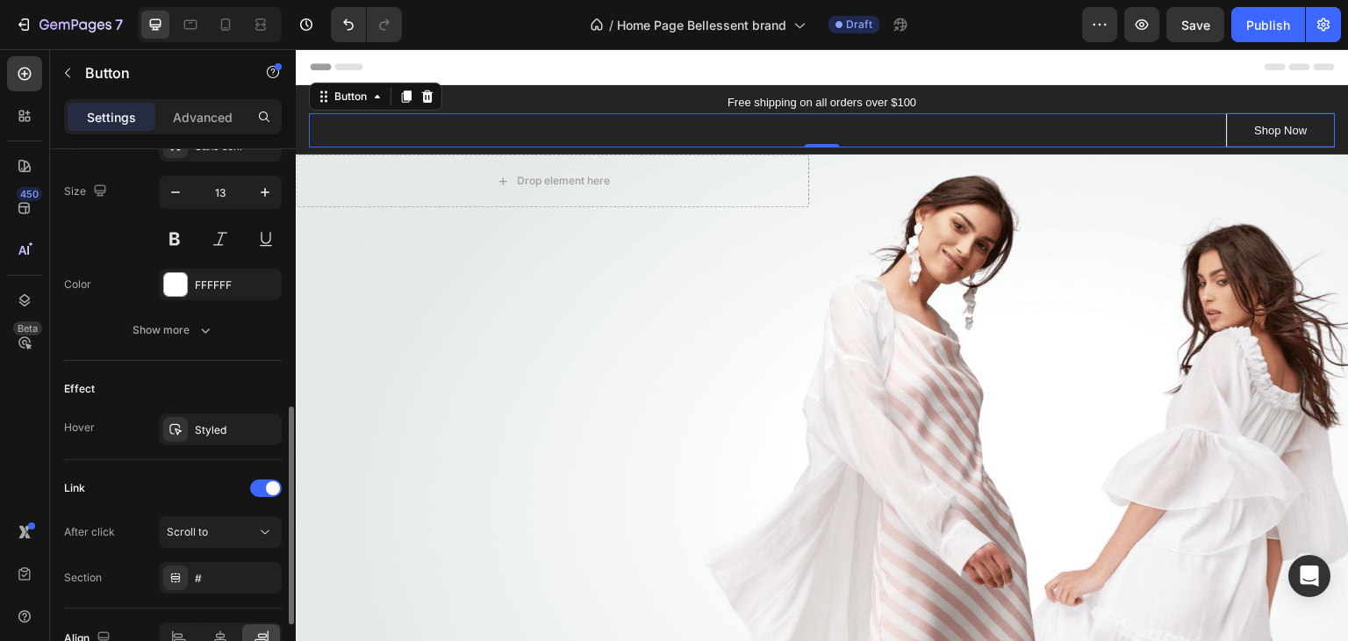
scroll to position [667, 0]
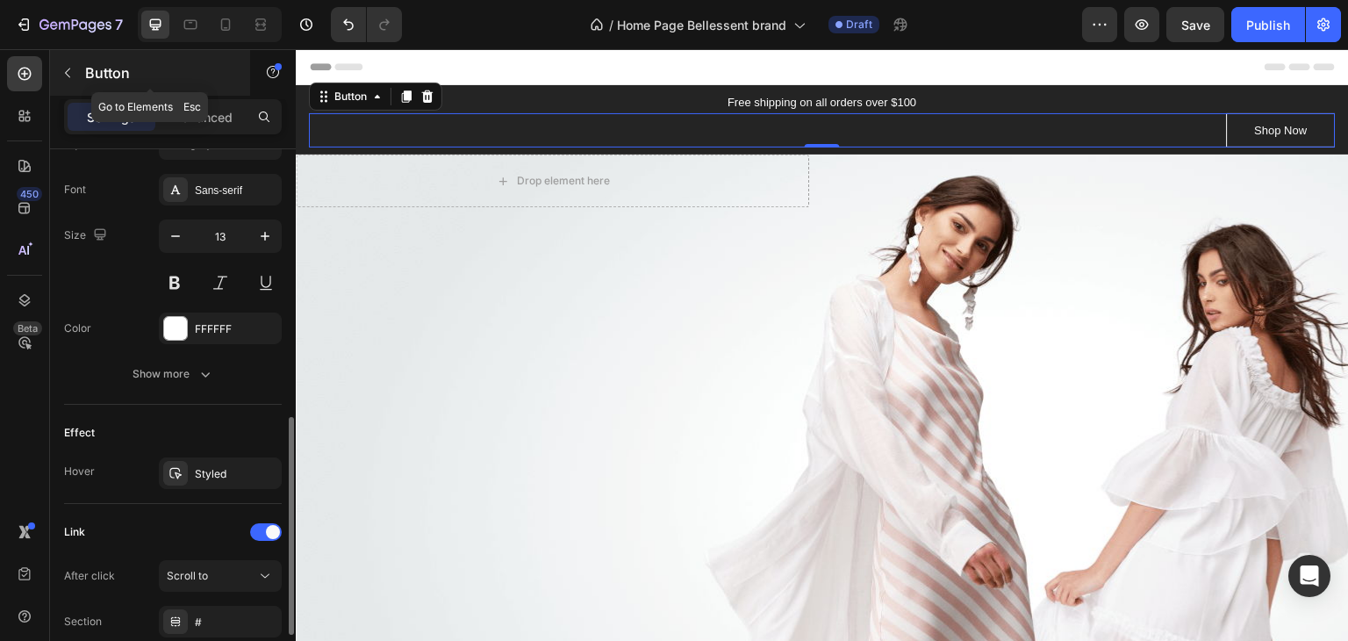
click at [67, 73] on icon "button" at bounding box center [68, 73] width 14 height 14
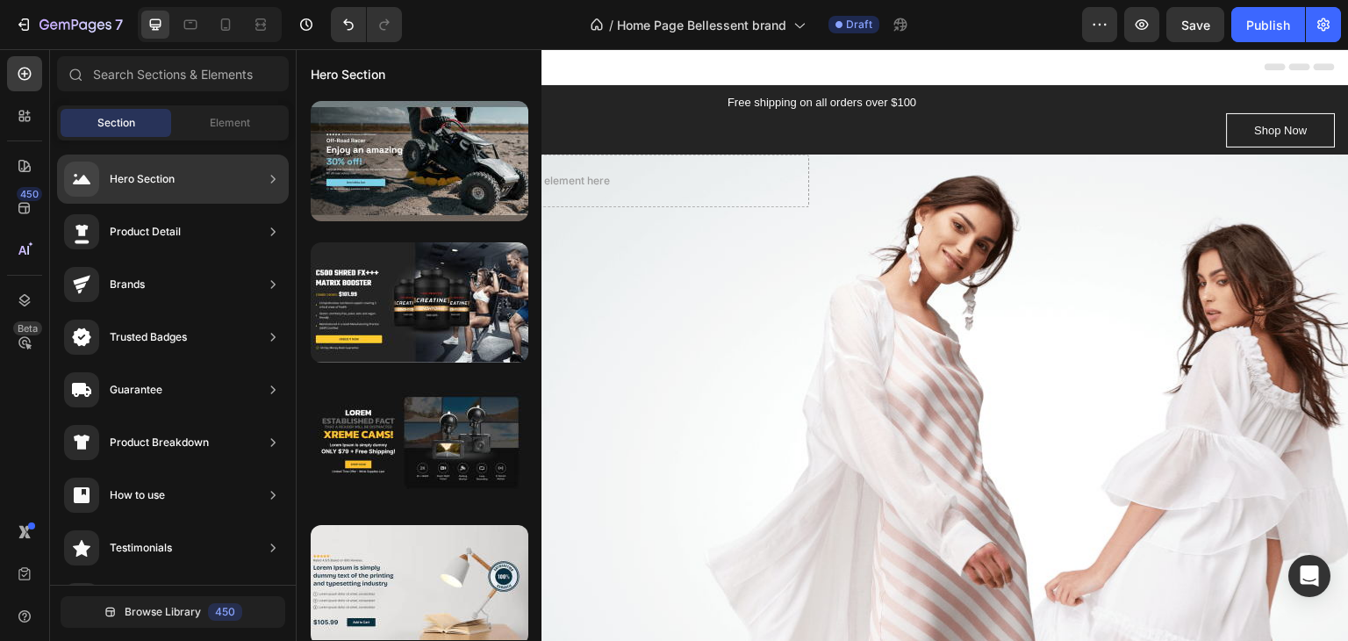
click at [168, 178] on div "Hero Section" at bounding box center [142, 179] width 65 height 18
click at [264, 180] on icon at bounding box center [273, 179] width 18 height 18
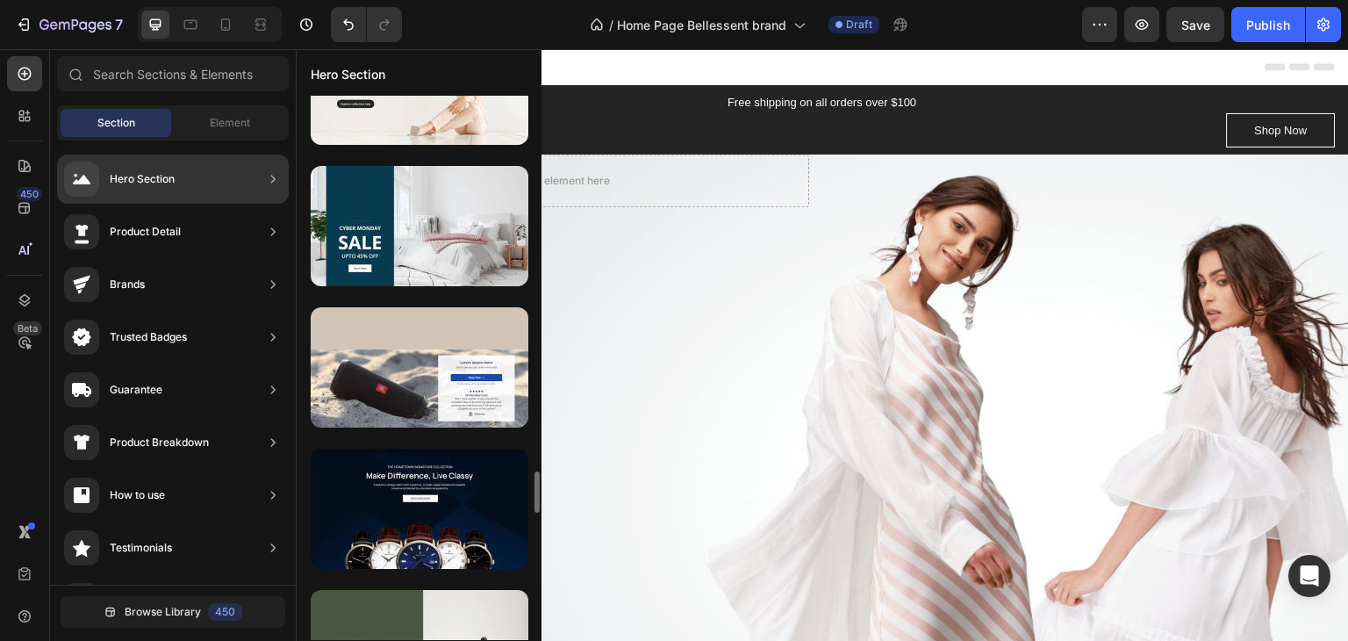
scroll to position [5453, 0]
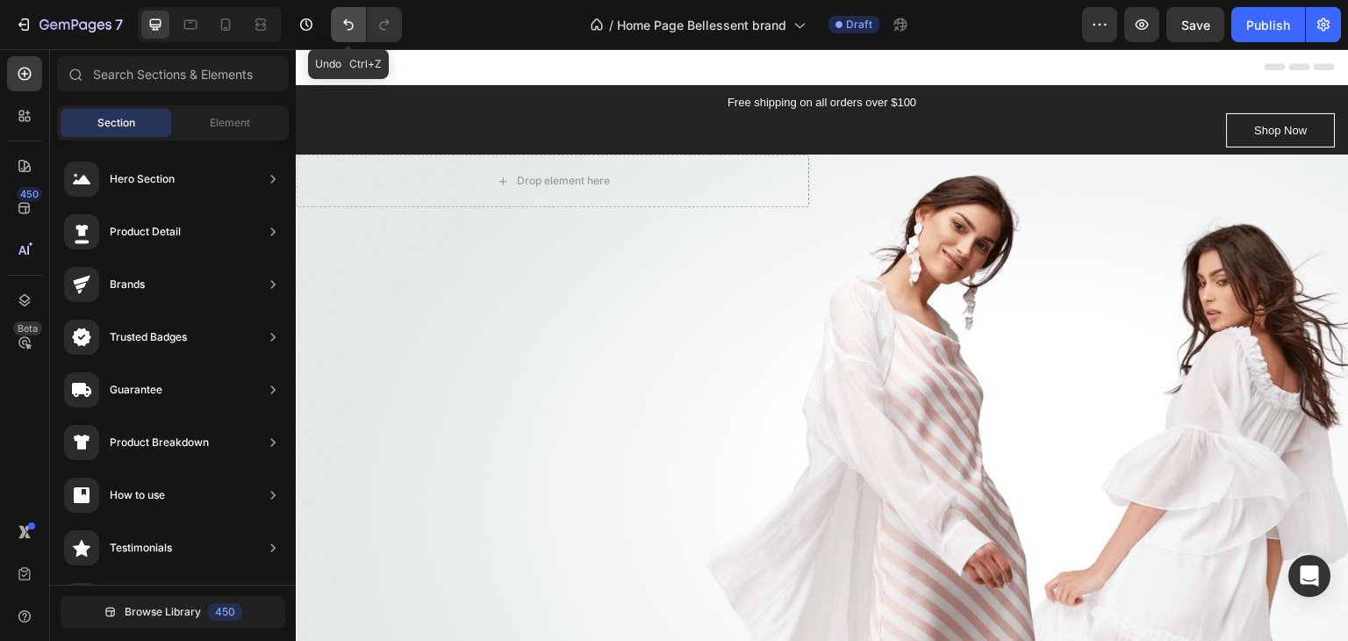
click at [348, 25] on icon "Undo/Redo" at bounding box center [349, 25] width 18 height 18
click at [345, 25] on icon "Undo/Redo" at bounding box center [349, 25] width 18 height 18
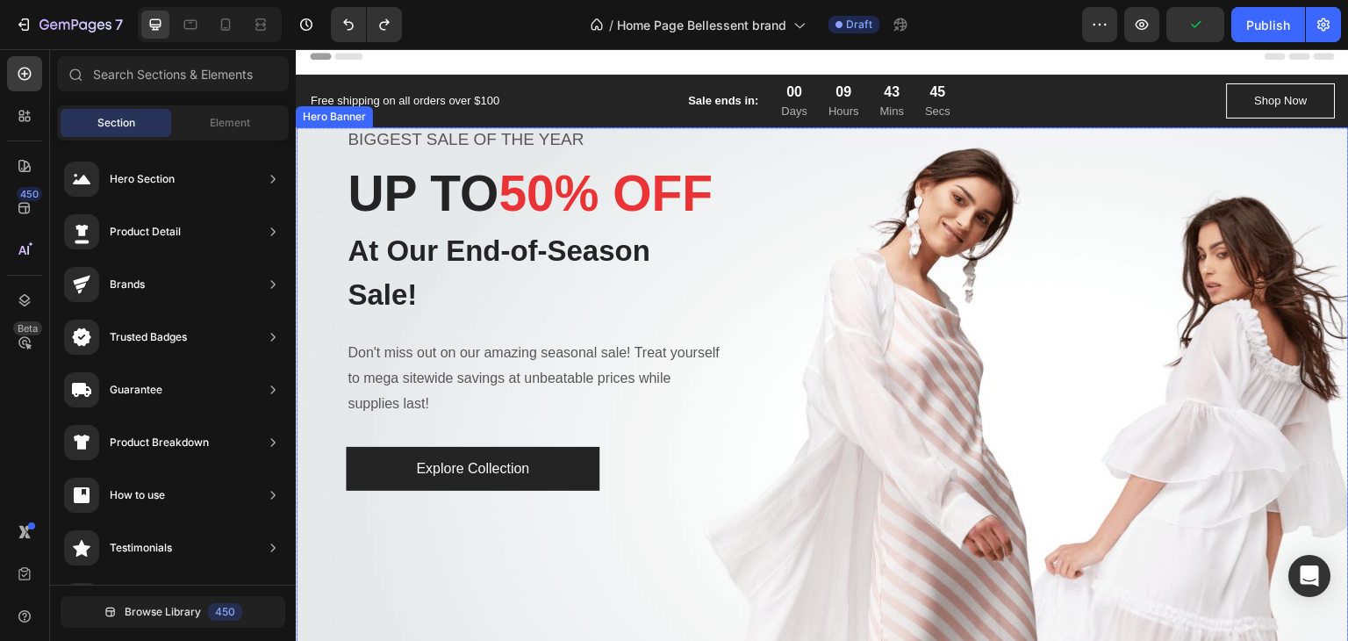
scroll to position [0, 0]
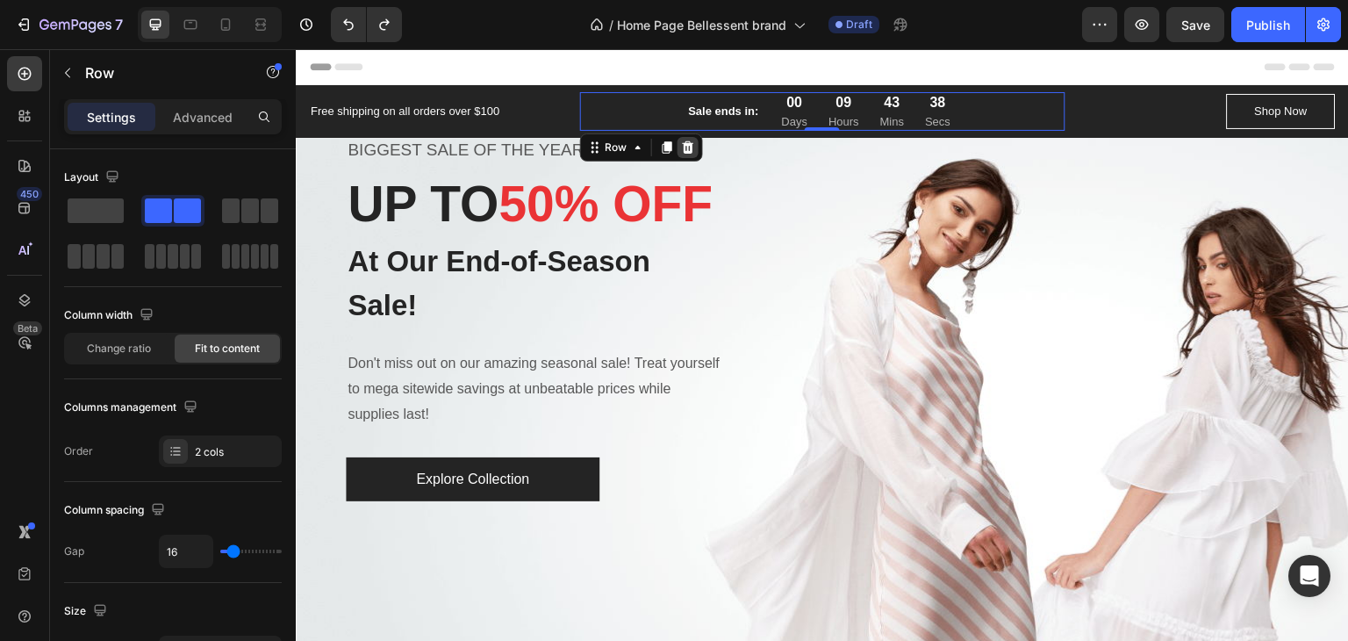
click at [681, 152] on icon at bounding box center [688, 147] width 14 height 14
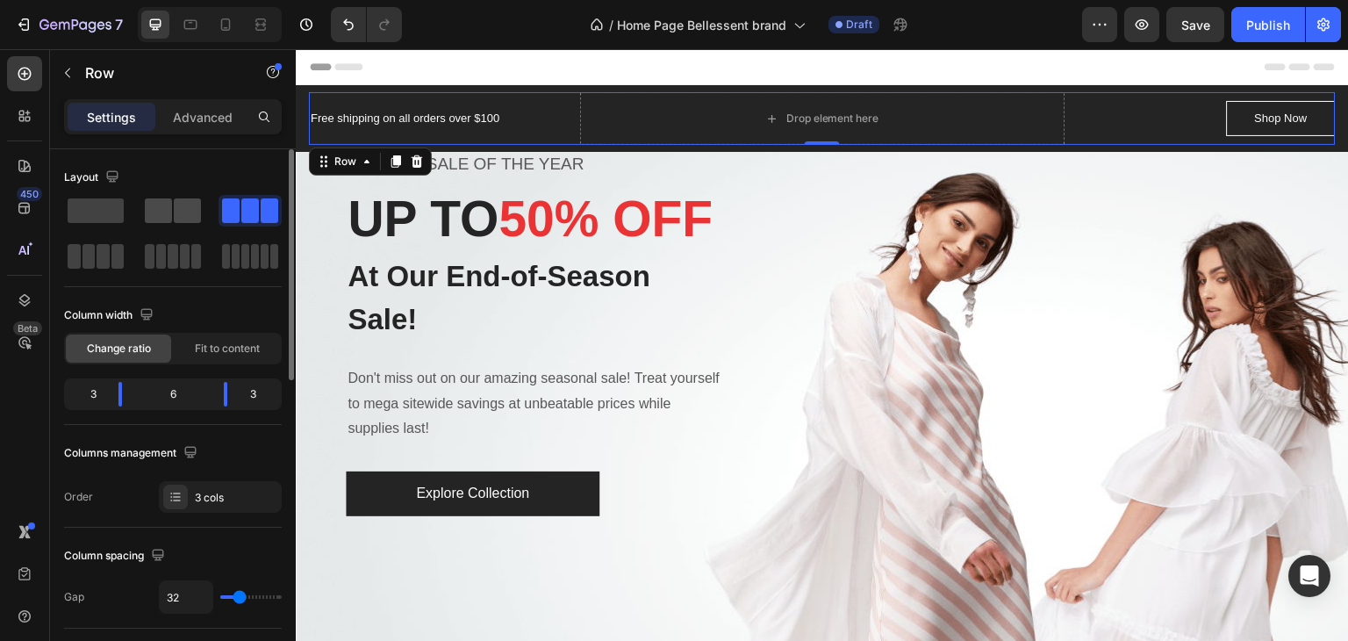
click at [186, 215] on span at bounding box center [187, 210] width 27 height 25
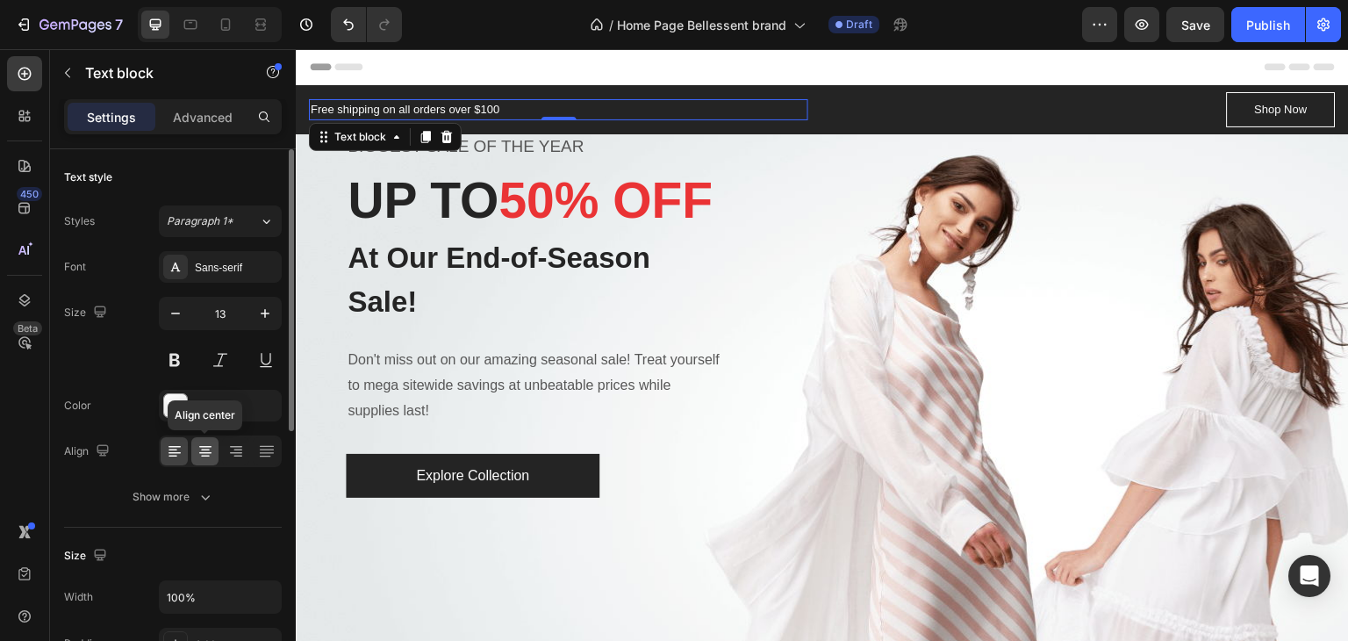
click at [205, 443] on icon at bounding box center [206, 451] width 18 height 18
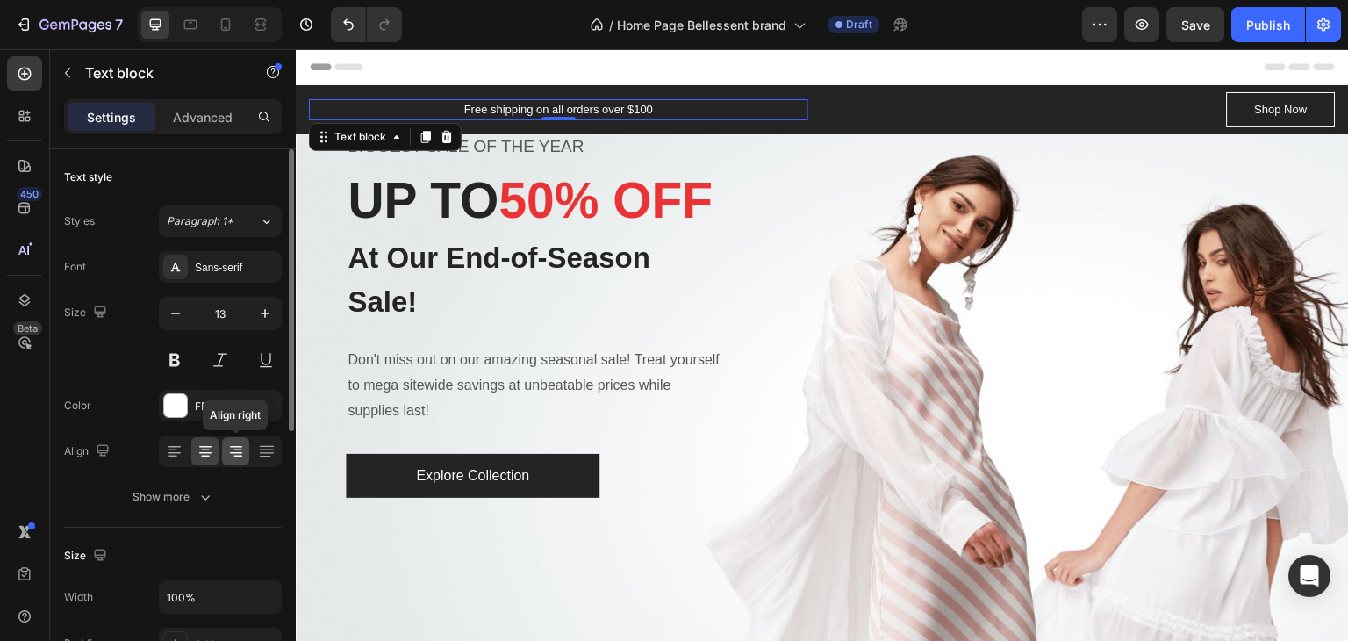
click at [238, 456] on icon at bounding box center [238, 457] width 9 height 2
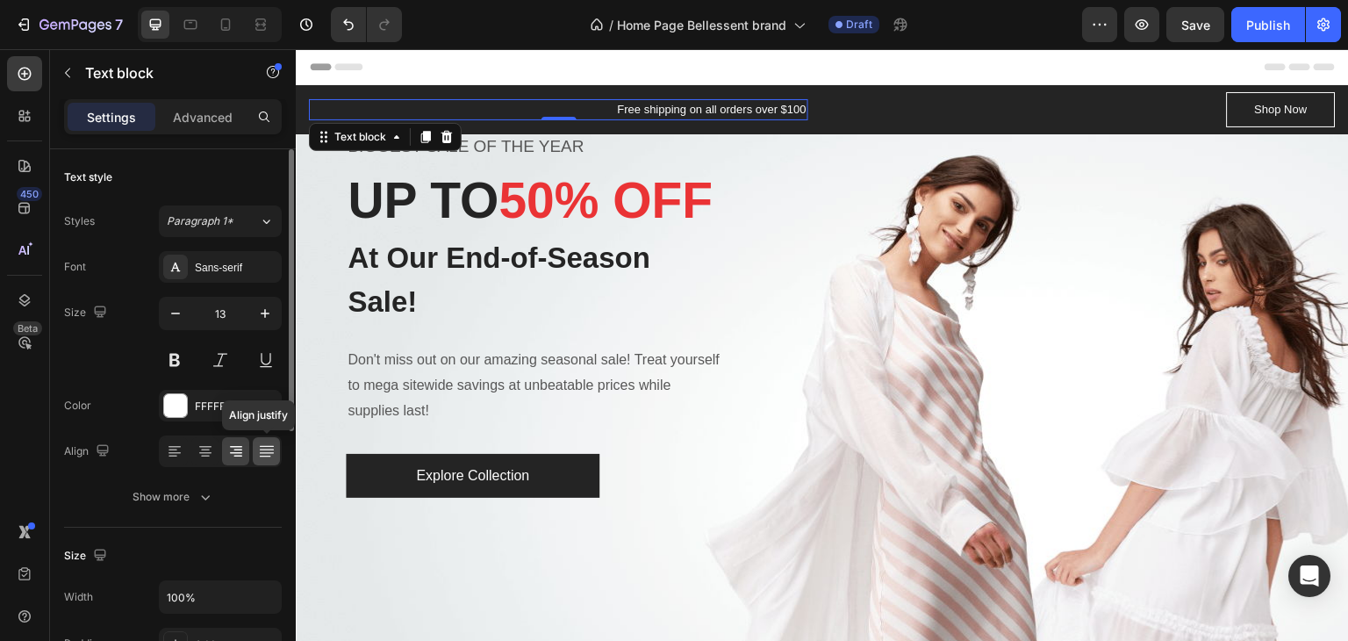
click at [263, 452] on icon at bounding box center [266, 452] width 14 height 1
click at [230, 453] on icon at bounding box center [236, 451] width 18 height 18
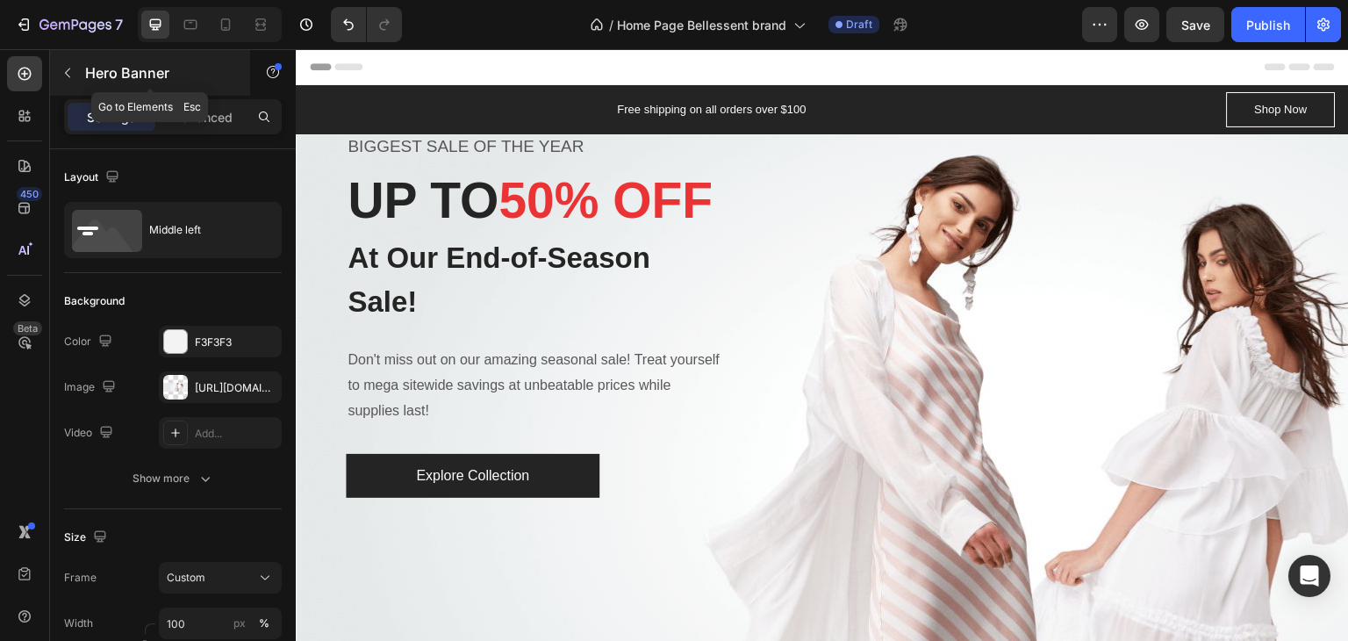
click at [66, 69] on icon "button" at bounding box center [68, 73] width 14 height 14
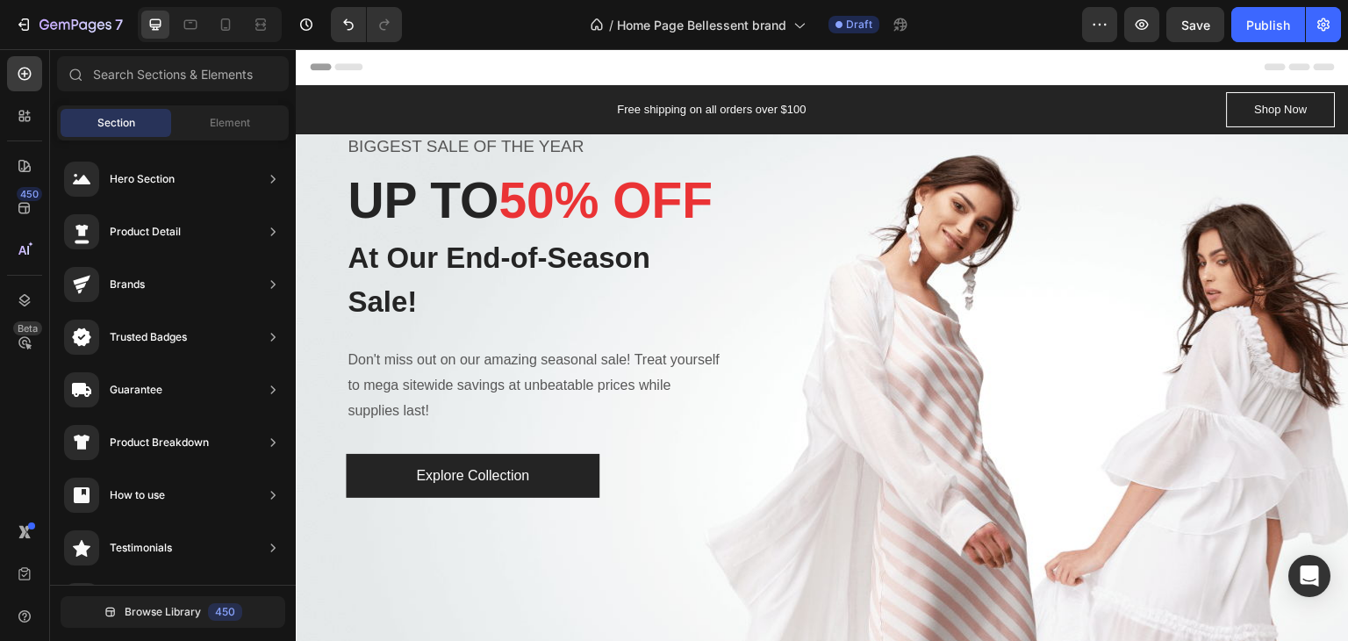
scroll to position [859, 0]
click at [56, 32] on icon "button" at bounding box center [76, 25] width 72 height 15
